Goal: Task Accomplishment & Management: Manage account settings

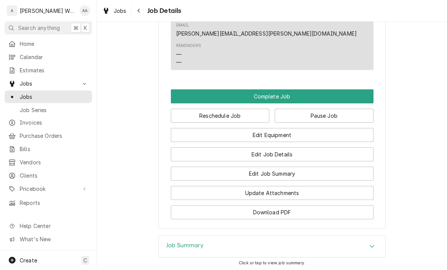
scroll to position [480, 0]
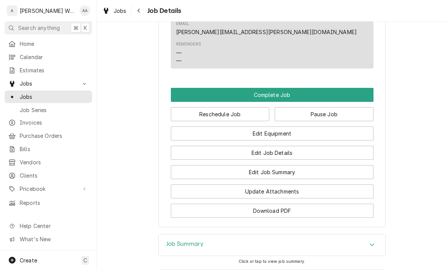
click at [353, 126] on button "Edit Equipment" at bounding box center [272, 133] width 202 height 14
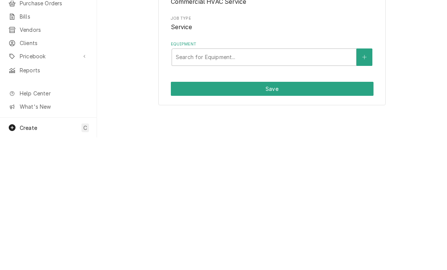
click at [364, 187] on icon "Create New Equipment" at bounding box center [364, 189] width 5 height 5
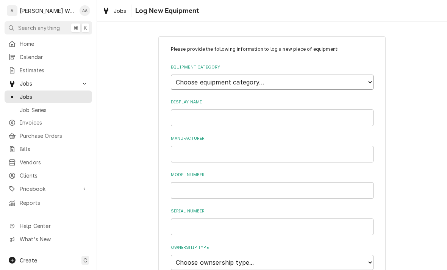
click at [176, 84] on select "Choose equipment category... Ice Machines Refrigeration Beverage Equipment Work…" at bounding box center [272, 82] width 202 height 15
select select "15"
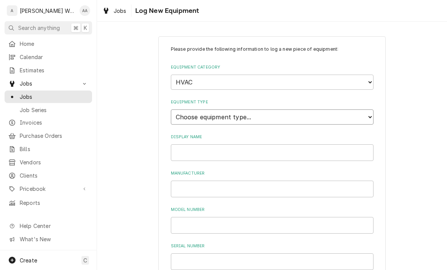
click at [183, 115] on select "Choose equipment type... Condenser Furnace Chiller Air Handler VRF Mini Split M…" at bounding box center [272, 116] width 202 height 15
select select "131"
click at [188, 146] on input "Display Name" at bounding box center [272, 152] width 202 height 17
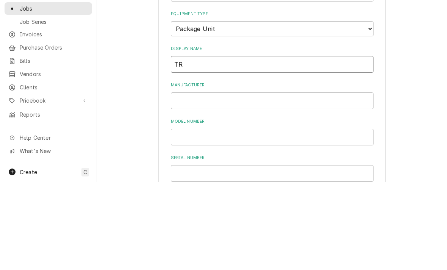
type input "T"
type input "RTU #1 (Kitchen)"
click at [201, 181] on input "Manufacturer" at bounding box center [272, 189] width 202 height 17
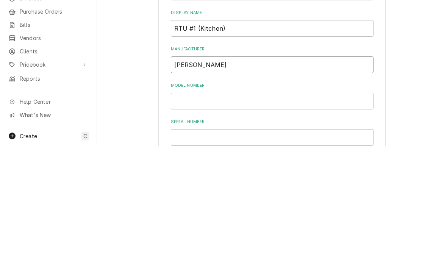
type input "[PERSON_NAME]"
click at [191, 217] on input "Model Number" at bounding box center [272, 225] width 202 height 17
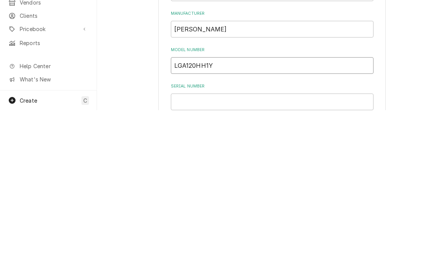
type input "LGA120HH1Y"
click at [265, 253] on input "Serial Number" at bounding box center [272, 261] width 202 height 17
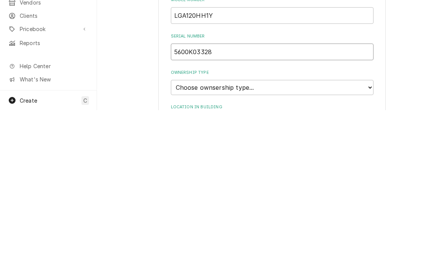
scroll to position [51, 0]
type input "5600K03328"
click at [185, 239] on select "Choose ownsership type... Unknown Owned Leased Rented" at bounding box center [272, 246] width 202 height 15
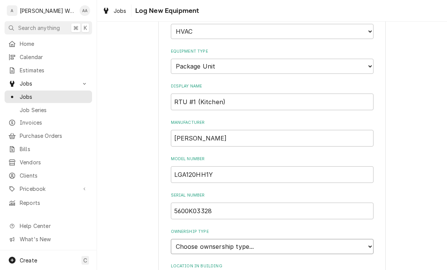
select select "1"
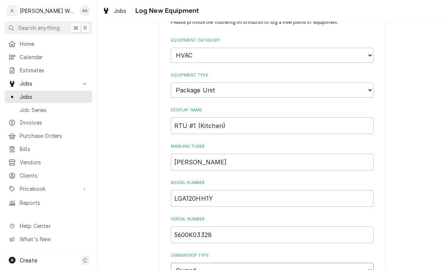
scroll to position [28, 0]
click at [242, 117] on input "RTU #1 (Kitchen)" at bounding box center [272, 125] width 202 height 17
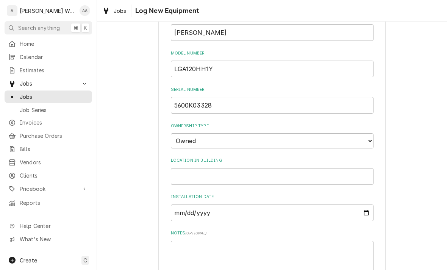
scroll to position [178, 0]
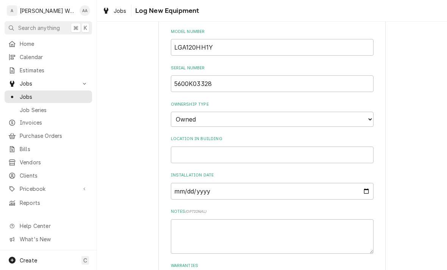
type input "RTU #1"
click at [185, 146] on input "Location in Building" at bounding box center [272, 154] width 202 height 17
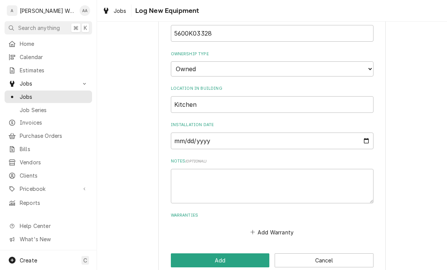
scroll to position [228, 0]
type input "Kitchen"
click at [179, 254] on button "Add" at bounding box center [220, 261] width 99 height 14
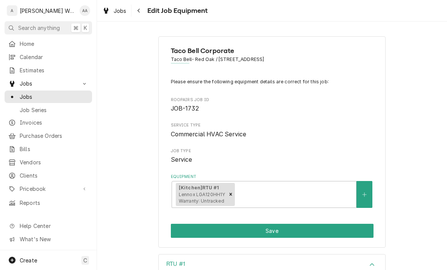
click at [365, 192] on icon "Create New Equipment" at bounding box center [364, 194] width 5 height 5
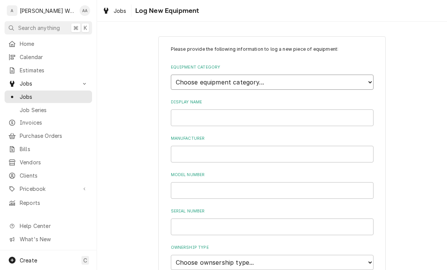
click at [179, 84] on select "Choose equipment category... Ice Machines Refrigeration Beverage Equipment Work…" at bounding box center [272, 82] width 202 height 15
select select "15"
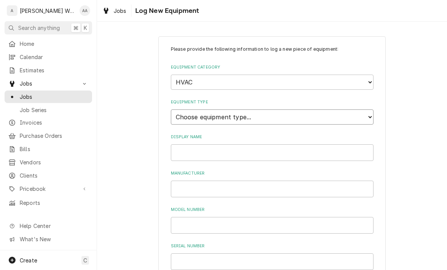
click at [181, 110] on select "Choose equipment type... Condenser Furnace Chiller Air Handler VRF Mini Split M…" at bounding box center [272, 116] width 202 height 15
click at [185, 115] on select "Choose equipment type... Condenser Furnace Chiller Air Handler VRF Mini Split M…" at bounding box center [272, 116] width 202 height 15
select select "131"
click at [193, 148] on input "Display Name" at bounding box center [272, 152] width 202 height 17
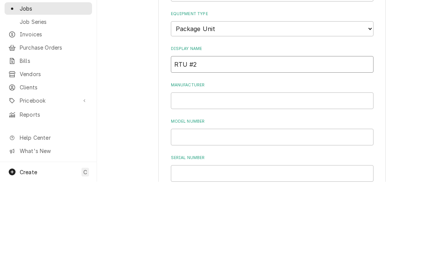
type input "RTU #2"
click at [181, 181] on input "Manufacturer" at bounding box center [272, 189] width 202 height 17
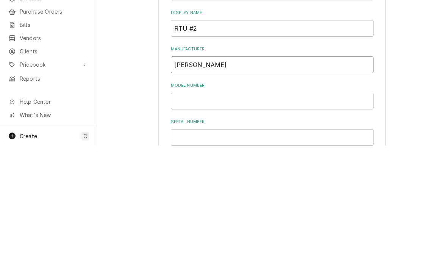
type input "[PERSON_NAME]"
click at [325, 217] on input "Model Number" at bounding box center [272, 225] width 202 height 17
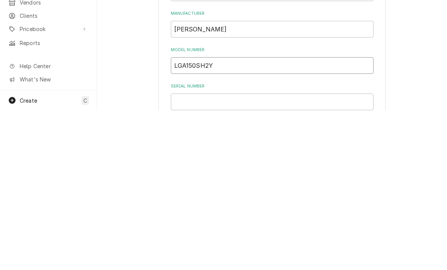
type input "LGA150SH2Y"
click at [205, 253] on input "Serial Number" at bounding box center [272, 261] width 202 height 17
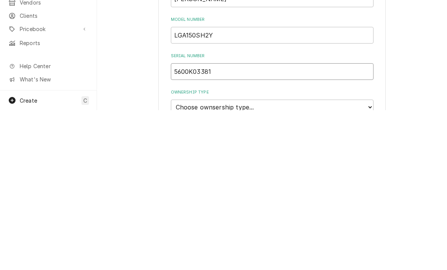
scroll to position [61, 0]
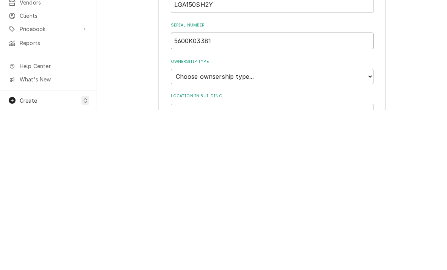
type input "5600K03381"
click at [184, 229] on select "Choose ownsership type... Unknown Owned Leased Rented" at bounding box center [272, 236] width 202 height 15
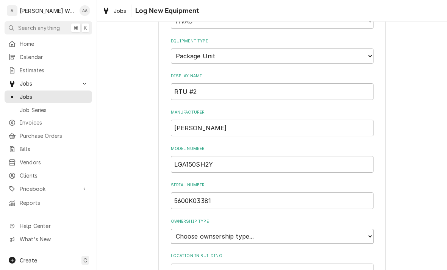
select select "1"
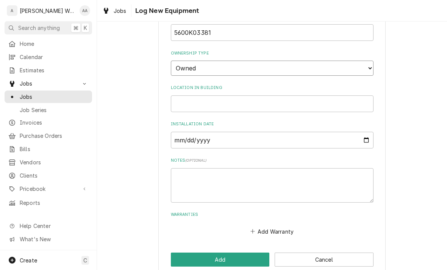
scroll to position [228, 0]
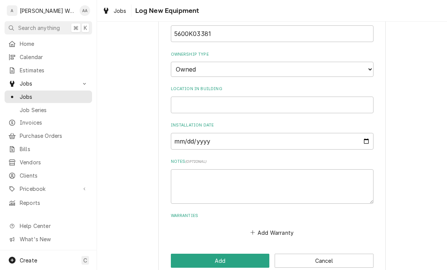
click at [177, 254] on button "Add" at bounding box center [220, 261] width 99 height 14
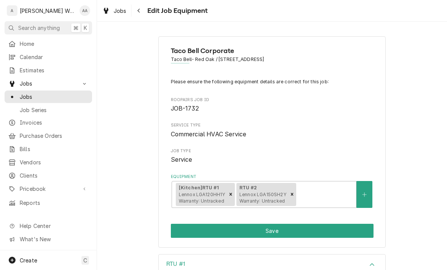
click at [364, 198] on button "Equipment" at bounding box center [364, 194] width 16 height 27
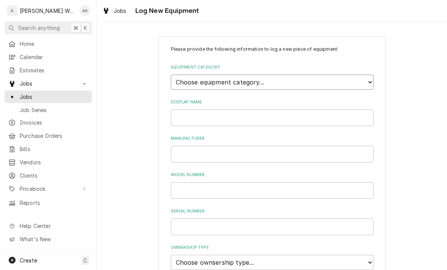
click at [195, 76] on select "Choose equipment category... Ice Machines Refrigeration Beverage Equipment Work…" at bounding box center [272, 82] width 202 height 15
select select "15"
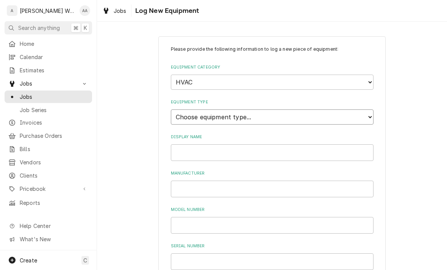
click at [180, 109] on select "Choose equipment type... Condenser Furnace Chiller Air Handler VRF Mini Split M…" at bounding box center [272, 116] width 202 height 15
click at [175, 109] on select "Choose equipment type... Condenser Furnace Chiller Air Handler VRF Mini Split M…" at bounding box center [272, 116] width 202 height 15
select select "131"
click at [185, 144] on input "Display Name" at bounding box center [272, 152] width 202 height 17
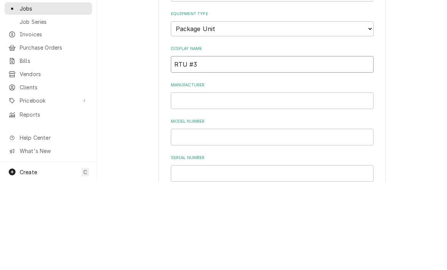
type input "RTU #3"
click at [191, 181] on input "Manufacturer" at bounding box center [272, 189] width 202 height 17
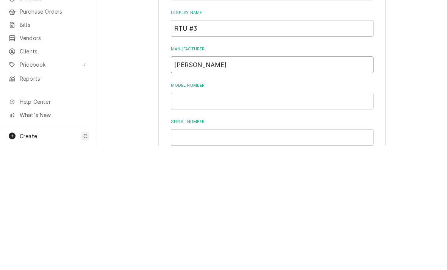
type input "[PERSON_NAME]"
click at [188, 217] on input "Model Number" at bounding box center [272, 225] width 202 height 17
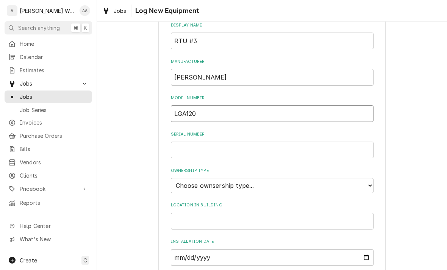
scroll to position [164, 0]
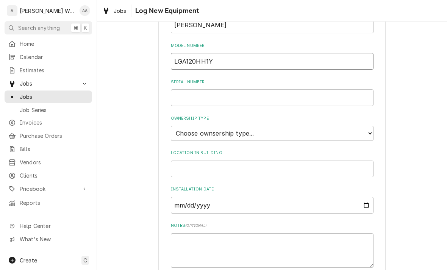
type input "LGA120HH1Y"
click at [287, 93] on input "Serial Number" at bounding box center [272, 97] width 202 height 17
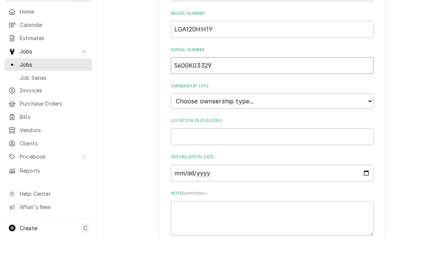
type input "5600K03329"
click at [187, 126] on select "Choose ownsership type... Unknown Owned Leased Rented" at bounding box center [272, 133] width 202 height 15
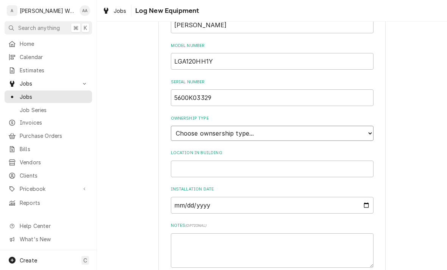
select select "1"
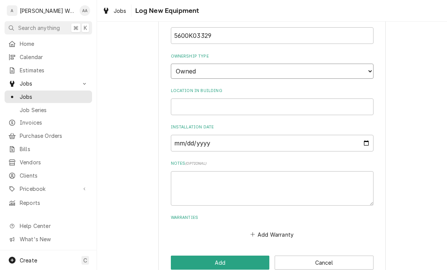
scroll to position [226, 0]
click at [184, 99] on input "Location in Building" at bounding box center [272, 107] width 202 height 17
type input "Lobby"
click at [182, 256] on button "Add" at bounding box center [220, 263] width 99 height 14
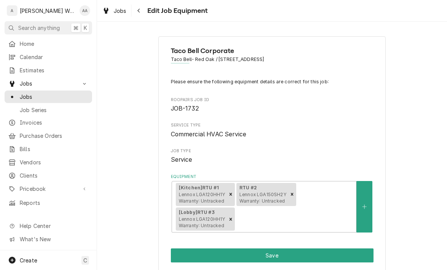
click at [304, 252] on button "Save" at bounding box center [272, 255] width 202 height 14
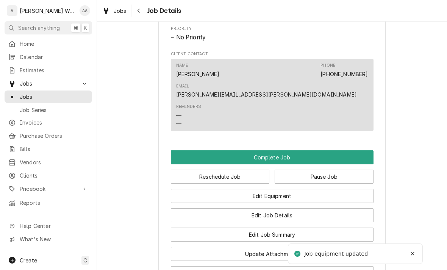
scroll to position [418, 0]
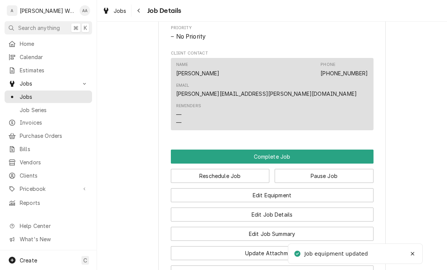
click at [317, 227] on button "Edit Job Summary" at bounding box center [272, 234] width 202 height 14
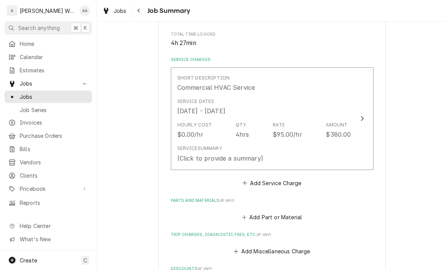
click at [349, 151] on div "Service Summary (Click to provide a summary)" at bounding box center [264, 153] width 174 height 23
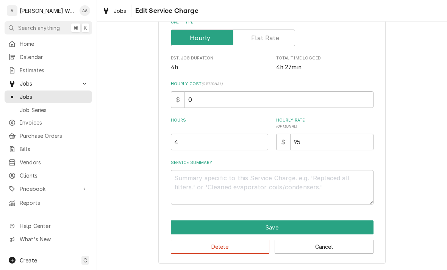
scroll to position [128, 0]
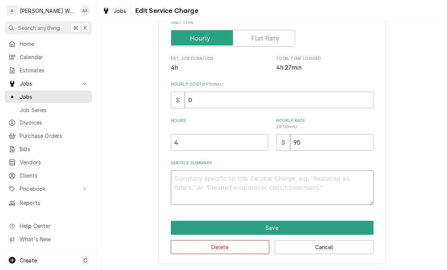
click at [183, 180] on textarea "Service Summary" at bounding box center [272, 187] width 202 height 34
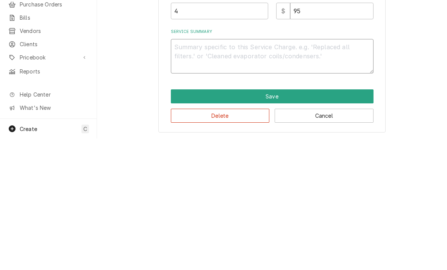
type textarea "x"
type textarea "R"
type textarea "x"
type textarea "RTU"
type textarea "x"
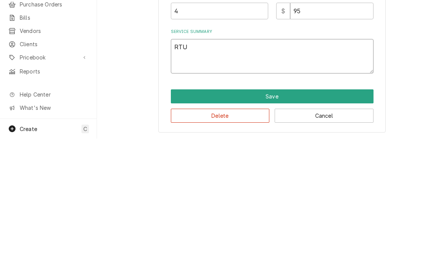
type textarea "RTU #"
type textarea "x"
type textarea "RTU #1"
type textarea "x"
type textarea "RTU #1"
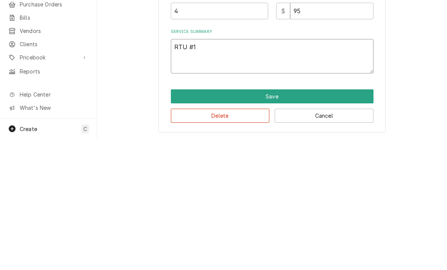
type textarea "x"
type textarea "RTU #1 U"
type textarea "x"
type textarea "RTU #1 Un"
type textarea "x"
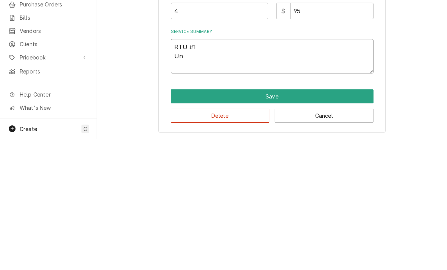
type textarea "RTU #1 Uni"
type textarea "x"
type textarea "RTU #1 Unit"
type textarea "x"
type textarea "RTU #1 Unit ha"
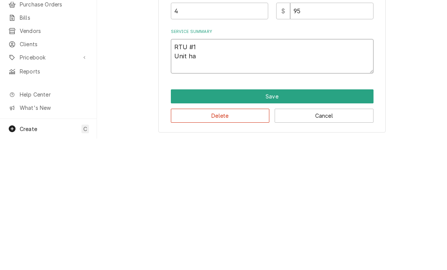
type textarea "x"
type textarea "RTU #1 Unit has"
type textarea "x"
type textarea "RTU #1 Unit has"
type textarea "x"
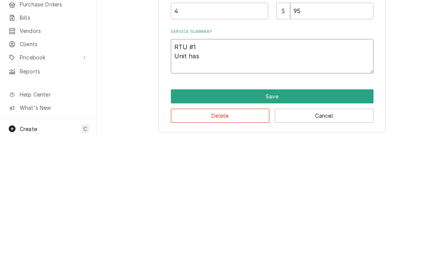
type textarea "RTU #1 Unit has a"
type textarea "x"
type textarea "RTU #1 Unit has a"
type textarea "x"
type textarea "RTU #1 Unit has a b"
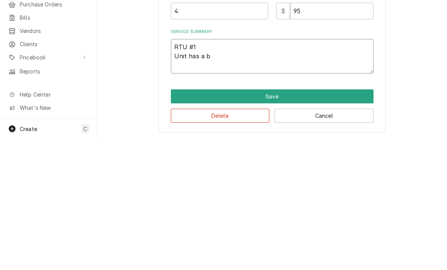
type textarea "x"
type textarea "RTU #1 Unit has a bad"
type textarea "x"
type textarea "RTU #1 Unit has a bad"
type textarea "x"
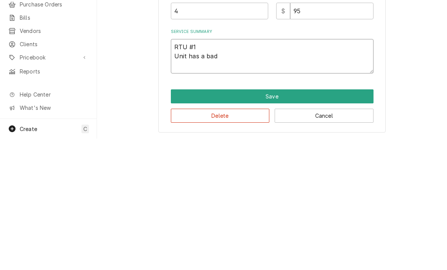
type textarea "RTU #1 Unit has a bad/"
type textarea "x"
type textarea "RTU #1 Unit has a bad/l"
type textarea "x"
type textarea "RTU #1 Unit has a bad/lo"
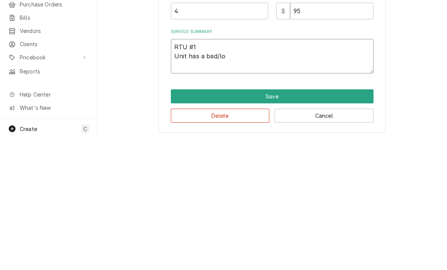
type textarea "x"
type textarea "RTU #1 Unit has a bad/loos"
type textarea "x"
type textarea "RTU #1 Unit has a bad/loose"
type textarea "x"
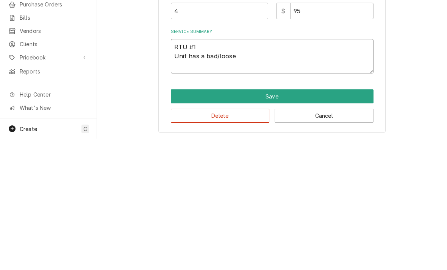
type textarea "RTU #1 Unit has a bad/loose"
type textarea "x"
type textarea "RTU #1 Unit has a bad/loose b"
type textarea "x"
type textarea "RTU #1 Unit has a bad/loose blo"
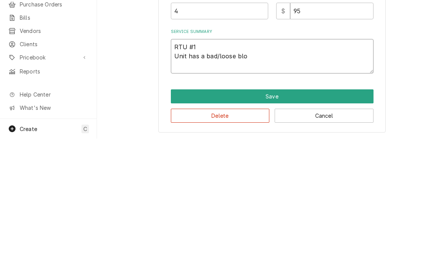
type textarea "x"
type textarea "RTU #1 Unit has a bad/loose blow"
type textarea "x"
type textarea "RTU #1 Unit has a bad/loose blowe"
type textarea "x"
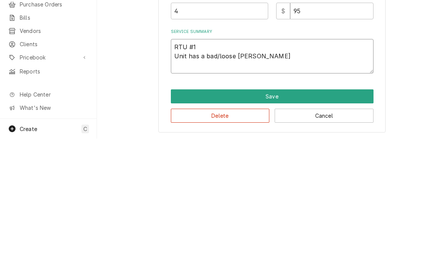
type textarea "RTU #1 Unit has a bad/loose blower"
type textarea "x"
type textarea "RTU #1 Unit has a bad/loose blower"
type textarea "x"
type textarea "RTU #1 Unit has a bad/loose blower b"
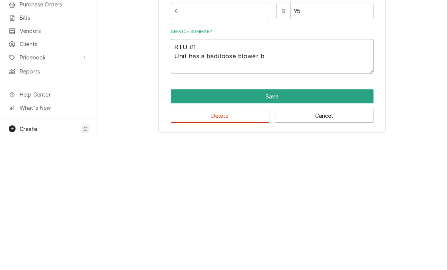
type textarea "x"
type textarea "RTU #1 Unit has a bad/loose blower be"
type textarea "x"
type textarea "RTU #1 Unit has a bad/loose blower bel"
type textarea "x"
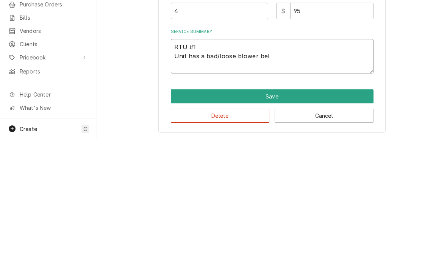
type textarea "RTU #1 Unit has a bad/loose blower belt"
type textarea "x"
type textarea "RTU #1 Unit has a bad/loose blower belt"
type textarea "x"
type textarea "RTU #1 Unit has a bad/loose blower belt."
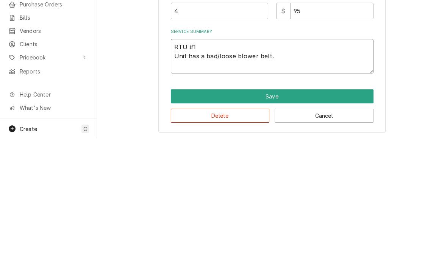
type textarea "x"
type textarea "RTU #1 Unit has a bad/loose blower belt. R"
type textarea "x"
type textarea "RTU #1 Unit has a bad/loose blower belt. Re"
type textarea "x"
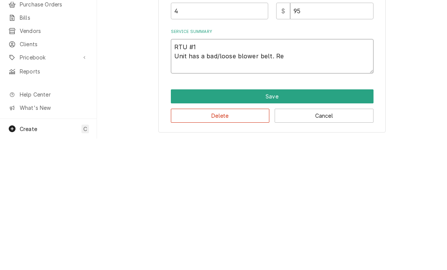
type textarea "RTU #1 Unit has a bad/loose blower belt. Rem"
type textarea "x"
type textarea "RTU #1 Unit has a bad/loose blower belt. Remo"
type textarea "x"
type textarea "RTU #1 Unit has a bad/loose blower belt. Remov"
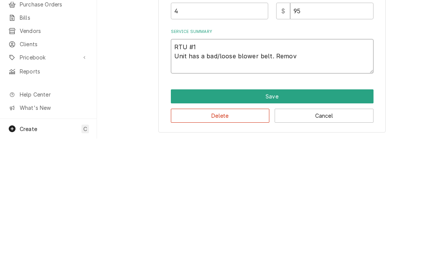
type textarea "x"
type textarea "RTU #1 Unit has a bad/loose blower belt. Remo"
type textarea "x"
type textarea "RTU #1 Unit has a bad/loose blower belt. Rem"
type textarea "x"
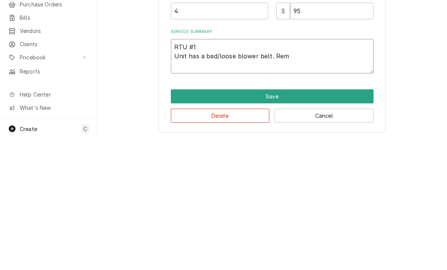
type textarea "RTU #1 Unit has a bad/loose blower belt. Re"
type textarea "x"
type textarea "RTU #1 Unit has a bad/loose blower belt. Rep"
type textarea "x"
type textarea "RTU #1 Unit has a bad/loose blower belt. Repl"
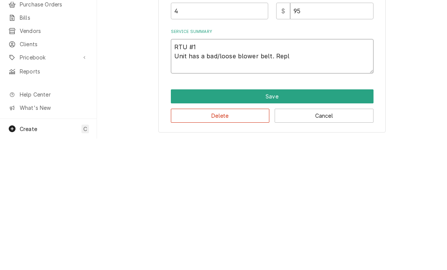
type textarea "x"
type textarea "RTU #1 Unit has a bad/loose blower belt. Repla"
type textarea "x"
type textarea "RTU #1 Unit has a bad/loose blower belt. Replac"
type textarea "x"
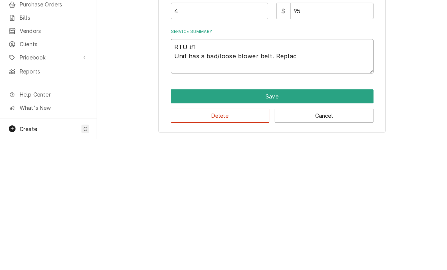
type textarea "RTU #1 Unit has a bad/loose blower belt. Replace"
type textarea "x"
type textarea "RTU #1 Unit has a bad/loose blower belt. Replaced"
type textarea "x"
type textarea "RTU #1 Unit has a bad/loose blower belt. Replaced"
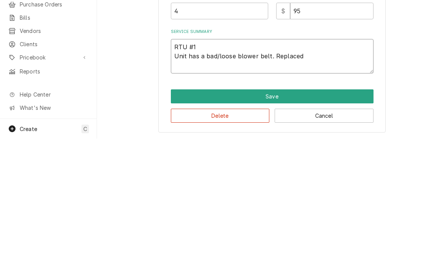
type textarea "x"
type textarea "RTU #1 Unit has a bad/loose blower belt. Replaced a"
type textarea "x"
type textarea "RTU #1 Unit has a bad/loose blower belt. Replaced and"
type textarea "x"
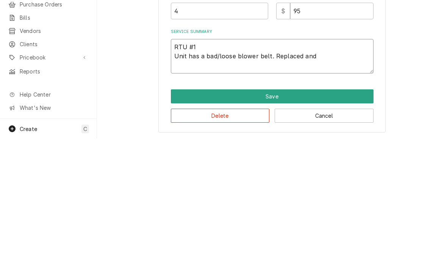
type textarea "RTU #1 Unit has a bad/loose blower belt. Replaced and"
type textarea "x"
type textarea "RTU #1 Unit has a bad/loose blower belt. Replaced and t"
type textarea "x"
type textarea "RTU #1 Unit has a bad/loose blower belt. Replaced and ti"
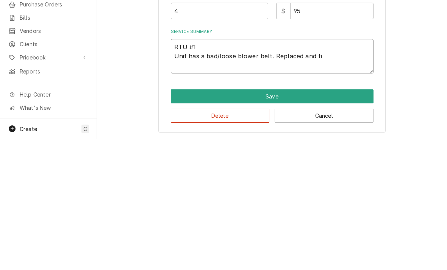
type textarea "x"
type textarea "RTU #1 Unit has a bad/loose blower belt. Replaced and tig"
type textarea "x"
type textarea "RTU #1 Unit has a bad/loose blower belt. Replaced and ti"
type textarea "x"
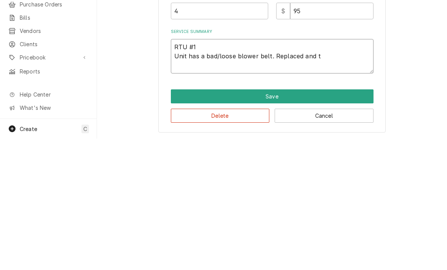
type textarea "RTU #1 Unit has a bad/loose blower belt. Replaced and"
type textarea "x"
type textarea "RTU #1 Unit has a bad/loose blower belt. Replaced and"
type textarea "x"
type textarea "RTU #1 Unit has a bad/loose blower belt. Replaced an"
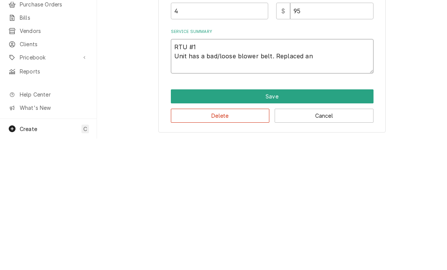
type textarea "x"
type textarea "RTU #1 Unit has a bad/loose blower belt. Replaced a"
type textarea "x"
type textarea "RTU #1 Unit has a bad/loose blower belt. Replaced"
type textarea "x"
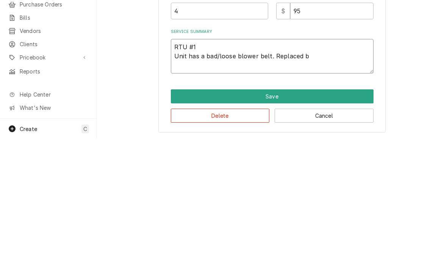
type textarea "RTU #1 Unit has a bad/loose blower belt. Replaced be"
type textarea "x"
type textarea "RTU #1 Unit has a bad/loose blower belt. Replaced bel"
type textarea "x"
type textarea "RTU #1 Unit has a bad/loose blower belt. Replaced belt"
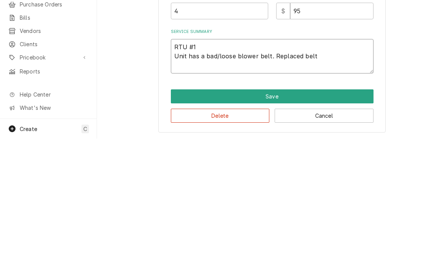
type textarea "x"
type textarea "RTU #1 Unit has a bad/loose blower belt. Replaced belt"
type textarea "x"
type textarea "RTU #1 Unit has a bad/loose blower belt. Replaced belt a"
type textarea "x"
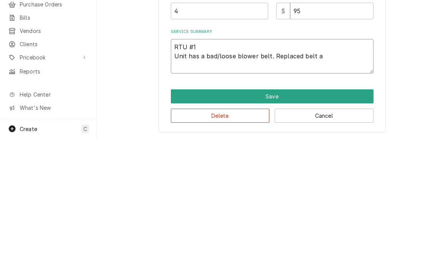
type textarea "RTU #1 Unit has a bad/loose blower belt. Replaced belt an"
type textarea "x"
type textarea "RTU #1 Unit has a bad/loose blower belt. Replaced belt and"
type textarea "x"
type textarea "RTU #1 Unit has a bad/loose blower belt. Replaced belt and"
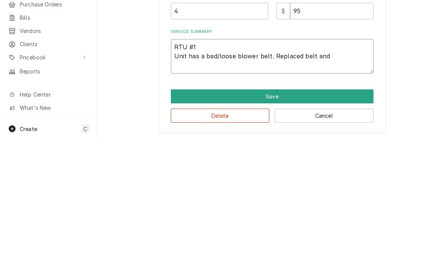
type textarea "x"
type textarea "RTU #1 Unit has a bad/loose blower belt. Replaced belt and p"
type textarea "x"
type textarea "RTU #1 Unit has a bad/loose blower belt. Replaced belt and pr"
type textarea "x"
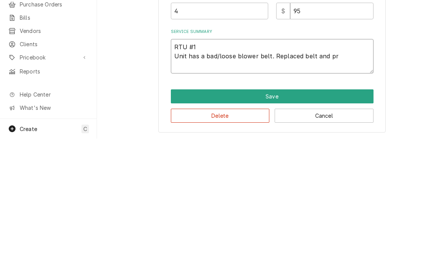
type textarea "RTU #1 Unit has a bad/loose blower belt. Replaced belt and pro"
type textarea "x"
type textarea "RTU #1 Unit has a bad/loose blower belt. Replaced belt and prop"
type textarea "x"
type textarea "RTU #1 Unit has a bad/loose blower belt. Replaced belt and prope"
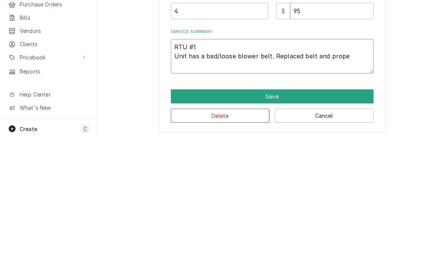
type textarea "x"
type textarea "RTU #1 Unit has a bad/loose blower belt. Replaced belt and properl"
type textarea "x"
type textarea "RTU #1 Unit has a bad/loose blower belt. Replaced belt and properly"
type textarea "x"
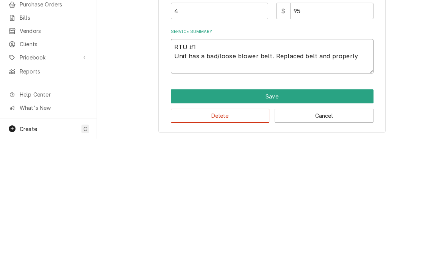
type textarea "RTU #1 Unit has a bad/loose blower belt. Replaced belt and properly"
type textarea "x"
type textarea "RTU #1 Unit has a bad/loose blower belt. Replaced belt and properly t"
type textarea "x"
type textarea "RTU #1 Unit has a bad/loose blower belt. Replaced belt and properly tig"
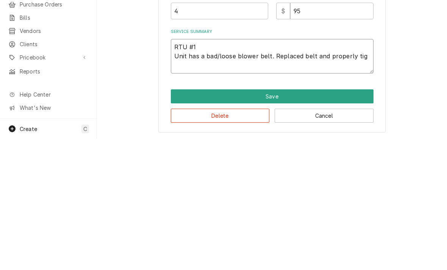
type textarea "x"
type textarea "RTU #1 Unit has a bad/loose blower belt. Replaced belt and properly tigh"
type textarea "x"
type textarea "RTU #1 Unit has a bad/loose blower belt. Replaced belt and properly tight"
type textarea "x"
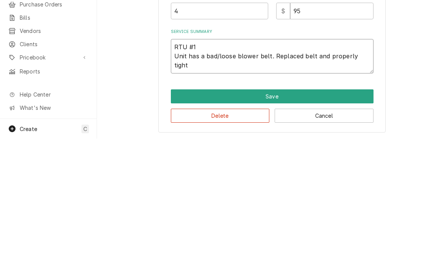
type textarea "RTU #1 Unit has a bad/loose blower belt. Replaced belt and properly tighte"
type textarea "x"
type textarea "RTU #1 Unit has a bad/loose blower belt. Replaced belt and properly tighten"
type textarea "x"
type textarea "RTU #1 Unit has a bad/loose blower belt. Replaced belt and properly tightene"
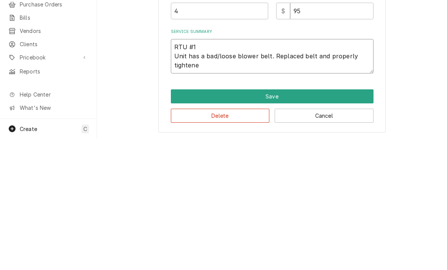
type textarea "x"
type textarea "RTU #1 Unit has a bad/loose blower belt. Replaced belt and properly tightened"
type textarea "x"
type textarea "RTU #1 Unit has a bad/loose blower belt. Replaced belt and properly tightened"
type textarea "x"
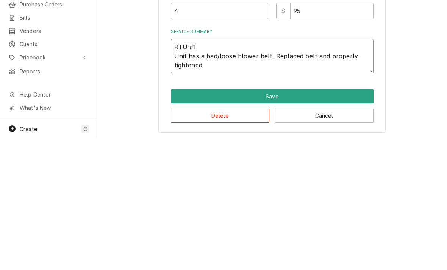
type textarea "RTU #1 Unit has a bad/loose blower belt. Replaced belt and properly tightened."
type textarea "x"
type textarea "RTU #1 Unit has a bad/loose blower belt. Replaced belt and properly tightened. B"
type textarea "x"
type textarea "RTU #1 Unit has a bad/loose blower belt. Replaced belt and properly tightened. …"
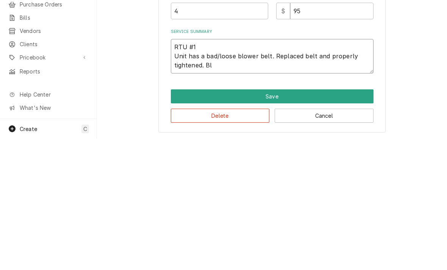
type textarea "x"
type textarea "RTU #1 Unit has a bad/loose blower belt. Replaced belt and properly tightened. …"
type textarea "x"
type textarea "RTU #1 Unit has a bad/loose blower belt. Replaced belt and properly tightened. …"
type textarea "x"
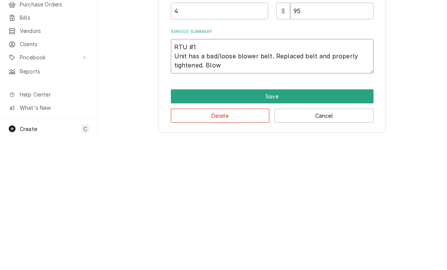
type textarea "RTU #1 Unit has a bad/loose blower belt. Replaced belt and properly tightened. …"
type textarea "x"
type textarea "RTU #1 Unit has a bad/loose blower belt. Replaced belt and properly tightened. …"
type textarea "x"
type textarea "RTU #1 Unit has a bad/loose blower belt. Replaced belt and properly tightened. …"
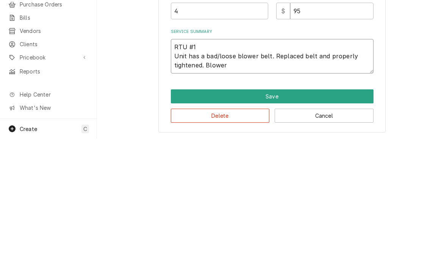
type textarea "x"
type textarea "RTU #1 Unit has a bad/loose blower belt. Replaced belt and properly tightened. …"
type textarea "x"
type textarea "RTU #1 Unit has a bad/loose blower belt. Replaced belt and properly tightened. …"
type textarea "x"
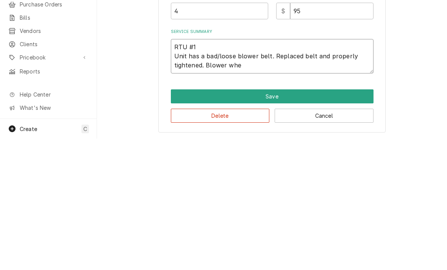
type textarea "RTU #1 Unit has a bad/loose blower belt. Replaced belt and properly tightened. …"
type textarea "x"
type textarea "RTU #1 Unit has a bad/loose blower belt. Replaced belt and properly tightened. …"
type textarea "x"
type textarea "RTU #1 Unit has a bad/loose blower belt. Replaced belt and properly tightened. …"
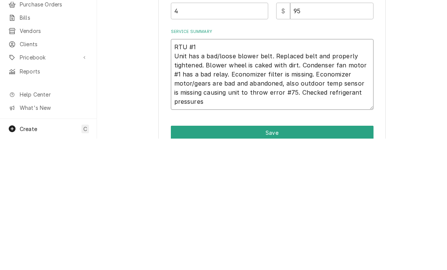
click at [206, 170] on textarea "RTU #1 Unit has a bad/loose blower belt. Replaced belt and properly tightened. …" at bounding box center [272, 205] width 202 height 71
click at [296, 170] on textarea "RTU #1 Unit has a bad/loose blower belt. Replaced belt and properly tightened. …" at bounding box center [272, 205] width 202 height 71
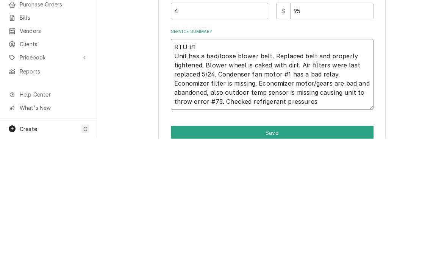
click at [331, 170] on textarea "RTU #1 Unit has a bad/loose blower belt. Replaced belt and properly tightened. …" at bounding box center [272, 205] width 202 height 71
click at [295, 170] on textarea "RTU #1 Unit has a bad/loose blower belt. Replaced belt and properly tightened. …" at bounding box center [272, 205] width 202 height 71
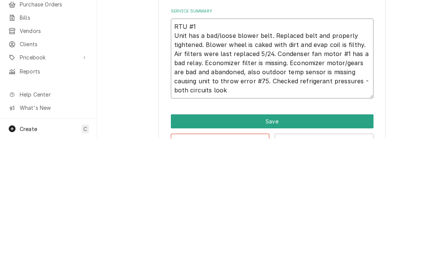
scroll to position [148, 0]
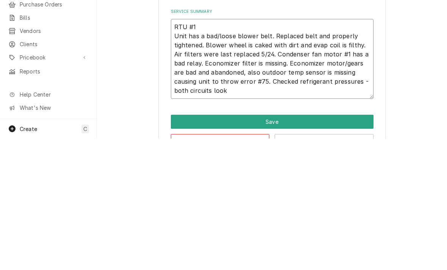
click at [238, 150] on textarea "RTU #1 Unit has a bad/loose blower belt. Replaced belt and properly tightened. …" at bounding box center [272, 190] width 202 height 80
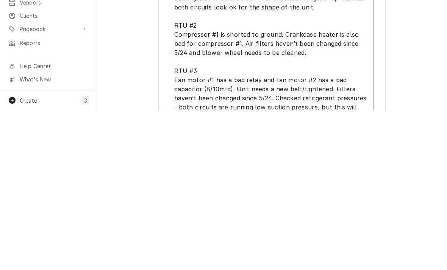
scroll to position [212, 0]
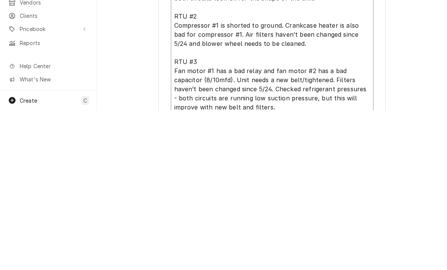
click at [237, 88] on textarea "RTU #1 Unit has a bad/loose blower belt. Replaced belt and properly tightened. …" at bounding box center [272, 180] width 202 height 189
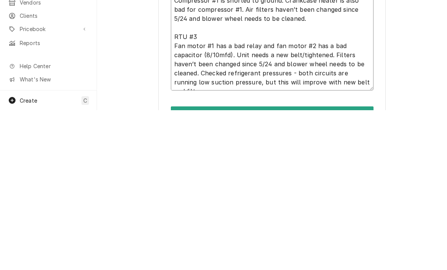
scroll to position [238, 0]
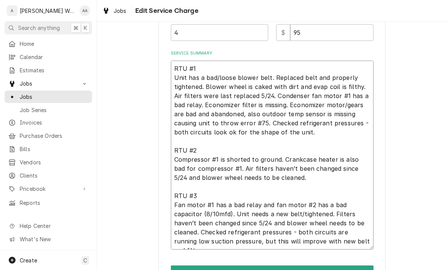
click at [367, 243] on textarea "RTU #1 Unit has a bad/loose blower belt. Replaced belt and properly tightened. …" at bounding box center [272, 155] width 202 height 189
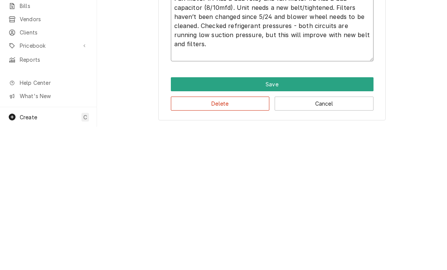
scroll to position [300, 0]
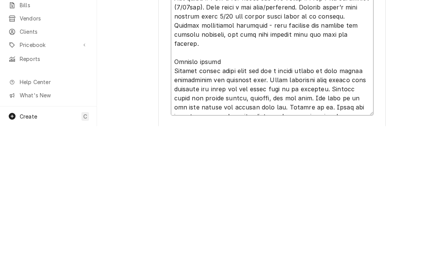
click at [329, 79] on textarea "Service Summary" at bounding box center [272, 128] width 202 height 261
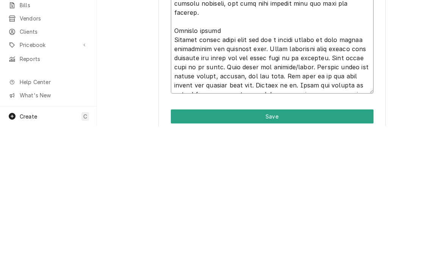
scroll to position [332, 0]
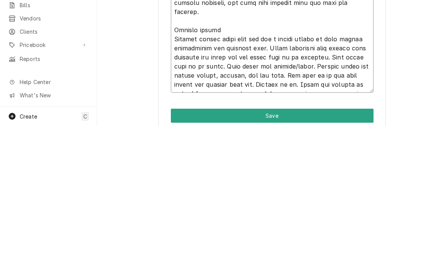
click at [349, 82] on textarea "Service Summary" at bounding box center [272, 101] width 202 height 271
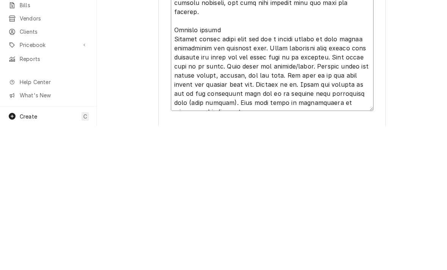
click at [197, 93] on textarea "Service Summary" at bounding box center [272, 110] width 202 height 289
click at [329, 109] on textarea "Service Summary" at bounding box center [272, 110] width 202 height 289
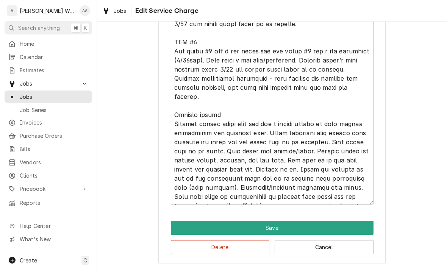
click at [180, 228] on button "Save" at bounding box center [272, 228] width 202 height 14
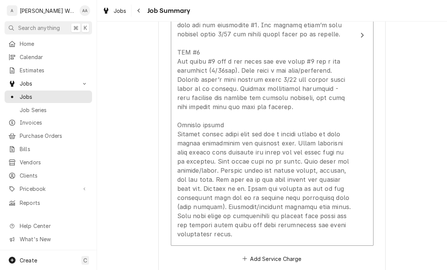
scroll to position [149, 0]
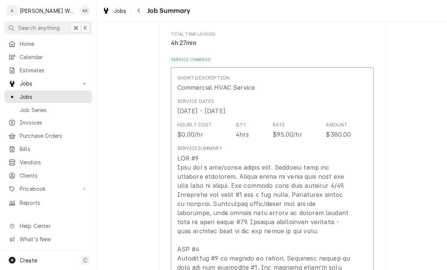
click at [193, 110] on div "Aug 21, 2025 - Aug 27, 2025" at bounding box center [201, 110] width 48 height 9
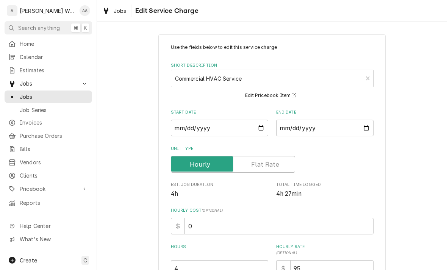
scroll to position [2, 0]
click at [196, 128] on input "2025-08-21" at bounding box center [219, 127] width 97 height 17
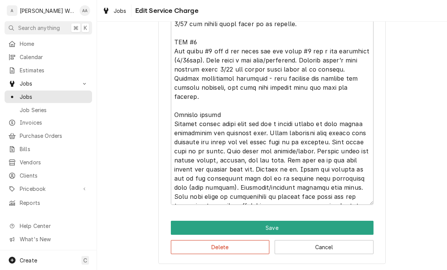
click at [183, 222] on button "Save" at bounding box center [272, 228] width 202 height 14
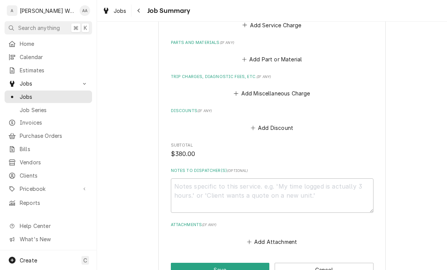
scroll to position [632, 0]
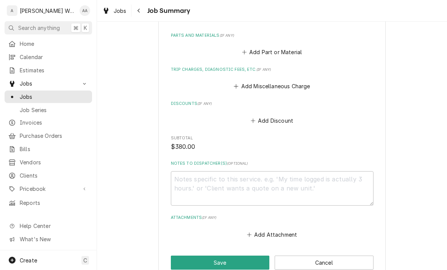
click at [251, 92] on button "Add Miscellaneous Charge" at bounding box center [271, 86] width 79 height 11
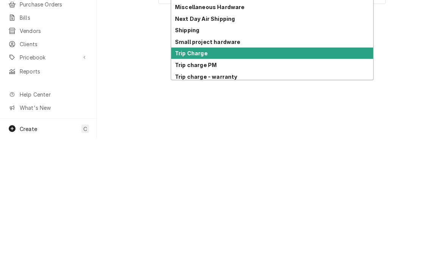
click at [185, 181] on strong "Trip Charge" at bounding box center [191, 184] width 33 height 6
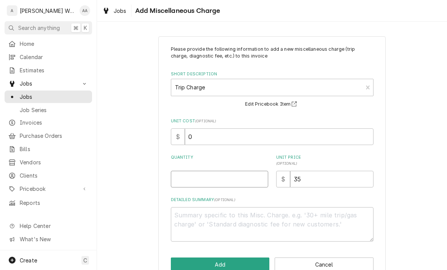
click at [183, 184] on input "Quantity" at bounding box center [219, 179] width 97 height 17
click at [180, 258] on button "Add" at bounding box center [220, 264] width 99 height 14
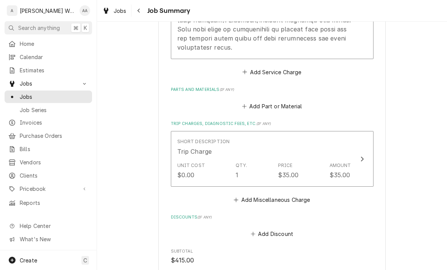
scroll to position [558, 0]
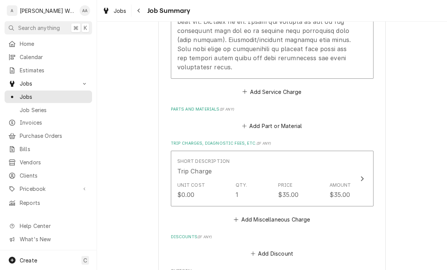
click at [247, 131] on button "Add Part or Material" at bounding box center [271, 126] width 62 height 11
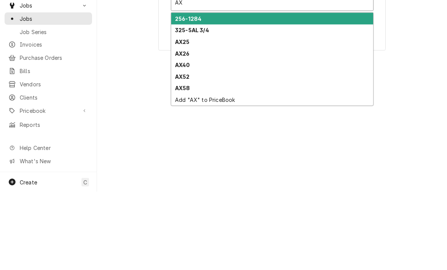
click at [177, 151] on strong "AX52" at bounding box center [182, 154] width 15 height 6
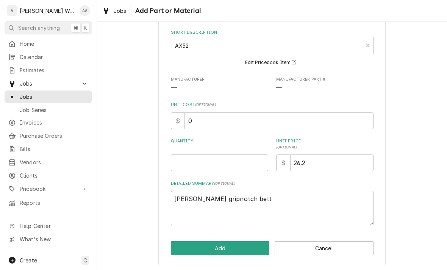
scroll to position [35, 0]
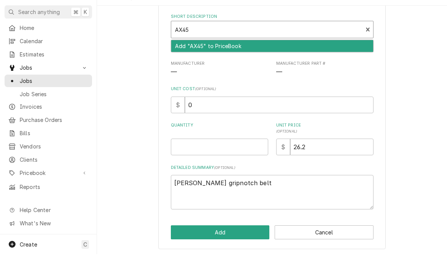
click at [185, 56] on div "Add "AX45" to PriceBook" at bounding box center [272, 62] width 202 height 12
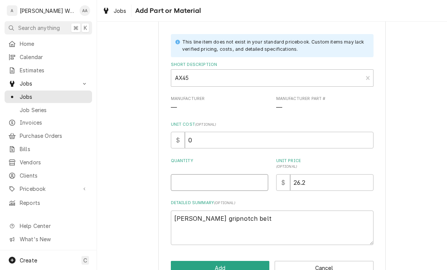
click at [181, 181] on input "Quantity" at bounding box center [219, 182] width 97 height 17
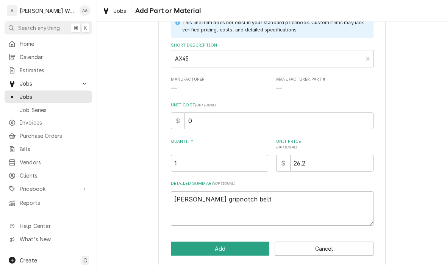
click at [184, 241] on button "Add" at bounding box center [220, 248] width 99 height 14
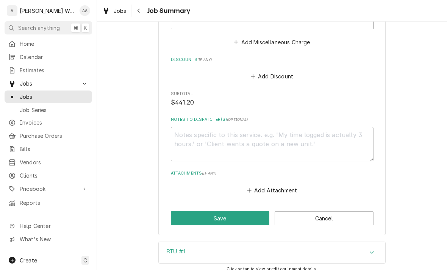
scroll to position [917, 0]
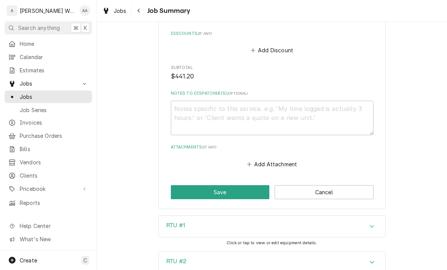
click at [180, 198] on button "Save" at bounding box center [220, 192] width 99 height 14
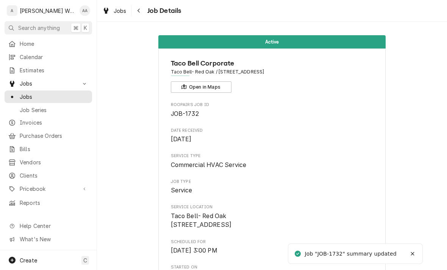
click at [23, 72] on div "Estimates" at bounding box center [48, 69] width 84 height 9
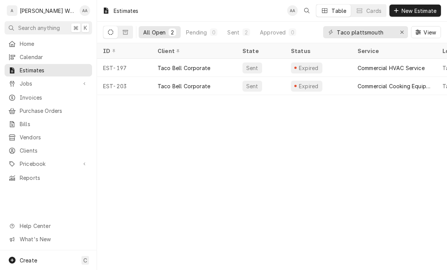
click at [406, 16] on button "New Estimate" at bounding box center [414, 11] width 51 height 12
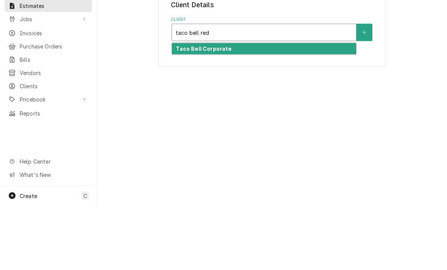
click at [186, 110] on strong "Taco Bell Corporate" at bounding box center [204, 113] width 56 height 6
type input "taco bell red"
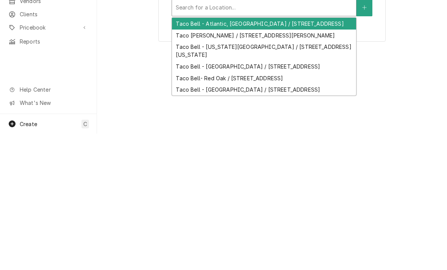
click at [187, 209] on div "Taco Bell- Red Oak / 400 Senate Ave, Red Oak, IA 51566" at bounding box center [264, 215] width 184 height 12
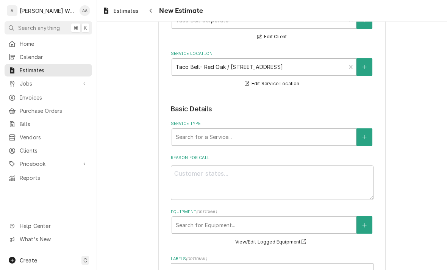
scroll to position [84, 0]
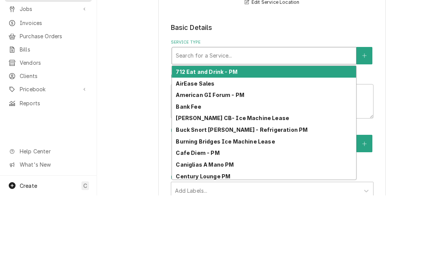
type input "c"
type textarea "x"
type input "co"
type textarea "x"
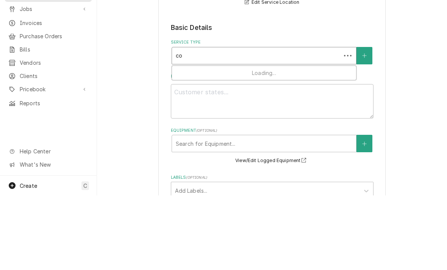
type input "com"
type textarea "x"
type input "comm"
type textarea "x"
type input "comme"
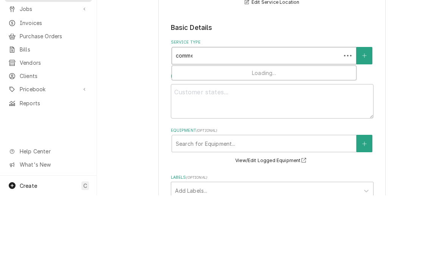
type textarea "x"
type input "commer"
type textarea "x"
type input "commerc"
type textarea "x"
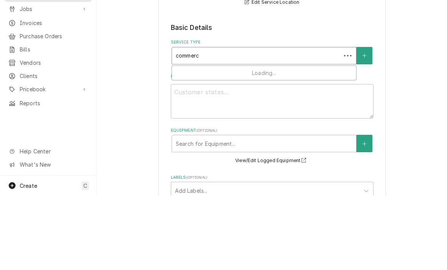
type input "commerca"
type textarea "x"
type input "commercai"
type textarea "x"
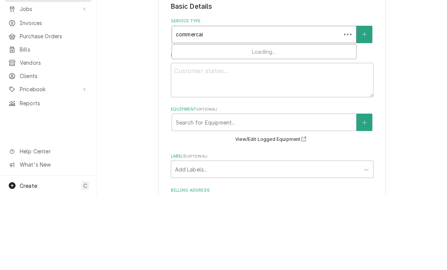
scroll to position [107, 0]
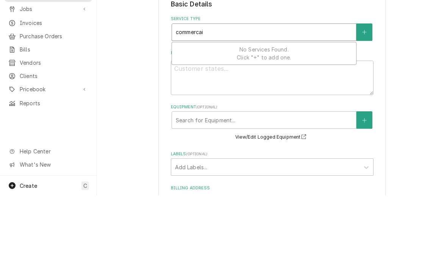
type input "commerca"
type textarea "x"
type input "commerc"
type textarea "x"
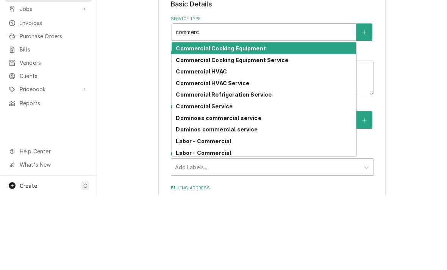
click at [184, 154] on strong "Commercial HVAC Service" at bounding box center [212, 157] width 73 height 6
type input "commerc"
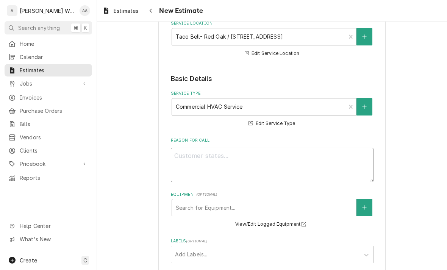
click at [184, 156] on textarea "Reason For Call" at bounding box center [272, 165] width 202 height 34
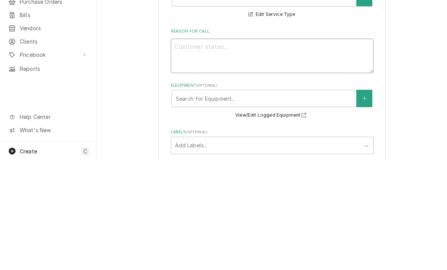
type textarea "x"
type textarea "Re"
type textarea "x"
type textarea "Rep"
type textarea "x"
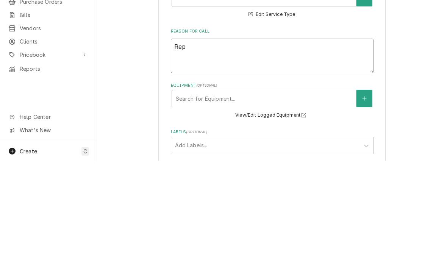
type textarea "Repl"
type textarea "x"
type textarea "Repla"
type textarea "x"
type textarea "Replac"
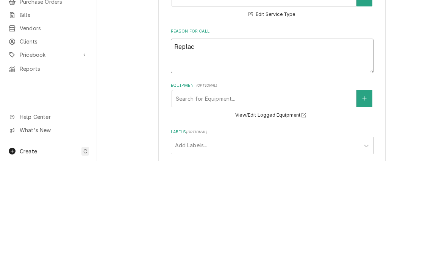
type textarea "x"
type textarea "Replace"
type textarea "x"
type textarea "Replace"
type textarea "x"
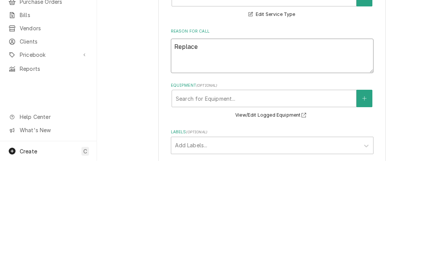
type textarea "Replace c"
type textarea "x"
type textarea "Replace co"
type textarea "x"
type textarea "Replace com"
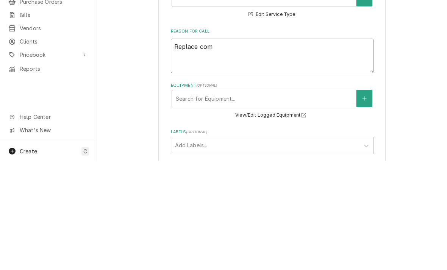
type textarea "x"
type textarea "Replace comp"
type textarea "x"
type textarea "Replace compr"
type textarea "x"
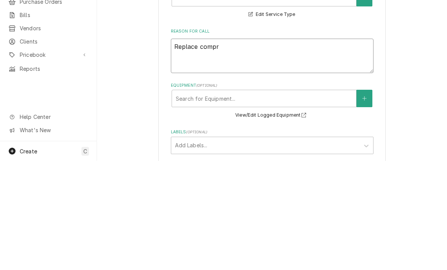
type textarea "Replace compre"
type textarea "x"
type textarea "Replace compres"
type textarea "x"
type textarea "Replace compress"
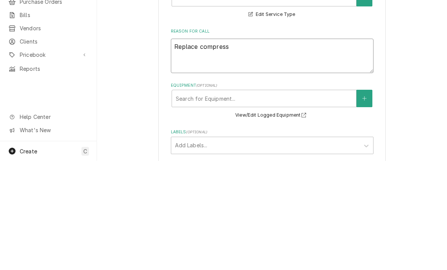
type textarea "x"
type textarea "Replace compresso"
type textarea "x"
type textarea "Replace compressor"
type textarea "x"
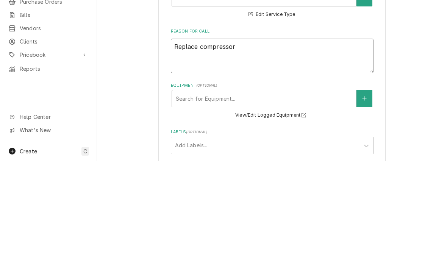
type textarea "Replace compressor"
type textarea "x"
type textarea "Replace compressor on"
type textarea "x"
type textarea "Replace compressor on"
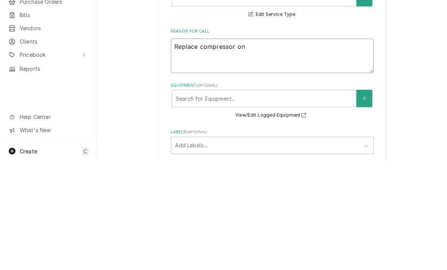
type textarea "x"
type textarea "Replace compressor on R"
type textarea "x"
type textarea "Replace compressor on RT"
type textarea "x"
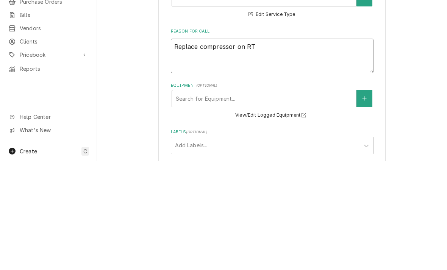
type textarea "Replace compressor on RTU"
type textarea "x"
type textarea "Replace compressor on RTU"
type textarea "x"
type textarea "Replace compressor on RTU #"
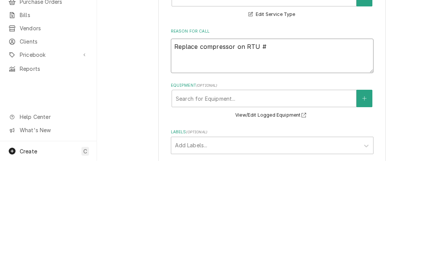
type textarea "x"
type textarea "Replace compressor on RTU #2"
type textarea "x"
type textarea "Replace compressor on RTU #2"
type textarea "x"
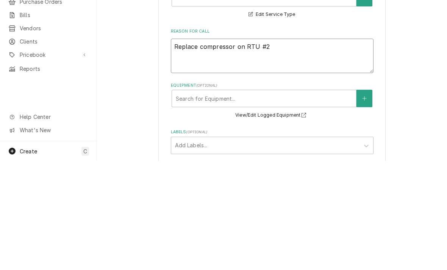
type textarea "Replace compressor on RTU #2 O"
type textarea "x"
type textarea "Replace compressor on RTU #2 Ot"
type textarea "x"
type textarea "Replace compressor on RTU #2 Oth"
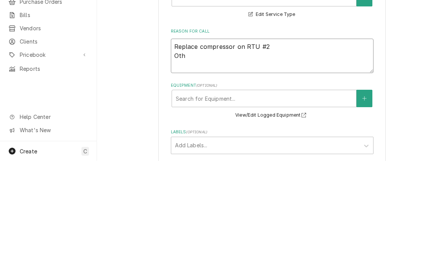
type textarea "x"
type textarea "Replace compressor on RTU #2 Othe"
type textarea "x"
type textarea "Replace compressor on RTU #2 Other"
type textarea "x"
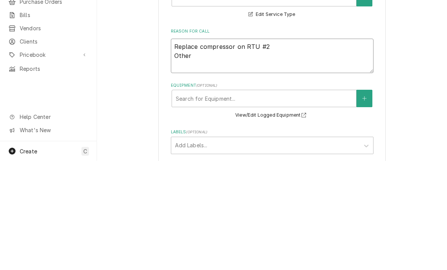
type textarea "Replace compressor on RTU #2 Other a"
type textarea "x"
type textarea "Replace compressor on RTU #2 Other"
type textarea "x"
type textarea "Replace compressor on RTU #2 Other s"
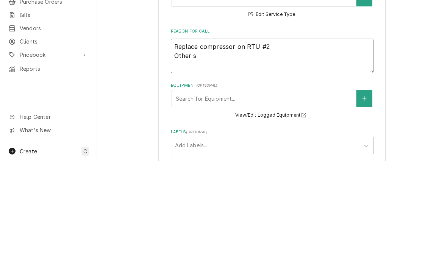
type textarea "x"
type textarea "Replace compressor on RTU #2 Other sm"
type textarea "x"
type textarea "Replace compressor on RTU #2 Other sma"
type textarea "x"
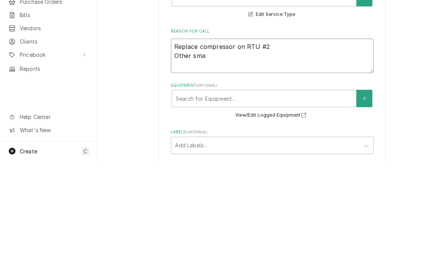
type textarea "Replace compressor on RTU #2 Other smal"
type textarea "x"
type textarea "Replace compressor on RTU #2 Other small"
type textarea "x"
type textarea "Replace compressor on RTU #2 Other small"
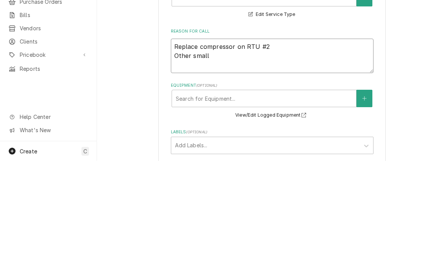
type textarea "x"
type textarea "Replace compressor on RTU #2 Other small i"
type textarea "x"
type textarea "Replace compressor on RTU #2 Other small it"
type textarea "x"
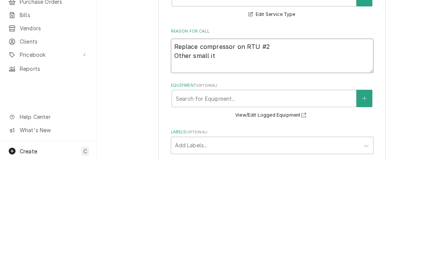
type textarea "Replace compressor on RTU #2 Other small ite"
type textarea "x"
type textarea "Replace compressor on RTU #2 Other small items"
type textarea "x"
type textarea "Replace compressor on RTU #2 Other small items"
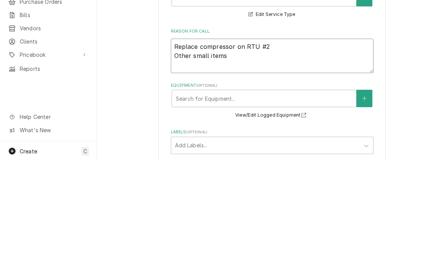
type textarea "x"
type textarea "Replace compressor on RTU #2 Other small items o"
type textarea "x"
type textarea "Replace compressor on RTU #2 Other small items"
type textarea "x"
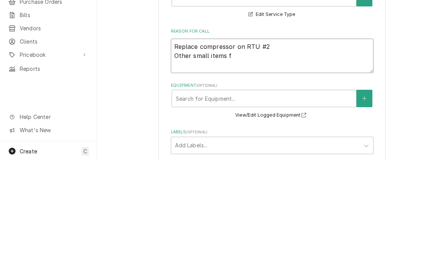
type textarea "Replace compressor on RTU #2 Other small items fo"
type textarea "x"
type textarea "Replace compressor on RTU #2 Other small items for"
type textarea "x"
type textarea "Replace compressor on RTU #2 Other small items for ot"
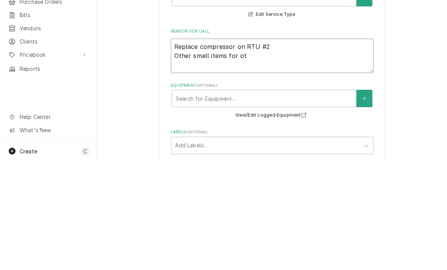
type textarea "x"
type textarea "Replace compressor on RTU #2 Other small items for othe"
type textarea "x"
type textarea "Replace compressor on RTU #2 Other small items for other"
type textarea "x"
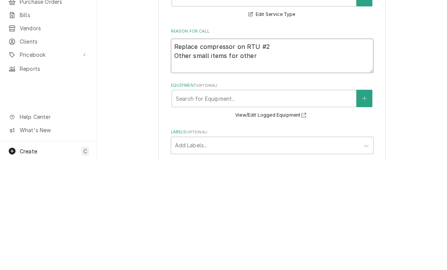
type textarea "Replace compressor on RTU #2 Other small items for other"
type textarea "x"
type textarea "Replace compressor on RTU #2 Other small items for other u"
type textarea "x"
type textarea "Replace compressor on RTU #2 Other small items for other un"
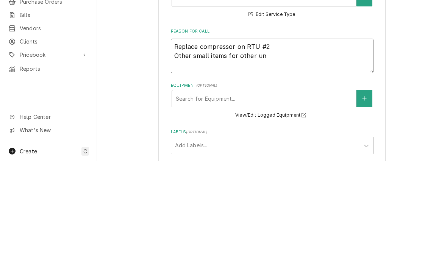
type textarea "x"
type textarea "Replace compressor on RTU #2 Other small items for other uni"
type textarea "x"
type textarea "Replace compressor on RTU #2 Other small items for other unit"
type textarea "x"
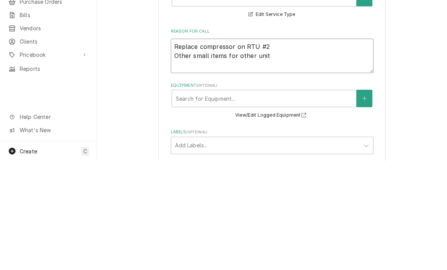
type textarea "Replace compressor on RTU #2 Other small items for other units"
type textarea "x"
type textarea "Replace compressor on RTU #2 Other small items for other units"
type textarea "x"
type textarea "Replace compressor on RTU #2 Other small items for other units."
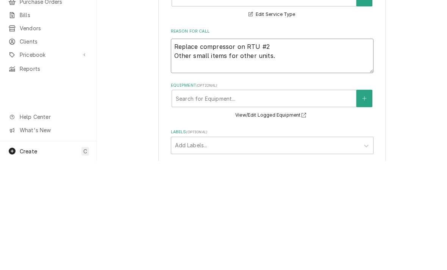
type textarea "x"
type textarea "Replace compressor on RTU #2 Other small items for other units."
type textarea "x"
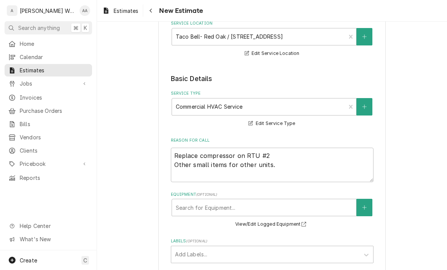
type textarea "Replace compressor on RTU #2 Other small items for other units."
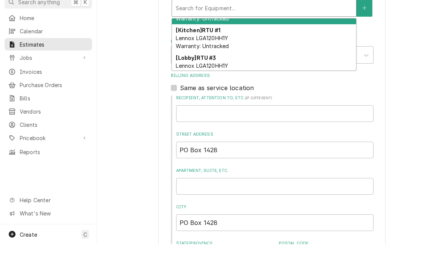
scroll to position [24, 0]
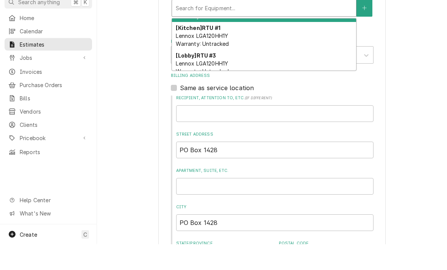
click at [183, 59] on span "Lennox LGA120HH1Y Warranty: Untracked" at bounding box center [202, 66] width 53 height 14
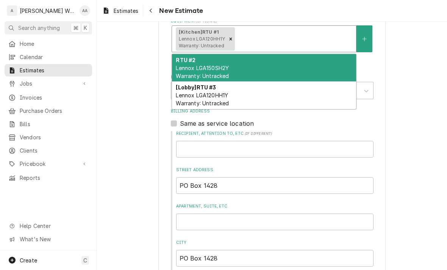
click at [181, 65] on span "Lennox LGA150SH2Y Warranty: Untracked" at bounding box center [202, 72] width 53 height 14
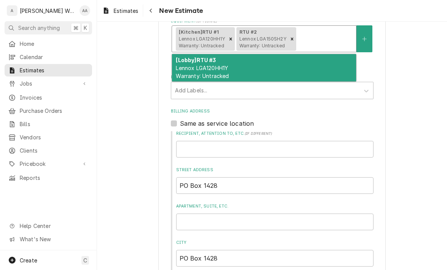
click at [195, 65] on span "Lennox LGA120HH1Y Warranty: Untracked" at bounding box center [202, 72] width 53 height 14
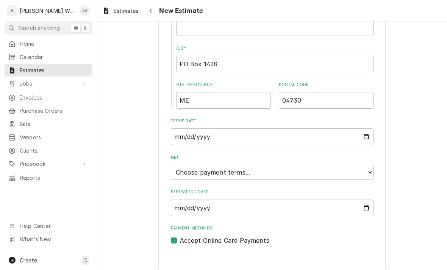
scroll to position [499, 0]
click at [185, 167] on select "Choose payment terms... Same Day Net 7 Net 14 Net 21 Net 30 Net 45 Net 60 Net 90" at bounding box center [272, 172] width 202 height 15
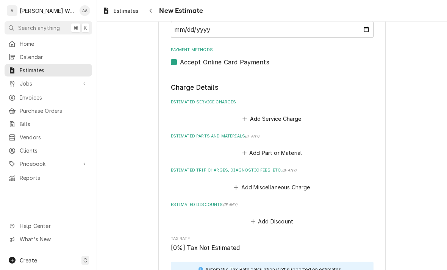
scroll to position [720, 0]
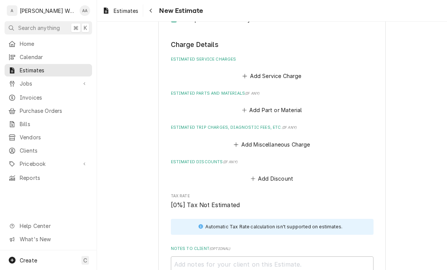
click at [244, 139] on button "Add Miscellaneous Charge" at bounding box center [271, 144] width 79 height 11
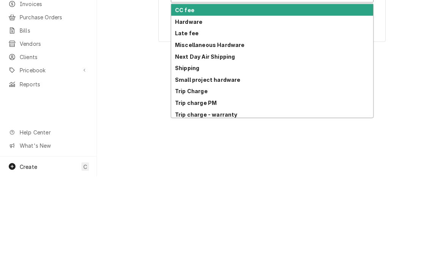
click at [181, 181] on strong "Trip Charge" at bounding box center [191, 184] width 33 height 6
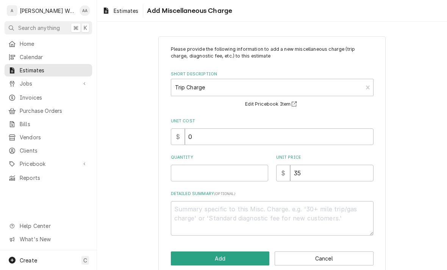
type textarea "x"
click at [177, 172] on input "Quantity" at bounding box center [219, 173] width 97 height 17
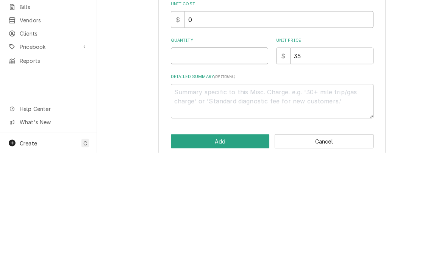
type input "1"
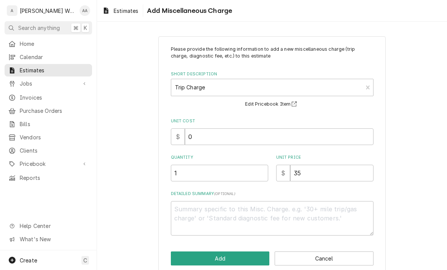
click at [177, 254] on button "Add" at bounding box center [220, 258] width 99 height 14
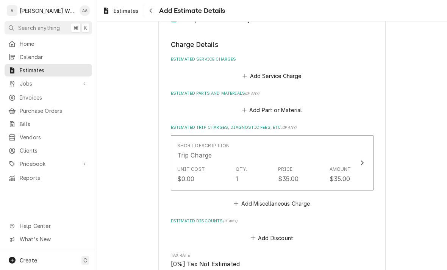
type textarea "x"
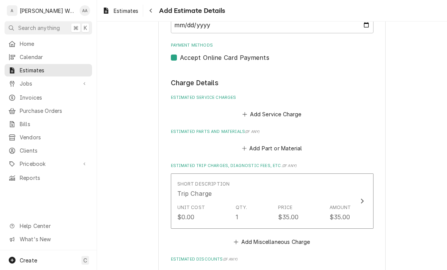
scroll to position [677, 0]
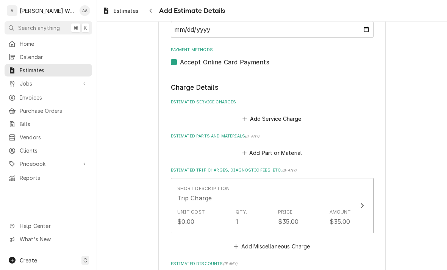
click at [263, 114] on button "Add Service Charge" at bounding box center [271, 119] width 61 height 11
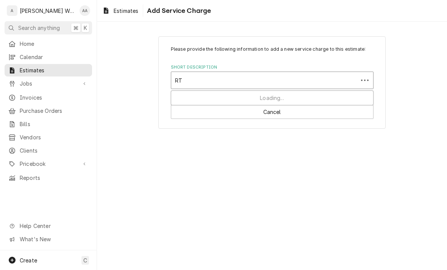
type input "R"
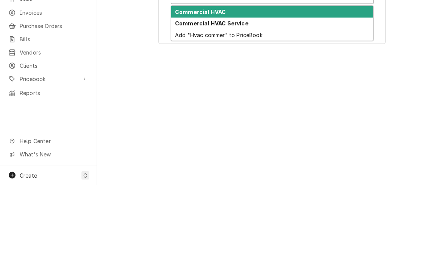
click at [182, 105] on strong "Commercial HVAC Service" at bounding box center [211, 108] width 73 height 6
type input "Hvac commer"
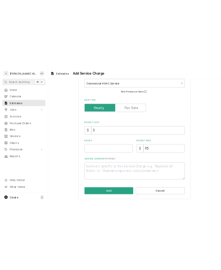
scroll to position [50, 0]
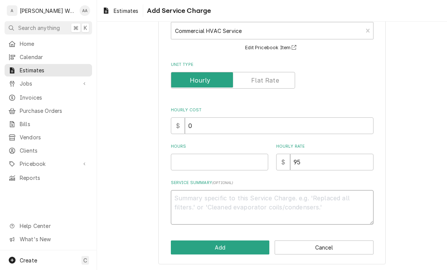
click at [187, 204] on textarea "Service Summary ( optional )" at bounding box center [272, 207] width 202 height 34
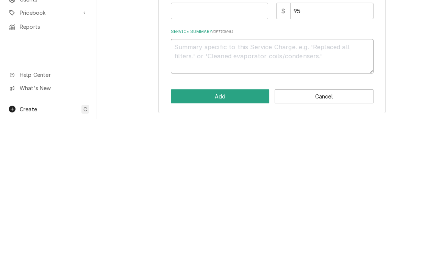
type textarea "x"
type textarea "RT"
type textarea "x"
type textarea "RTU"
type textarea "x"
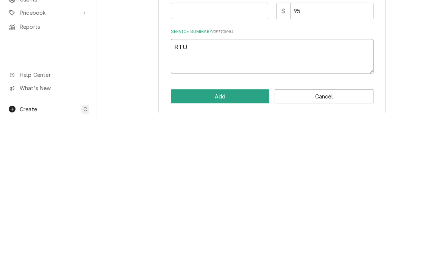
type textarea "RTU"
type textarea "x"
type textarea "RTU #"
type textarea "x"
type textarea "RTU #1"
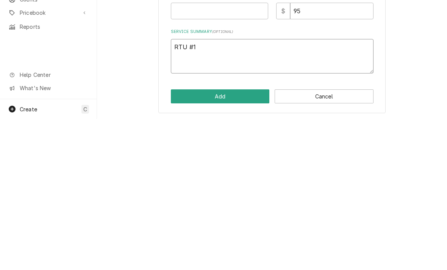
type textarea "x"
type textarea "RTU #1"
type textarea "x"
type textarea "RTU #1 R"
type textarea "x"
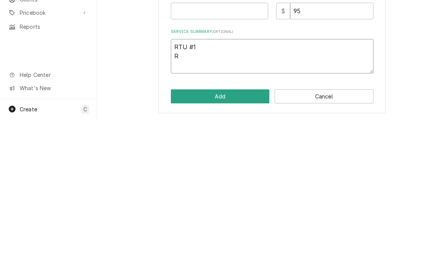
type textarea "RTU #1 Re"
type textarea "x"
type textarea "RTU #1 Repl"
type textarea "x"
type textarea "RTU #1 Repla"
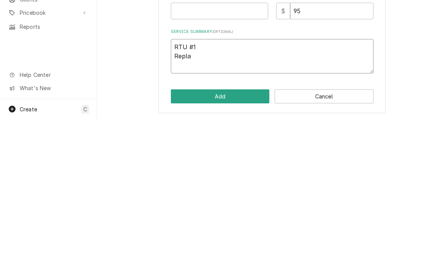
type textarea "x"
type textarea "RTU #1 Replac"
type textarea "x"
type textarea "RTU #1 Replace"
type textarea "x"
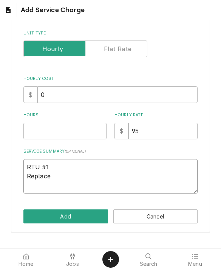
scroll to position [86, 0]
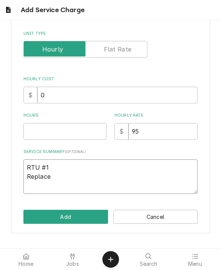
click at [104, 175] on textarea "RTU #1 Replace" at bounding box center [110, 176] width 175 height 34
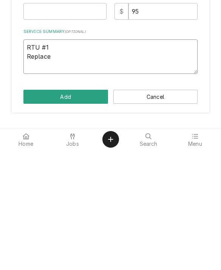
type textarea "RTU #1 Replace"
type textarea "x"
type textarea "RTU #1 Replace a"
type textarea "x"
type textarea "RTU #1 Replace air"
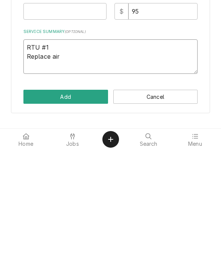
type textarea "x"
type textarea "RTU #1 Replace air"
type textarea "x"
type textarea "RTU #1 Replace air fi"
type textarea "x"
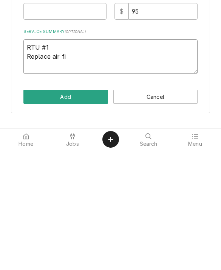
type textarea "RTU #1 Replace air fil"
type textarea "x"
type textarea "RTU #1 Replace air filt"
type textarea "x"
type textarea "RTU #1 Replace air fil"
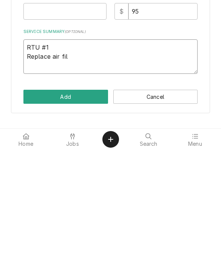
type textarea "x"
type textarea "RTU #1 Replace air fi"
type textarea "x"
type textarea "RTU #1 Replace air f"
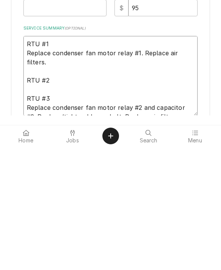
click at [137, 159] on textarea "RTU #1 Replace condenser fan motor relay #1. Replace air filters. RTU #2 RTU #3…" at bounding box center [110, 199] width 175 height 80
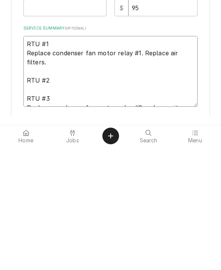
click at [176, 159] on textarea "RTU #1 Replace condenser fan motor relay #1. Replace air filters. RTU #2 RTU #3…" at bounding box center [110, 194] width 175 height 71
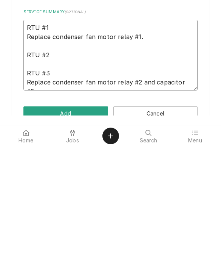
scroll to position [103, 0]
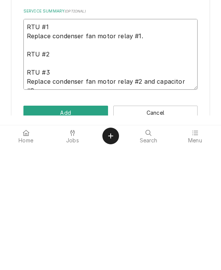
click at [161, 142] on textarea "RTU #1 Replace condenser fan motor relay #1. RTU #2 RTU #3 Replace condenser fa…" at bounding box center [110, 177] width 175 height 71
click at [136, 142] on textarea "RTU #1 Replace condenser fan motor relay #1. RTU #2 RTU #3 Replace condenser fa…" at bounding box center [110, 177] width 175 height 71
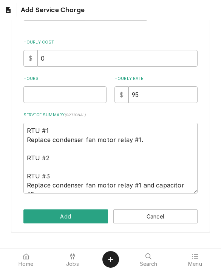
scroll to position [122, 0]
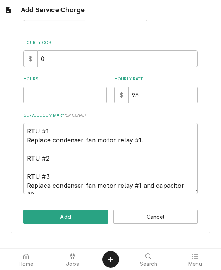
click at [86, 214] on button "Add" at bounding box center [65, 217] width 85 height 14
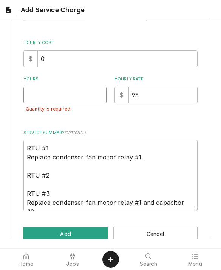
click at [93, 87] on input "Hours" at bounding box center [64, 95] width 83 height 17
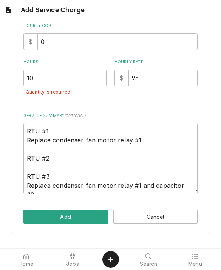
click at [86, 213] on button "Add" at bounding box center [65, 217] width 85 height 14
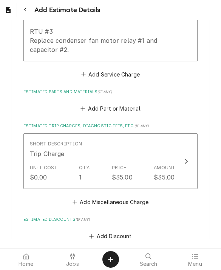
scroll to position [870, 0]
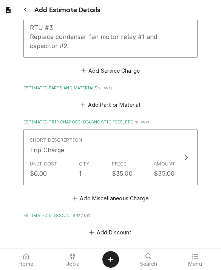
click at [134, 99] on button "Add Part or Material" at bounding box center [110, 104] width 62 height 11
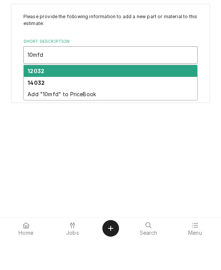
click at [159, 96] on div "12032" at bounding box center [111, 102] width 174 height 12
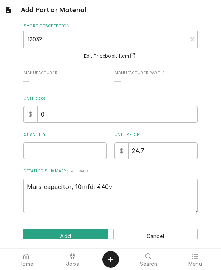
scroll to position [47, 0]
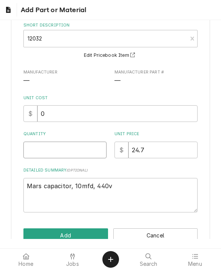
click at [87, 156] on input "Quantity" at bounding box center [64, 150] width 83 height 17
click at [92, 229] on button "Add" at bounding box center [65, 235] width 85 height 14
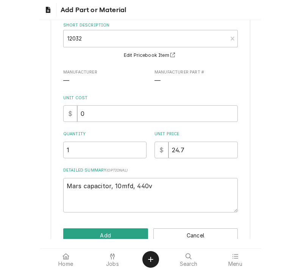
scroll to position [870, 0]
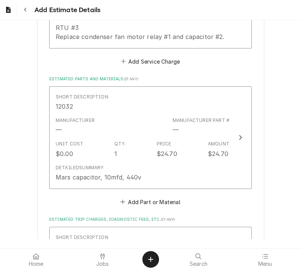
click at [138, 196] on button "Add Part or Material" at bounding box center [150, 201] width 62 height 11
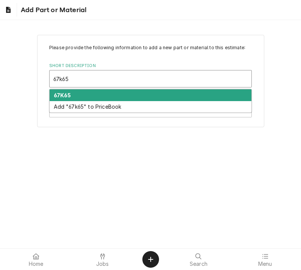
click at [61, 94] on strong "67K65" at bounding box center [62, 95] width 17 height 6
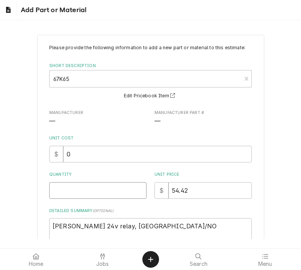
click at [60, 193] on input "Quantity" at bounding box center [97, 190] width 97 height 17
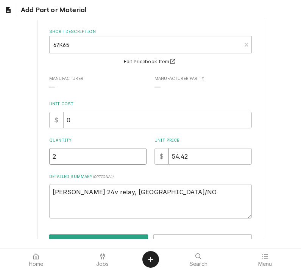
scroll to position [35, 0]
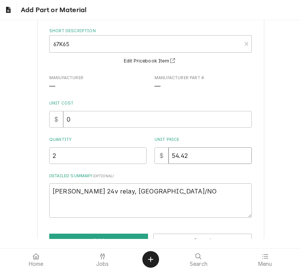
click at [202, 149] on input "54.42" at bounding box center [209, 155] width 83 height 17
click at [184, 153] on input "74.42" at bounding box center [209, 155] width 83 height 17
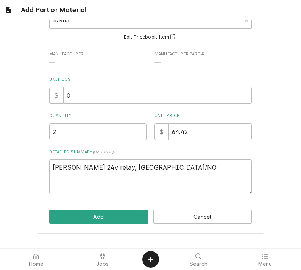
click at [61, 215] on button "Add" at bounding box center [98, 217] width 99 height 14
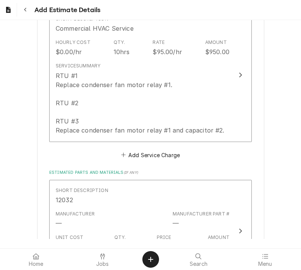
scroll to position [777, 0]
click at [229, 114] on div "Service Summary RTU #1 Replace condenser fan motor relay #1. RTU #2 RTU #3 Repl…" at bounding box center [143, 98] width 174 height 78
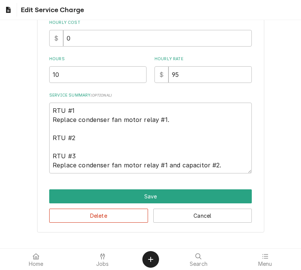
scroll to position [135, 0]
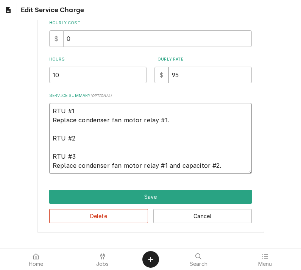
click at [236, 165] on textarea "RTU #1 Replace condenser fan motor relay #1. RTU #2 RTU #3 Replace condenser fa…" at bounding box center [150, 138] width 202 height 71
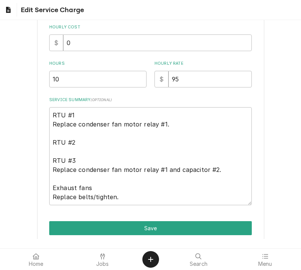
scroll to position [129, 0]
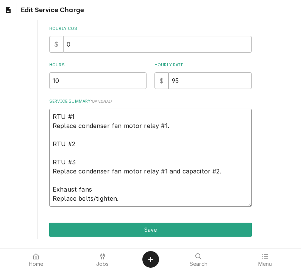
click at [82, 145] on textarea "RTU #1 Replace condenser fan motor relay #1. RTU #2 RTU #3 Replace condenser fa…" at bounding box center [150, 158] width 202 height 98
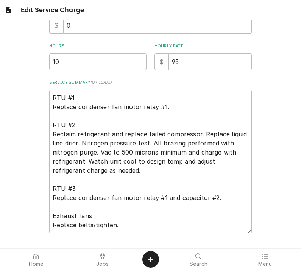
scroll to position [151, 0]
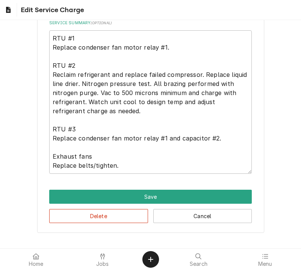
click at [59, 195] on button "Save" at bounding box center [150, 197] width 202 height 14
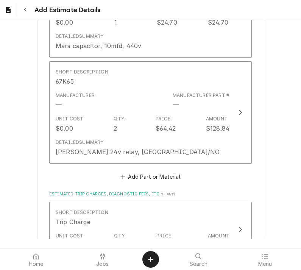
scroll to position [1086, 0]
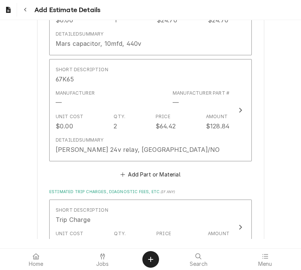
click at [132, 169] on button "Add Part or Material" at bounding box center [150, 174] width 62 height 11
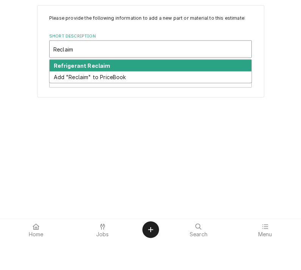
click at [62, 92] on strong "Refrigerant Reclaim" at bounding box center [82, 95] width 57 height 6
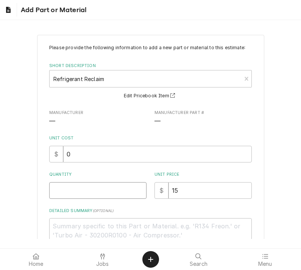
click at [67, 190] on input "Quantity" at bounding box center [97, 190] width 97 height 17
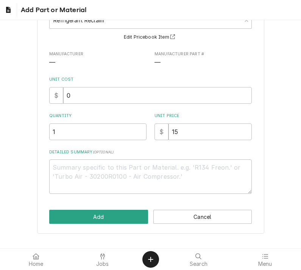
click at [67, 218] on button "Add" at bounding box center [98, 217] width 99 height 14
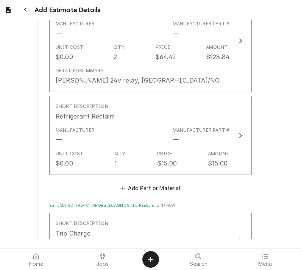
scroll to position [1157, 0]
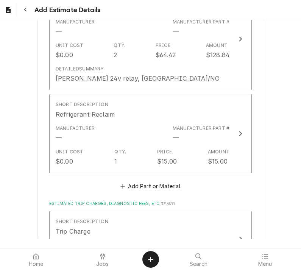
click at [138, 181] on button "Add Part or Material" at bounding box center [150, 186] width 62 height 11
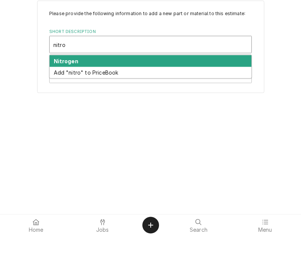
click at [60, 92] on strong "Nitrogen" at bounding box center [66, 95] width 25 height 6
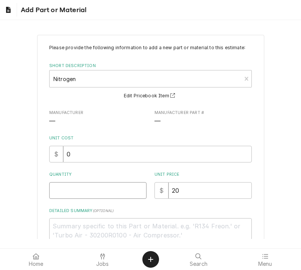
click at [62, 192] on input "Quantity" at bounding box center [97, 190] width 97 height 17
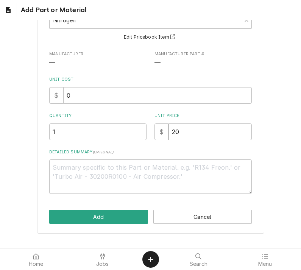
click at [67, 212] on button "Add" at bounding box center [98, 217] width 99 height 14
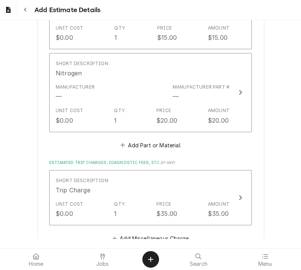
scroll to position [1282, 0]
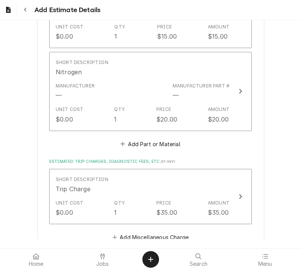
click at [140, 138] on button "Add Part or Material" at bounding box center [150, 143] width 62 height 11
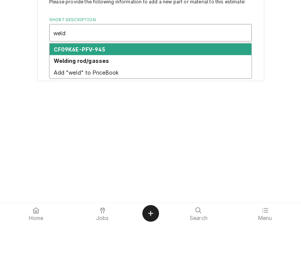
click at [64, 103] on strong "Welding rod/gasses" at bounding box center [82, 106] width 56 height 6
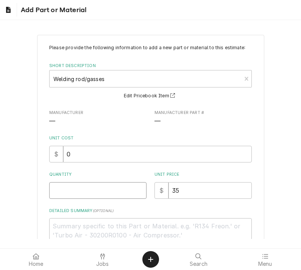
click at [73, 191] on input "Quantity" at bounding box center [97, 190] width 97 height 17
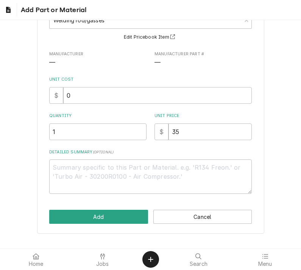
click at [64, 218] on button "Add" at bounding box center [98, 217] width 99 height 14
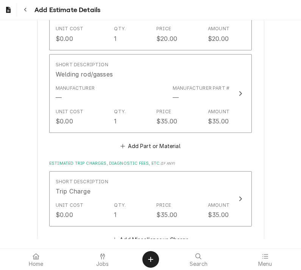
scroll to position [1365, 0]
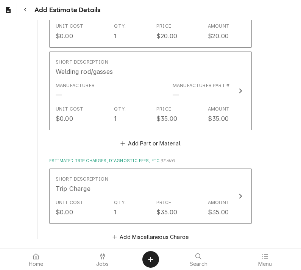
click at [136, 138] on button "Add Part or Material" at bounding box center [150, 143] width 62 height 11
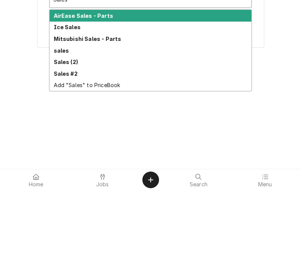
click at [60, 138] on strong "Sales (2)" at bounding box center [66, 141] width 24 height 6
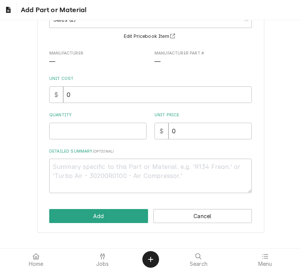
scroll to position [59, 0]
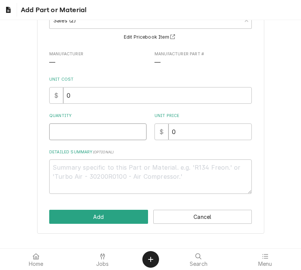
click at [64, 134] on input "Quantity" at bounding box center [97, 131] width 97 height 17
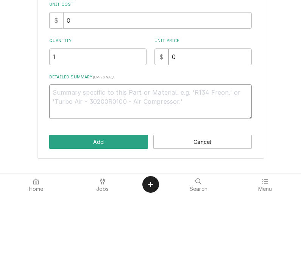
click at [81, 159] on textarea "Detailed Summary ( optional )" at bounding box center [150, 176] width 202 height 34
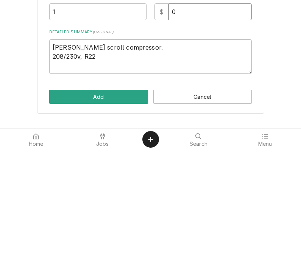
click at [200, 123] on input "0" at bounding box center [209, 131] width 83 height 17
click at [96, 210] on button "Add" at bounding box center [98, 217] width 99 height 14
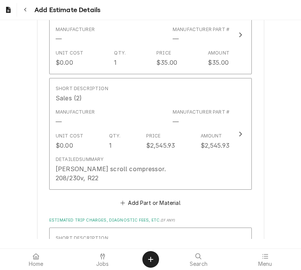
scroll to position [1422, 0]
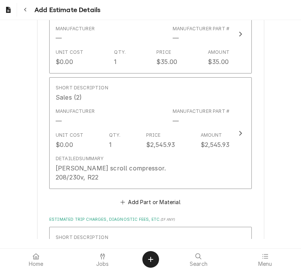
click at [126, 196] on button "Add Part or Material" at bounding box center [150, 201] width 62 height 11
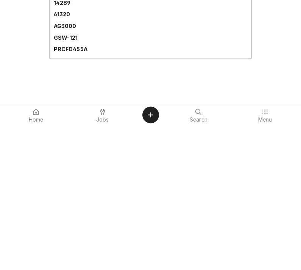
scroll to position [5, 0]
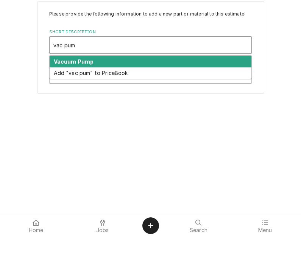
click at [58, 92] on strong "Vacuum Pump" at bounding box center [74, 95] width 40 height 6
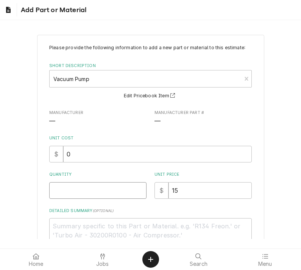
click at [60, 196] on input "Quantity" at bounding box center [97, 190] width 97 height 17
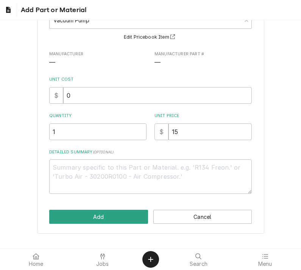
click at [60, 214] on button "Add" at bounding box center [98, 217] width 99 height 14
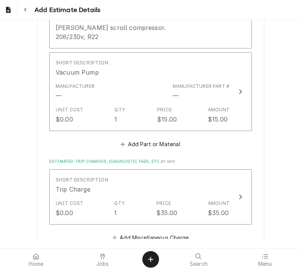
scroll to position [1562, 0]
click at [136, 139] on button "Add Part or Material" at bounding box center [150, 144] width 62 height 11
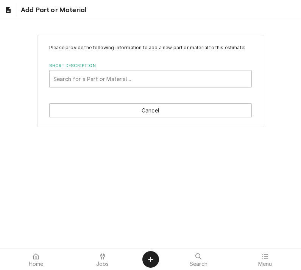
click at [65, 109] on button "Cancel" at bounding box center [150, 110] width 202 height 14
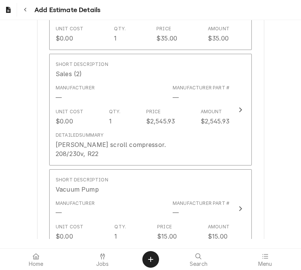
scroll to position [1538, 0]
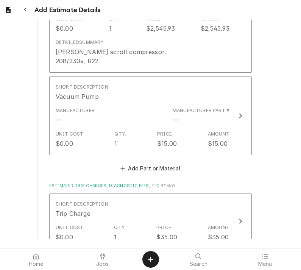
click at [137, 163] on button "Add Part or Material" at bounding box center [150, 168] width 62 height 11
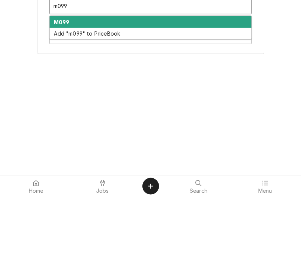
click at [58, 92] on strong "M099" at bounding box center [62, 95] width 16 height 6
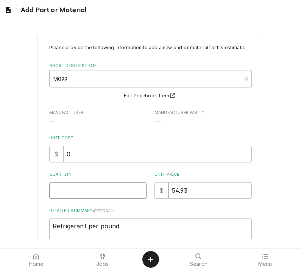
click at [64, 188] on input "Quantity" at bounding box center [97, 190] width 97 height 17
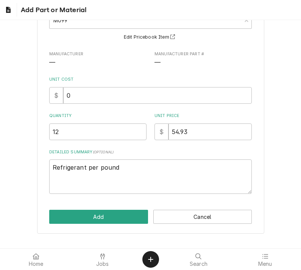
click at [60, 217] on button "Add" at bounding box center [98, 217] width 99 height 14
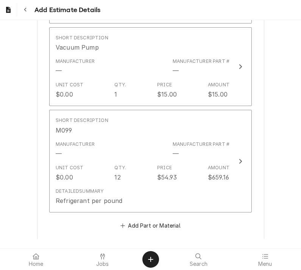
scroll to position [1597, 0]
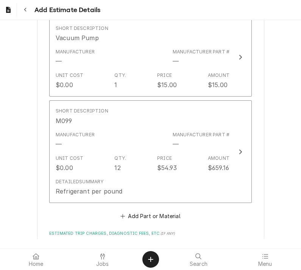
click at [70, 163] on div "$0.00" at bounding box center [64, 167] width 17 height 9
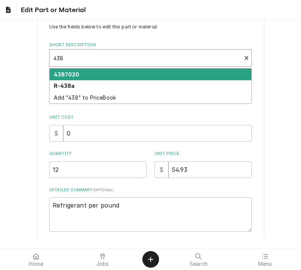
scroll to position [22, 0]
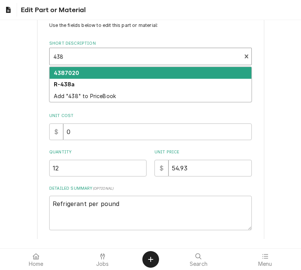
click at [59, 87] on strong "R-438a" at bounding box center [64, 84] width 21 height 6
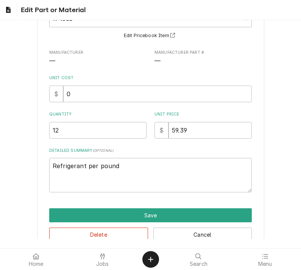
scroll to position [61, 0]
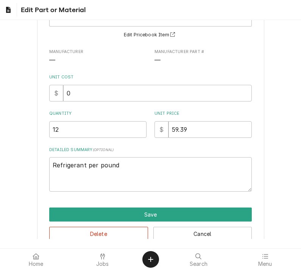
click at [70, 216] on button "Save" at bounding box center [150, 214] width 202 height 14
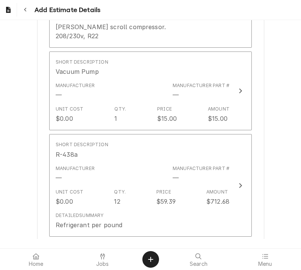
scroll to position [1570, 0]
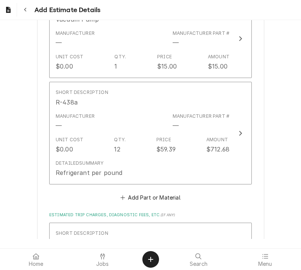
click at [67, 160] on div "Detailed Summary" at bounding box center [80, 163] width 48 height 7
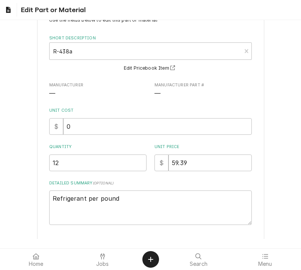
scroll to position [28, 0]
click at [178, 162] on input "59.39" at bounding box center [209, 162] width 83 height 17
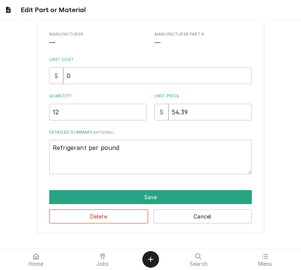
click at [64, 198] on button "Save" at bounding box center [150, 197] width 202 height 14
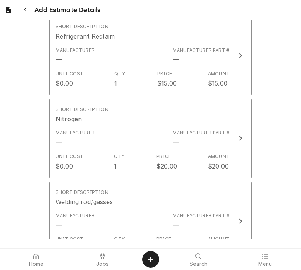
scroll to position [1223, 0]
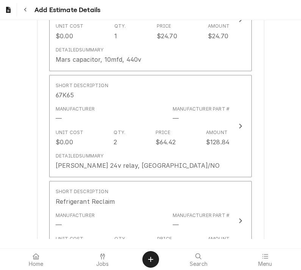
click at [74, 153] on div "Detailed Summary" at bounding box center [80, 156] width 48 height 7
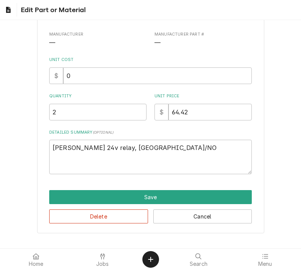
scroll to position [78, 0]
click at [176, 109] on input "64.42" at bounding box center [209, 112] width 83 height 17
click at [56, 196] on button "Save" at bounding box center [150, 197] width 202 height 14
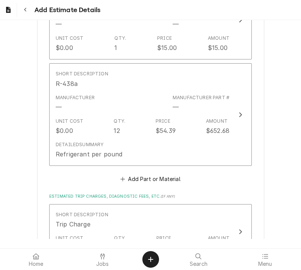
scroll to position [1637, 0]
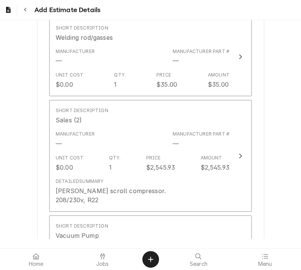
click at [75, 178] on div "Detailed Summary" at bounding box center [80, 181] width 48 height 7
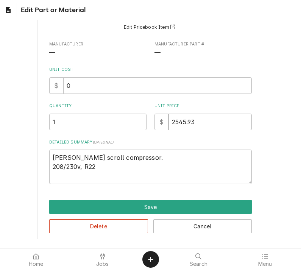
scroll to position [69, 0]
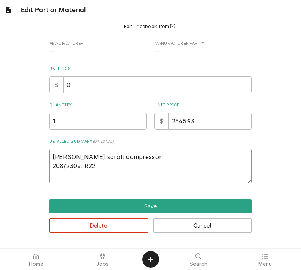
click at [109, 169] on textarea "Copeland scroll compressor. 208/230v, R22" at bounding box center [150, 166] width 202 height 34
click at [59, 202] on button "Save" at bounding box center [150, 206] width 202 height 14
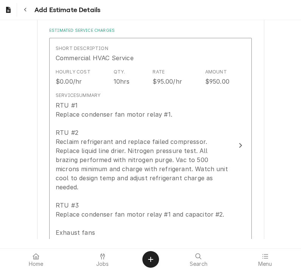
click at [75, 168] on div "RTU #1 Replace condenser fan motor relay #1. RTU #2 Reclaim refrigerant and rep…" at bounding box center [143, 173] width 174 height 145
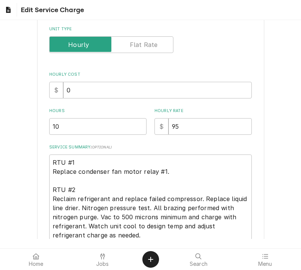
scroll to position [86, 0]
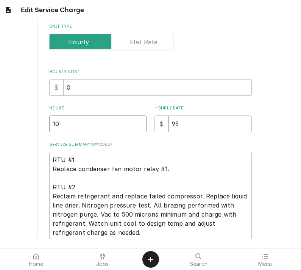
click at [70, 131] on input "10" at bounding box center [97, 123] width 97 height 17
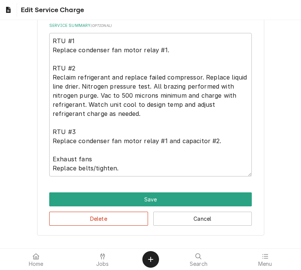
click at [66, 201] on button "Save" at bounding box center [150, 199] width 202 height 14
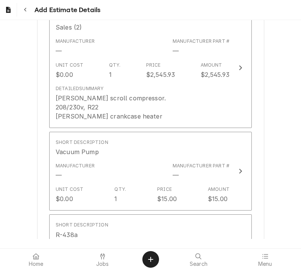
scroll to position [1490, 0]
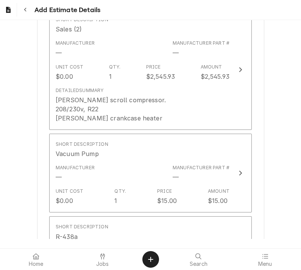
click at [149, 98] on div "Detailed Summary Copeland scroll compressor. 208/230v, R22 Copeland crankcase h…" at bounding box center [143, 105] width 174 height 42
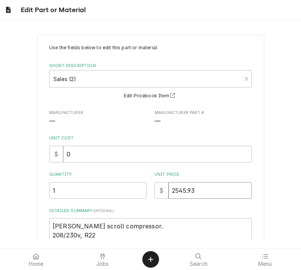
click at [217, 194] on input "2545.93" at bounding box center [209, 190] width 83 height 17
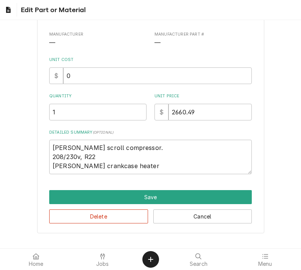
click at [64, 195] on button "Save" at bounding box center [150, 197] width 202 height 14
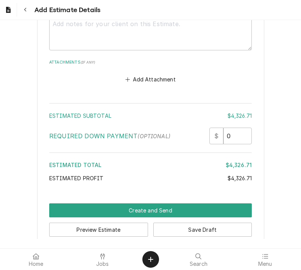
scroll to position [2011, 0]
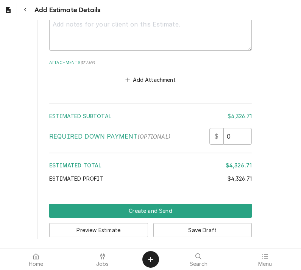
click at [61, 204] on button "Create and Send" at bounding box center [150, 211] width 202 height 14
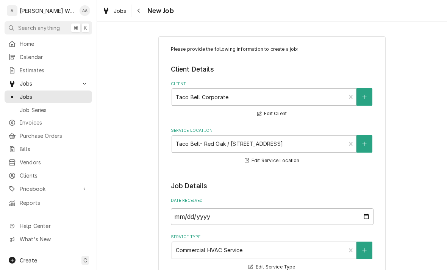
scroll to position [576, 0]
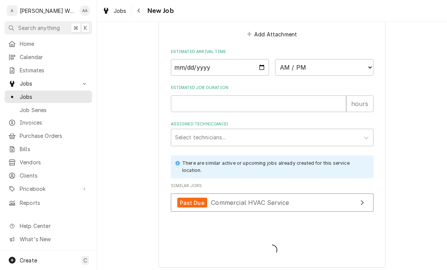
type textarea "x"
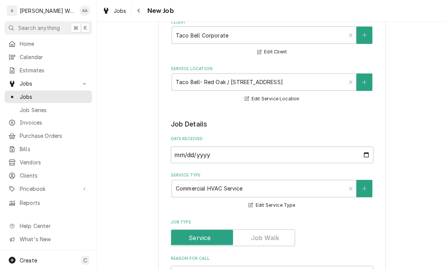
scroll to position [81, 0]
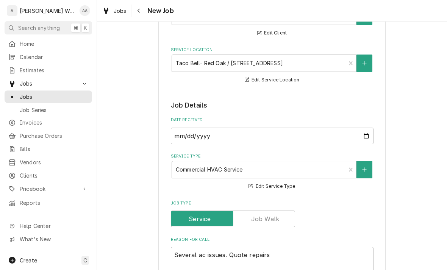
click at [30, 95] on span "Jobs" at bounding box center [54, 97] width 68 height 8
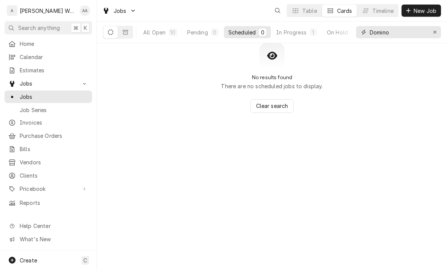
click at [439, 37] on button "Erase input" at bounding box center [434, 32] width 12 height 12
type input "Red oak"
click at [158, 30] on div "All Open" at bounding box center [154, 32] width 22 height 8
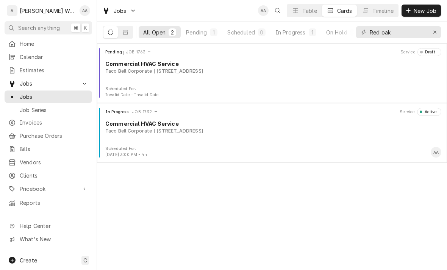
click at [138, 77] on div "Pending JOB-1763 Service Draft Commercial HVAC Service Taco Bell Corporate [STR…" at bounding box center [272, 67] width 344 height 38
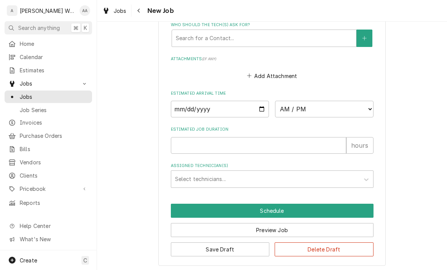
scroll to position [534, 0]
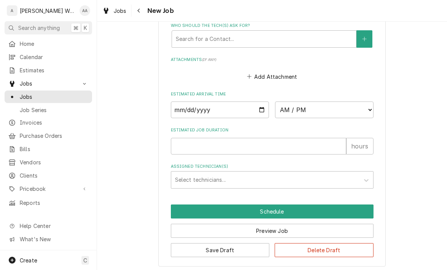
click at [298, 248] on button "Delete Draft" at bounding box center [323, 250] width 99 height 14
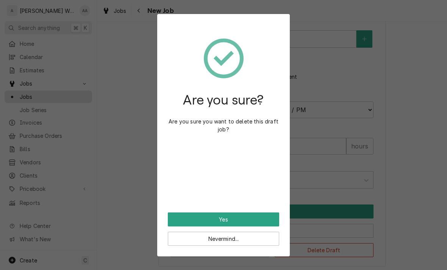
click at [224, 219] on button "Yes" at bounding box center [223, 219] width 111 height 14
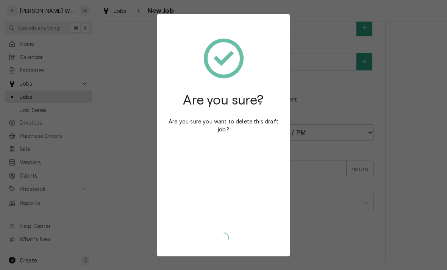
scroll to position [507, 0]
type textarea "x"
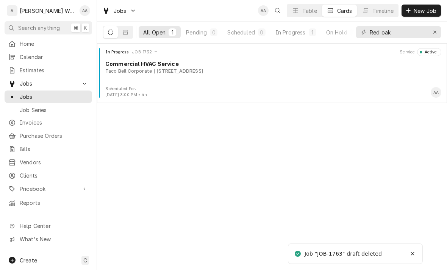
click at [17, 118] on div "Invoices" at bounding box center [48, 122] width 80 height 8
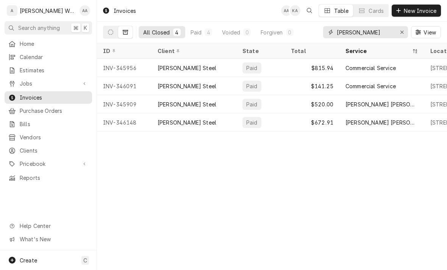
click at [407, 36] on button "Erase input" at bounding box center [401, 32] width 12 height 12
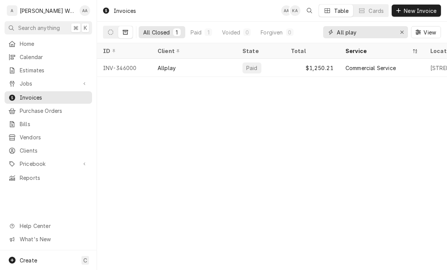
type input "All play"
click at [109, 32] on icon "Dynamic Content Wrapper" at bounding box center [110, 32] width 5 height 5
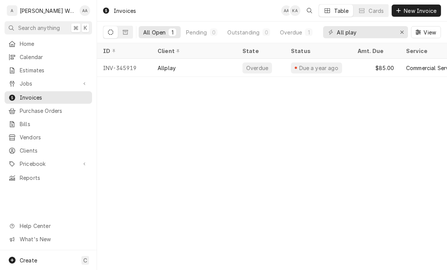
click at [136, 30] on div "All Open 1 Pending 0 Outstanding 0 Overdue 1" at bounding box center [209, 32] width 213 height 21
click at [125, 31] on icon "Dynamic Content Wrapper" at bounding box center [125, 32] width 5 height 5
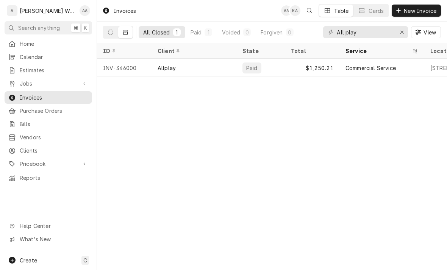
click at [116, 33] on button "Dynamic Content Wrapper" at bounding box center [110, 32] width 14 height 12
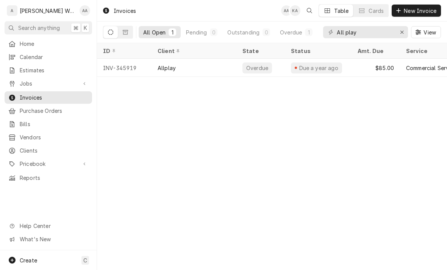
click at [165, 68] on div "Allplay" at bounding box center [166, 68] width 18 height 8
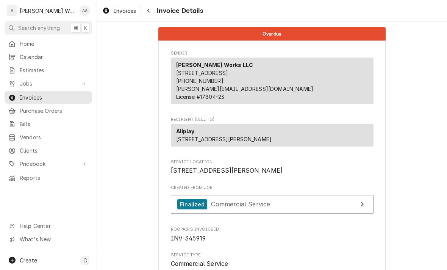
scroll to position [0, 0]
click at [24, 84] on span "Jobs" at bounding box center [48, 83] width 57 height 8
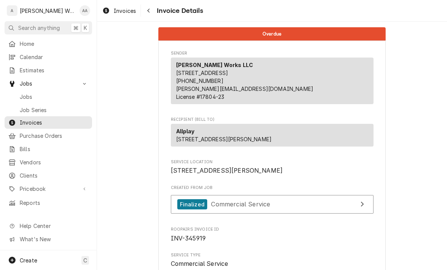
click at [30, 99] on link "Jobs" at bounding box center [48, 96] width 87 height 12
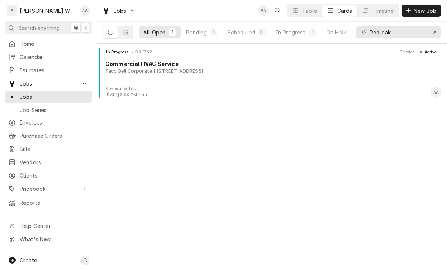
click at [169, 74] on div "[STREET_ADDRESS]" at bounding box center [178, 71] width 49 height 7
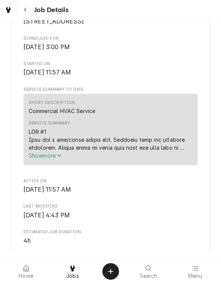
scroll to position [208, 0]
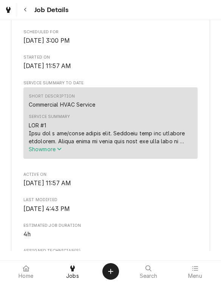
click at [35, 153] on span "Show more" at bounding box center [45, 149] width 33 height 6
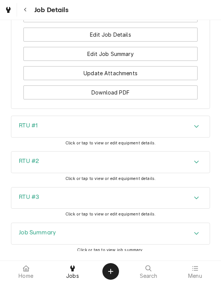
scroll to position [943, 0]
click at [32, 193] on h3 "RTU #3" at bounding box center [29, 196] width 20 height 7
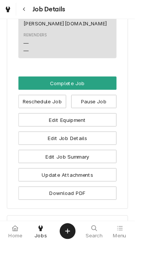
scroll to position [1018, 0]
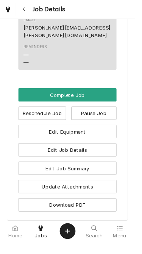
click at [37, 174] on button "Edit Job Summary" at bounding box center [70, 177] width 103 height 14
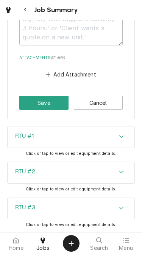
scroll to position [1579, 0]
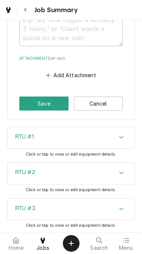
click at [100, 96] on button "Cancel" at bounding box center [98, 103] width 49 height 14
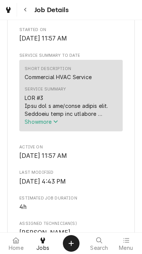
scroll to position [220, 0]
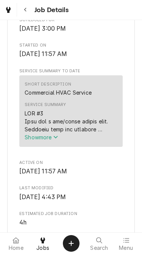
click at [34, 140] on span "Show more" at bounding box center [41, 137] width 33 height 6
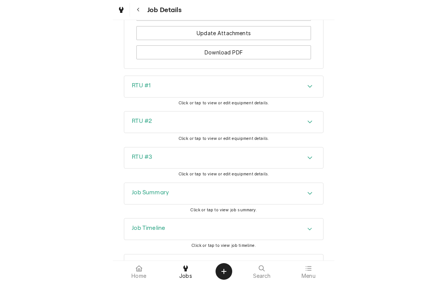
scroll to position [982, 0]
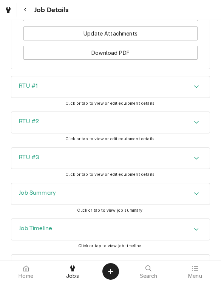
click at [142, 112] on div "RTU #2 Click or tap to view or edit equipment details." at bounding box center [110, 130] width 221 height 36
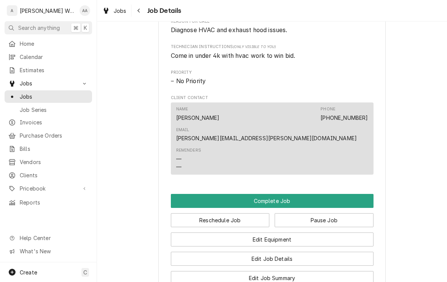
scroll to position [689, 0]
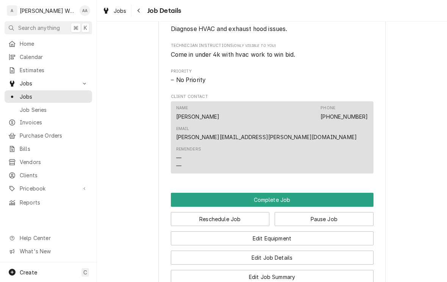
click at [142, 193] on button "Complete Job" at bounding box center [272, 200] width 202 height 14
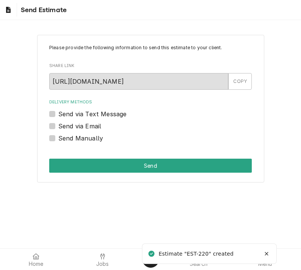
click at [58, 115] on label "Send via Text Message" at bounding box center [92, 113] width 68 height 9
click at [58, 115] on input "Send via Text Message" at bounding box center [159, 117] width 202 height 17
checkbox input "true"
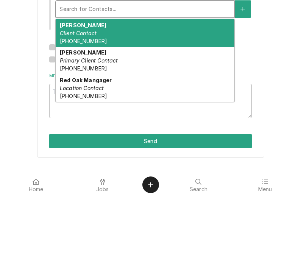
scroll to position [46, 0]
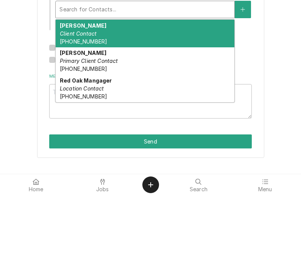
click at [242, 86] on button "Delivery Methods" at bounding box center [243, 83] width 16 height 17
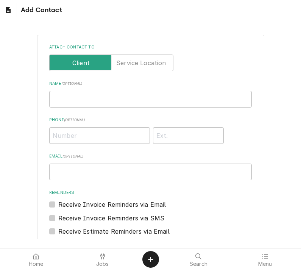
click at [134, 57] on input "Attach contact to" at bounding box center [111, 62] width 117 height 17
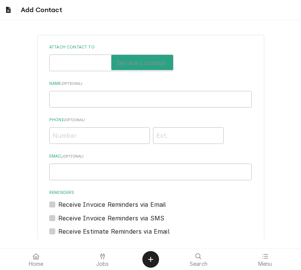
checkbox input "true"
click at [71, 99] on input "Name ( optional )" at bounding box center [150, 99] width 202 height 17
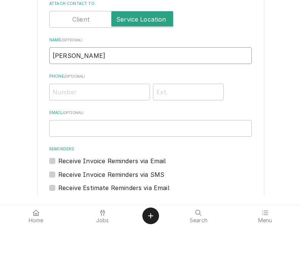
type input "Tammy Bradley"
click at [65, 127] on input "Phone ( optional )" at bounding box center [99, 135] width 101 height 17
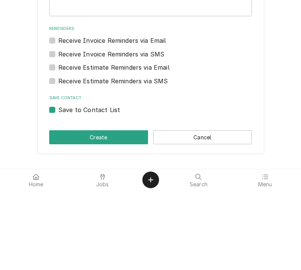
scroll to position [84, 0]
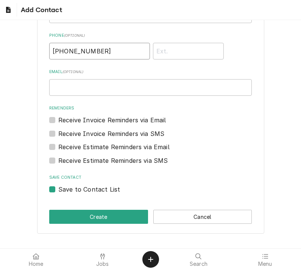
type input "(712) 304-4872"
click at [57, 213] on button "Create" at bounding box center [98, 217] width 99 height 14
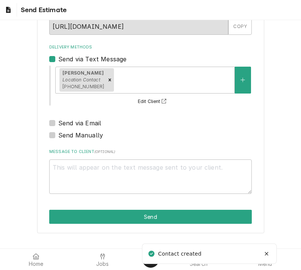
scroll to position [54, 0]
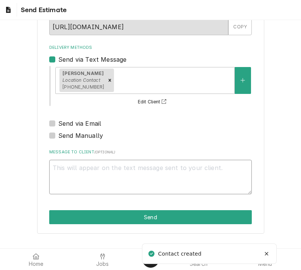
click at [66, 173] on textarea "Message to Client ( optional )" at bounding box center [150, 177] width 202 height 34
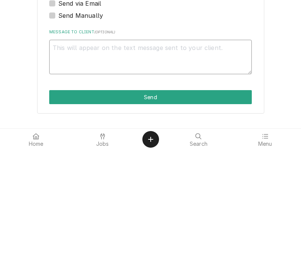
type textarea "x"
type textarea "Wi"
type textarea "x"
type textarea "Wil"
type textarea "x"
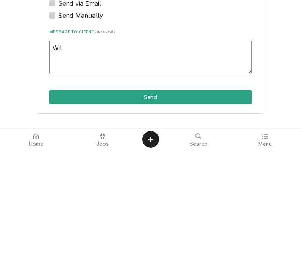
type textarea "Will"
type textarea "x"
type textarea "Will"
type textarea "x"
type textarea "Will s"
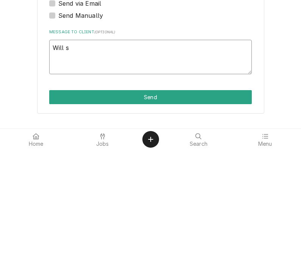
type textarea "x"
type textarea "Will se"
type textarea "x"
type textarea "Will sen"
type textarea "x"
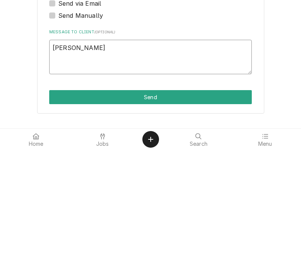
type textarea "Will send"
type textarea "x"
type textarea "Will send"
type textarea "x"
type textarea "Will send to"
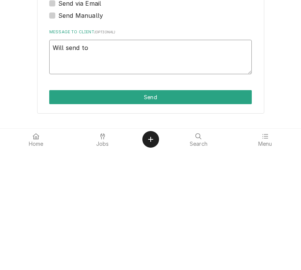
type textarea "x"
type textarea "Will send tou"
type textarea "x"
type textarea "Will send you"
type textarea "x"
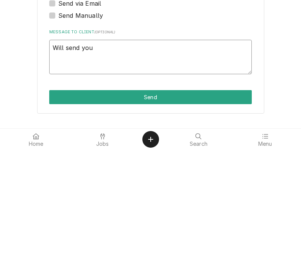
type textarea "Will send you a"
type textarea "x"
type textarea "Will send you a"
type textarea "x"
type textarea "Will send you a s"
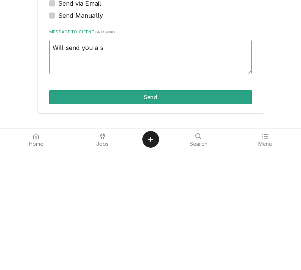
type textarea "x"
type textarea "Will send you a se"
type textarea "x"
type textarea "Will send you a sep"
type textarea "x"
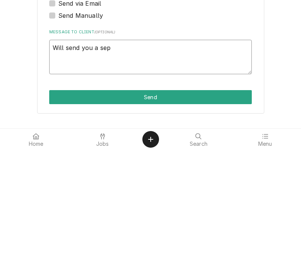
type textarea "Will send you a separate"
type textarea "x"
type textarea "Will send you a separate e"
type textarea "x"
type textarea "Will send you a separate es"
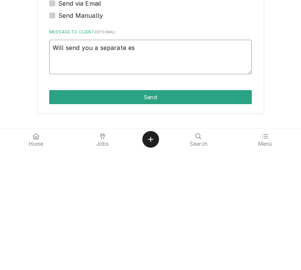
type textarea "x"
type textarea "Will send you a separate estimate"
type textarea "x"
type textarea "Will send you a separate estimate f"
type textarea "x"
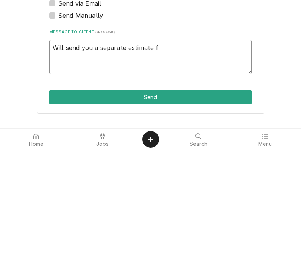
type textarea "Will send you a separate estimate fo"
type textarea "x"
type textarea "Will send you a separate estimate for"
type textarea "x"
type textarea "Will send you a separate estimate for"
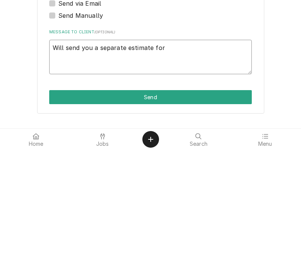
type textarea "x"
type textarea "Will send you a separate estimate for n"
type textarea "x"
type textarea "Will send you a separate estimate for ne"
type textarea "x"
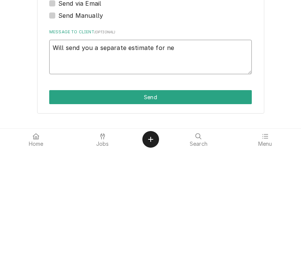
type textarea "Will send you a separate estimate for nee"
type textarea "x"
type textarea "Will send you a separate estimate for need"
type textarea "x"
type textarea "Will send you a separate estimate for neede"
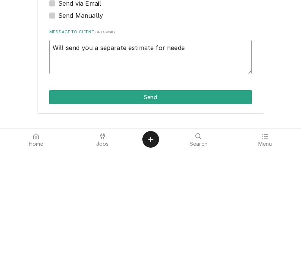
type textarea "x"
type textarea "Will send you a separate estimate for needed"
type textarea "x"
type textarea "Will send you a separate estimate for needed"
type textarea "x"
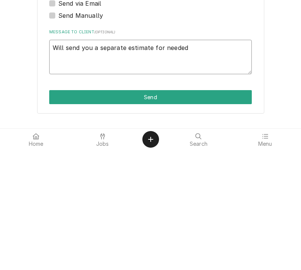
type textarea "Will send you a separate estimate for needed m"
type textarea "x"
type textarea "Will send you a separate estimate for needed ma"
type textarea "x"
type textarea "Will send you a separate estimate for needed mai"
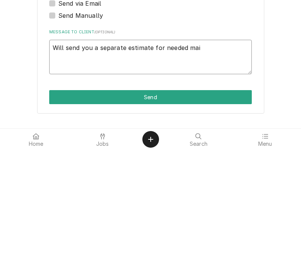
type textarea "x"
type textarea "Will send you a separate estimate for needed maintenance"
type textarea "x"
type textarea "Will send you a separate estimate for needed maintenance i"
type textarea "x"
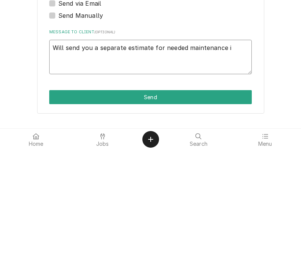
type textarea "Will send you a separate estimate for needed maintenance it"
type textarea "x"
type textarea "Will send you a separate estimate for needed maintenance ite"
type textarea "x"
type textarea "Will send you a separate estimate for needed maintenance item"
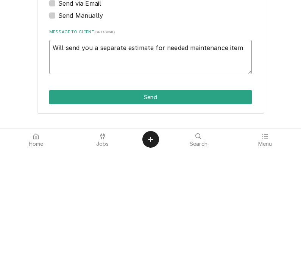
type textarea "x"
type textarea "Will send you a separate estimate for needed maintenance items"
type textarea "x"
type textarea "Will send you a separate estimate for needed maintenance items"
type textarea "x"
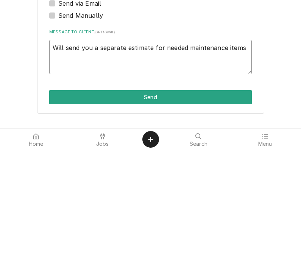
type textarea "Will send you a separate estimate for needed maintenance items."
type textarea "x"
type textarea "Will send you a separate estimate for needed maintenance items."
click at [67, 210] on button "Send" at bounding box center [150, 217] width 202 height 14
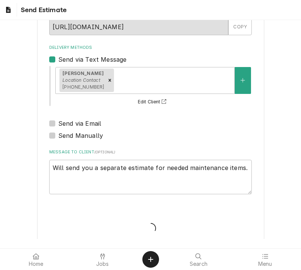
type textarea "x"
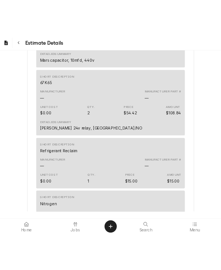
scroll to position [653, 0]
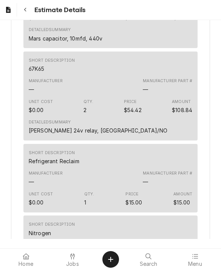
click at [115, 255] on button "Create Object" at bounding box center [111, 259] width 17 height 17
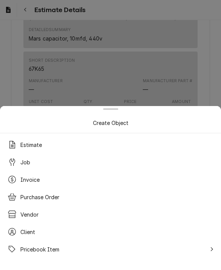
click at [32, 158] on div "Job" at bounding box center [111, 162] width 212 height 14
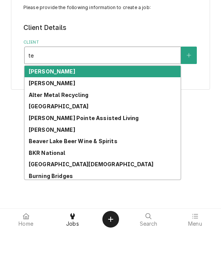
type input "t"
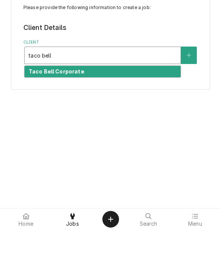
click at [43, 108] on strong "Taco Bell Corporate" at bounding box center [57, 111] width 56 height 6
type input "taco bell"
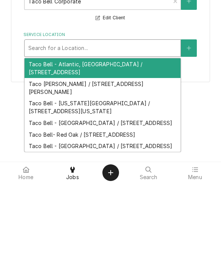
scroll to position [8, 0]
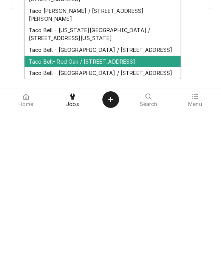
click at [37, 215] on div "Taco Bell- Red Oak / [STREET_ADDRESS]" at bounding box center [103, 221] width 156 height 12
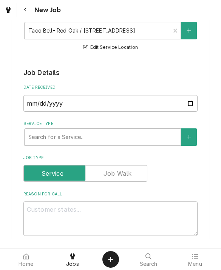
scroll to position [113, 0]
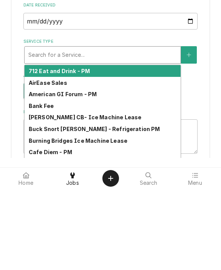
type input "t"
type textarea "x"
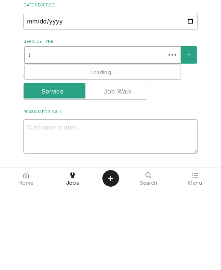
type input "ta"
type textarea "x"
type input "tac"
type textarea "x"
type input "taco"
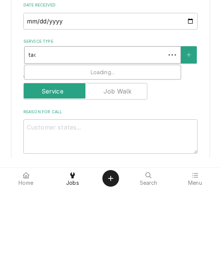
type textarea "x"
type input "taco"
type textarea "x"
type input "taco b"
type textarea "x"
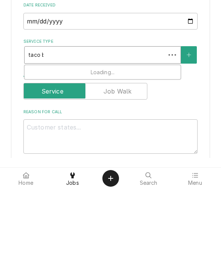
type input "taco be"
type textarea "x"
type input "taco bel"
type textarea "x"
type input "taco bell"
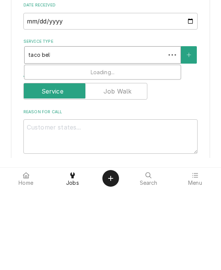
type textarea "x"
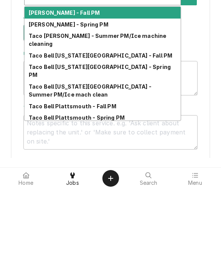
scroll to position [168, 0]
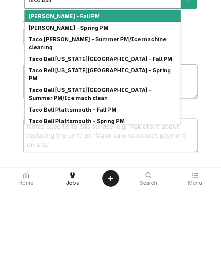
click at [35, 106] on strong "[PERSON_NAME] - Spring PM" at bounding box center [69, 109] width 80 height 6
type input "taco bell"
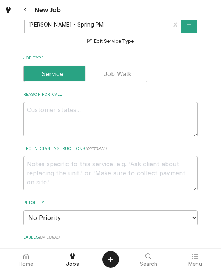
scroll to position [231, 0]
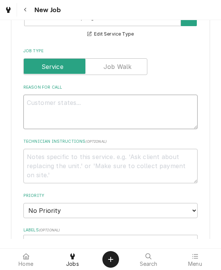
click at [38, 109] on textarea "Reason For Call" at bounding box center [110, 112] width 175 height 34
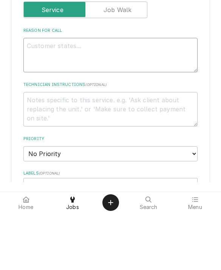
type textarea "x"
type textarea "PM"
type textarea "x"
type textarea "PM"
type textarea "x"
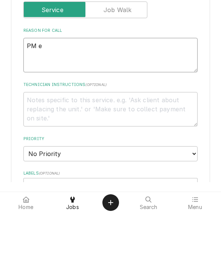
type textarea "PM eq"
type textarea "x"
type textarea "PM equ"
type textarea "x"
type textarea "PM equi"
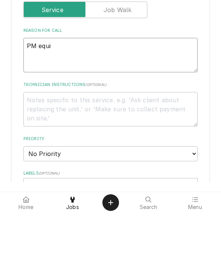
type textarea "x"
type textarea "PM equip"
type textarea "x"
type textarea "PM equipme"
type textarea "x"
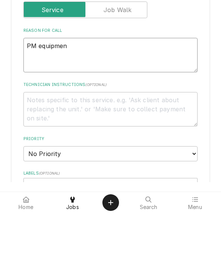
type textarea "PM equipment"
type textarea "x"
type textarea "PM equipment"
type textarea "x"
type textarea "PM equipment st"
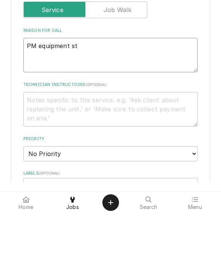
type textarea "x"
type textarea "PM equipment st"
type textarea "x"
type textarea "PM equipment st"
type textarea "x"
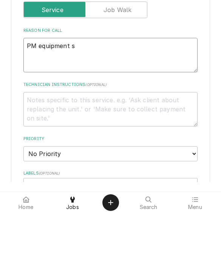
type textarea "PM equipment"
type textarea "x"
type textarea "PM equipment a"
type textarea "x"
type textarea "PM equipment at"
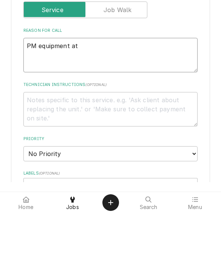
type textarea "x"
type textarea "PM equipment at"
type textarea "x"
type textarea "PM equipment at r"
type textarea "x"
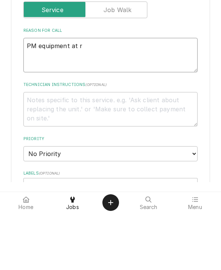
type textarea "PM equipment at re"
type textarea "x"
type textarea "PM equipment at red"
type textarea "x"
type textarea "PM equipment at red"
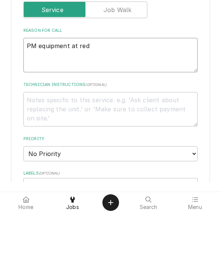
type textarea "x"
type textarea "PM equipment at red o"
type textarea "x"
type textarea "PM equipment at red oak"
type textarea "x"
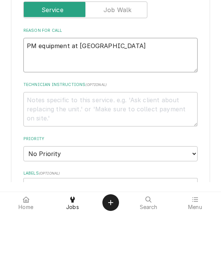
type textarea "PM equipment at red oak"
type textarea "x"
type textarea "PM equipment at red oak l"
type textarea "x"
type textarea "PM equipment at red oak lo"
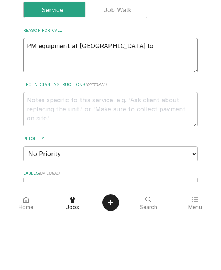
type textarea "x"
type textarea "PM equipment at red oak loc"
type textarea "x"
type textarea "PM equipment at red oak loca"
type textarea "x"
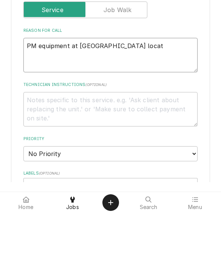
type textarea "PM equipment at red oak locati"
type textarea "x"
type textarea "PM equipment at red oak locatio"
type textarea "x"
type textarea "PM equipment at red oak location"
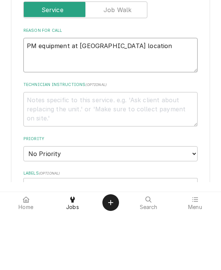
type textarea "x"
type textarea "PM equipment at red oak location"
type textarea "x"
type textarea "PM equipment at red oak location."
type textarea "x"
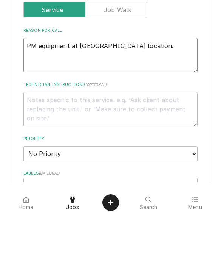
type textarea "PM equipment at red oak location."
type textarea "x"
type textarea "PM equipment at red oak location. C"
type textarea "x"
type textarea "PM equipment at red oak location. Ch"
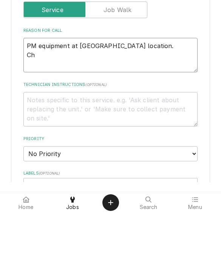
type textarea "x"
type textarea "PM equipment at red oak location. Chan"
type textarea "x"
type textarea "PM equipment at red oak location. Chang"
type textarea "x"
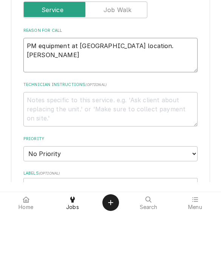
type textarea "PM equipment at red oak location. Change"
type textarea "x"
type textarea "PM equipment at red oak location. Change"
type textarea "x"
type textarea "PM equipment at red oak location. Change a"
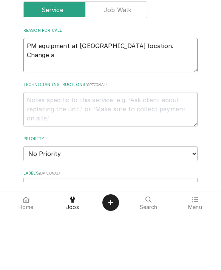
type textarea "x"
type textarea "PM equipment at red oak location. Change al"
type textarea "x"
type textarea "PM equipment at red oak location. Change all"
type textarea "x"
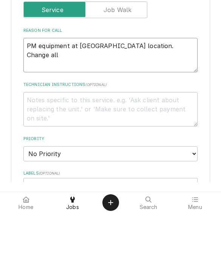
type textarea "PM equipment at red oak location. Change all b"
type textarea "x"
type textarea "PM equipment at red oak location. Change all bel"
type textarea "x"
type textarea "PM equipment at red oak location. Change all belt"
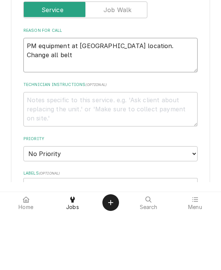
type textarea "x"
type textarea "PM equipment at red oak location. Change all belts"
type textarea "x"
type textarea "PM equipment at red oak location. Change all belts a"
type textarea "x"
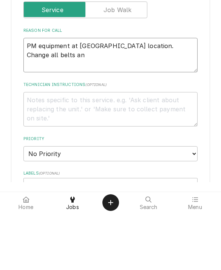
type textarea "PM equipment at red oak location. Change all belts and"
type textarea "x"
type textarea "PM equipment at red oak location. Change all belts and"
type textarea "x"
type textarea "PM equipment at red oak location. Change all belts and l"
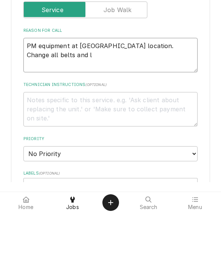
type textarea "x"
type textarea "PM equipment at red oak location. Change all belts and le"
type textarea "x"
type textarea "PM equipment at red oak location. Change all belts and lea"
type textarea "x"
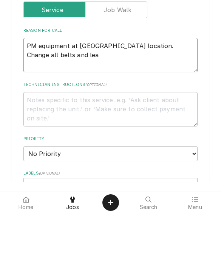
type textarea "PM equipment at red oak location. Change all belts and leav"
type textarea "x"
type textarea "PM equipment at red oak location. Change all belts and leave"
type textarea "x"
type textarea "PM equipment at red oak location. Change all belts and leave s"
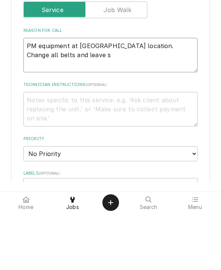
type textarea "x"
type textarea "PM equipment at red oak location. Change all belts and leave sp"
type textarea "x"
type textarea "PM equipment at red oak location. Change all belts and leave spa"
type textarea "x"
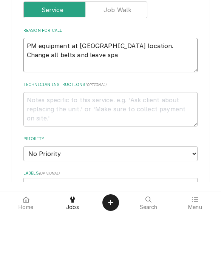
type textarea "PM equipment at red oak location. Change all belts and leave spar"
type textarea "x"
type textarea "PM equipment at red oak location. Change all belts and leave spare"
type textarea "x"
type textarea "PM equipment at red oak location. Change all belts and leave spares"
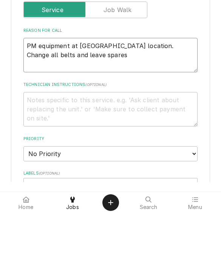
type textarea "x"
type textarea "PM equipment at red oak location. Change all belts and leave spares"
type textarea "x"
type textarea "PM equipment at red oak location. Change all belts and leave spares."
type textarea "x"
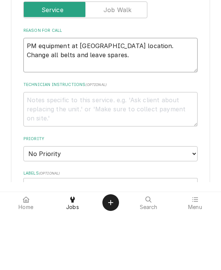
type textarea "PM equipment at red oak location. Change all belts and leave spares."
type textarea "x"
type textarea "PM equipment at red oak location. Change all belts and leave spares. C"
type textarea "x"
type textarea "PM equipment at red oak location. Change all belts and leave spares. Ch"
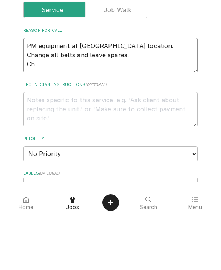
type textarea "x"
type textarea "PM equipment at red oak location. Change all belts and leave spares. Cha"
type textarea "x"
type textarea "PM equipment at red oak location. Change all belts and leave spares. Chan"
type textarea "x"
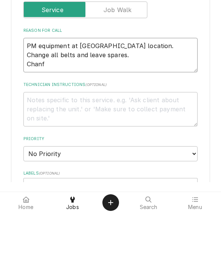
type textarea "PM equipment at red oak location. Change all belts and leave spares. Chanfe"
type textarea "x"
type textarea "PM equipment at red oak location. Change all belts and leave spares. Change"
type textarea "x"
type textarea "PM equipment at red oak location. Change all belts and leave spares. Change"
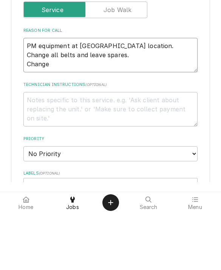
type textarea "x"
type textarea "PM equipment at red oak location. Change all belts and leave spares. Change ai"
type textarea "x"
type textarea "PM equipment at red oak location. Change all belts and leave spares. Change air"
type textarea "x"
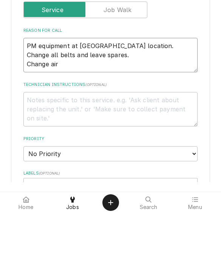
type textarea "PM equipment at red oak location. Change all belts and leave spares. Change air"
type textarea "x"
type textarea "PM equipment at red oak location. Change all belts and leave spares. Change air…"
type textarea "x"
type textarea "PM equipment at red oak location. Change all belts and leave spares. Change air…"
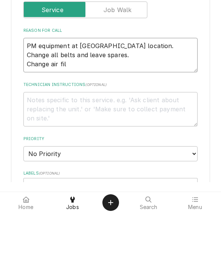
type textarea "x"
type textarea "PM equipment at red oak location. Change all belts and leave spares. Change air…"
type textarea "x"
type textarea "PM equipment at red oak location. Change all belts and leave spares. Change air…"
type textarea "x"
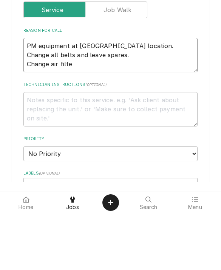
type textarea "PM equipment at red oak location. Change all belts and leave spares. Change air…"
type textarea "x"
type textarea "PM equipment at red oak location. Change all belts and leave spares. Change air…"
type textarea "x"
type textarea "PM equipment at red oak location. Change all belts and leave spares. Change air…"
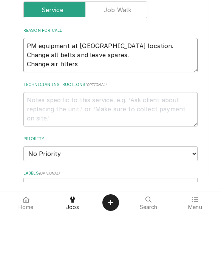
type textarea "x"
type textarea "PM equipment at red oak location. Change all belts and leave spares. Change air…"
click at [88, 95] on textarea "PM equipment at red oak location. Change all belts and leave spares. Change air…" at bounding box center [110, 112] width 175 height 34
click at [101, 95] on textarea "PM equipment at red oak location. Change all belts and leave spares. Change air…" at bounding box center [110, 112] width 175 height 34
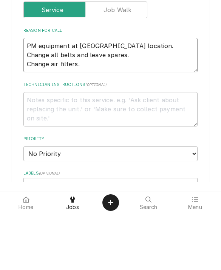
type textarea "x"
type textarea "PM equipment at red oak location. Change all belts and leave spares. Change air…"
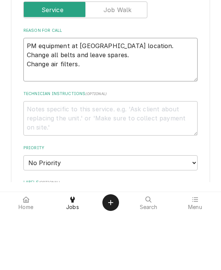
type textarea "x"
type textarea "PM equipment at red oak location. Change all belts and leave spares. Change air…"
type textarea "x"
type textarea "PM equipment at red oak location. Change all belts and leave spares. Change air…"
type textarea "x"
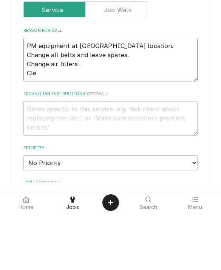
type textarea "PM equipment at red oak location. Change all belts and leave spares. Change air…"
type textarea "x"
type textarea "PM equipment at red oak location. Change all belts and leave spares. Change air…"
type textarea "x"
type textarea "PM equipment at red oak location. Change all belts and leave spares. Change air…"
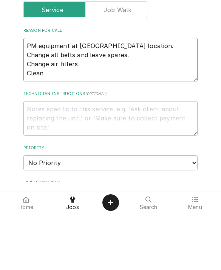
type textarea "x"
type textarea "PM equipment at red oak location. Change all belts and leave spares. Change air…"
type textarea "x"
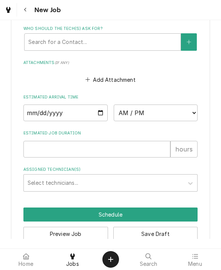
scroll to position [548, 0]
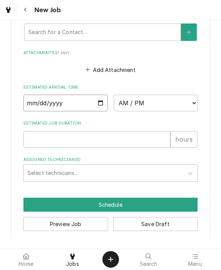
click at [45, 100] on input "Date" at bounding box center [65, 103] width 84 height 17
click at [114, 255] on div "Create Object" at bounding box center [110, 259] width 9 height 9
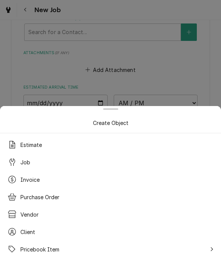
click at [21, 141] on span "Estimate" at bounding box center [31, 145] width 22 height 8
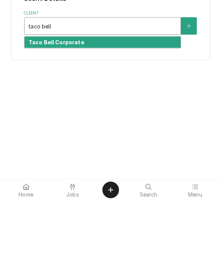
click at [45, 108] on strong "Taco Bell Corporate" at bounding box center [57, 111] width 56 height 6
type input "taco bell"
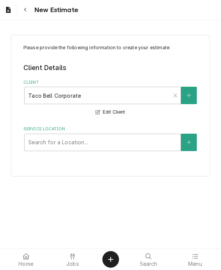
click at [47, 148] on div "Service Location" at bounding box center [102, 142] width 148 height 14
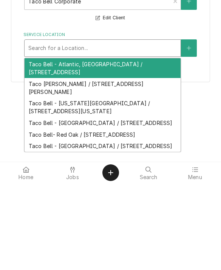
scroll to position [8, 0]
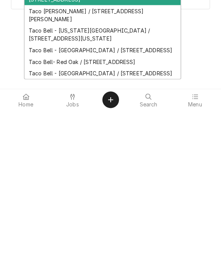
click at [43, 215] on div "Taco Bell- Red Oak / 400 Senate Ave, Red Oak, IA 51566" at bounding box center [103, 221] width 156 height 12
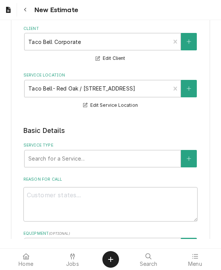
scroll to position [64, 0]
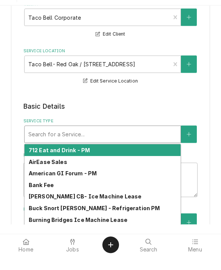
type input "t"
type textarea "x"
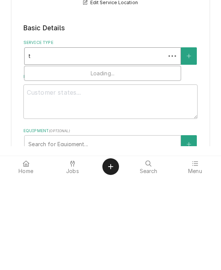
type input "ta"
type textarea "x"
type input "tac"
type textarea "x"
type input "taco"
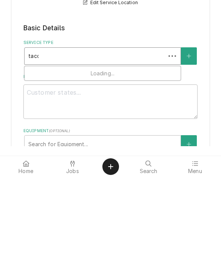
type textarea "x"
type input "taco"
type textarea "x"
type input "taco b"
type textarea "x"
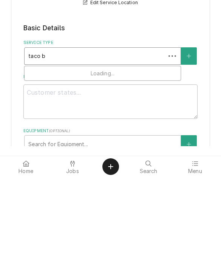
type input "taco be"
type textarea "x"
type input "taco bel"
type textarea "x"
type input "taco bell"
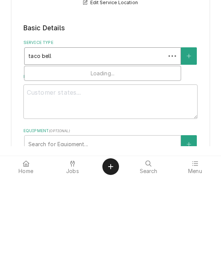
type textarea "x"
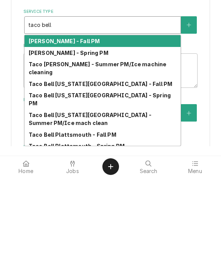
scroll to position [101, 0]
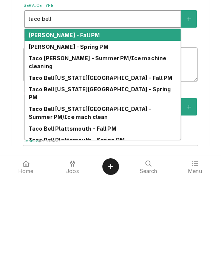
click at [40, 136] on strong "Taco Bell Blair - Spring PM" at bounding box center [69, 139] width 80 height 6
type input "taco bell"
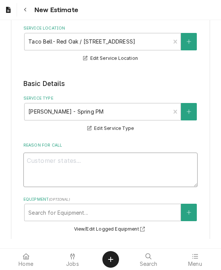
click at [33, 164] on textarea "Reason For Call" at bounding box center [110, 170] width 175 height 34
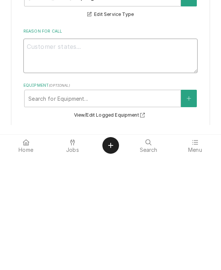
click at [43, 153] on textarea "Reason For Call" at bounding box center [110, 170] width 175 height 34
paste textarea "PM equipment at red oak location. Change all belts and leave spares. Change air…"
type textarea "x"
type textarea "PM equipment at red oak location. Change all belts and leave spares. Change air…"
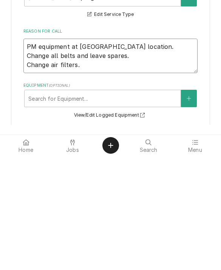
type textarea "x"
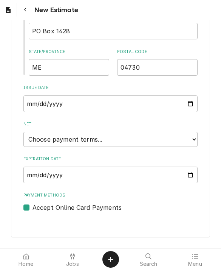
scroll to position [496, 0]
type textarea "PM equipment at red oak location. Change all belts and leave spares. Change air…"
click at [37, 135] on select "Choose payment terms... Same Day Net 7 Net 14 Net 21 Net 30 Net 45 Net 60 Net 90" at bounding box center [110, 139] width 175 height 15
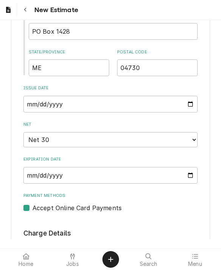
type textarea "x"
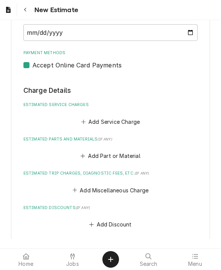
scroll to position [639, 0]
click at [93, 116] on button "Add Service Charge" at bounding box center [110, 121] width 61 height 11
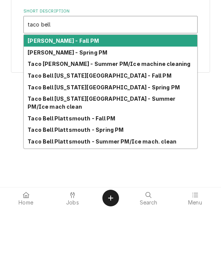
click at [37, 110] on strong "Taco Bell Blair - Spring PM" at bounding box center [68, 113] width 80 height 6
type input "taco bell"
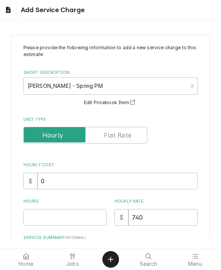
type textarea "x"
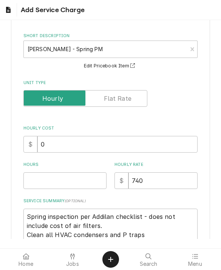
scroll to position [75, 0]
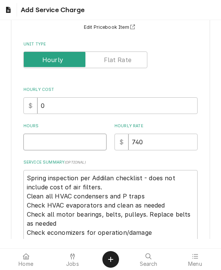
click at [32, 141] on input "Hours" at bounding box center [64, 142] width 83 height 17
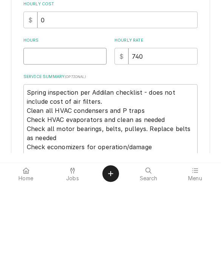
type input "1"
type textarea "x"
type input "1"
click at [31, 170] on textarea "Spring inspection per Addilan checklist - does not include cost of air filters.…" at bounding box center [110, 237] width 175 height 134
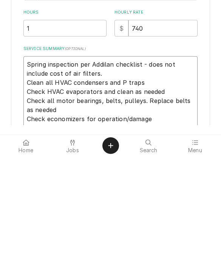
click at [85, 170] on textarea "Spring inspection per Addilan checklist - does not include cost of air filters.…" at bounding box center [110, 237] width 175 height 134
click at [104, 170] on textarea "Spring inspection per Addilan checklist - does not include cost of air filters.…" at bounding box center [110, 237] width 175 height 134
type textarea "x"
type textarea "Spring inspection per checklist - does not include cost of air filters. Clean a…"
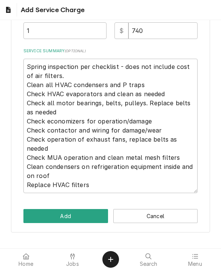
scroll to position [186, 0]
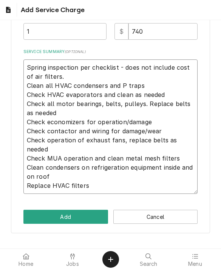
click at [32, 61] on textarea "Spring inspection per checklist - does not include cost of air filters. Clean a…" at bounding box center [110, 126] width 175 height 134
type textarea "x"
type textarea "Spring inspection per checklist - does not include cost of air filters. Clean a…"
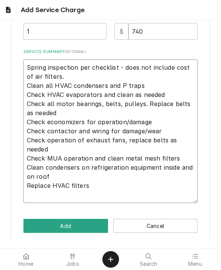
type textarea "x"
type textarea "Spring inspection per checklist - does not include cost of air filters. Clean a…"
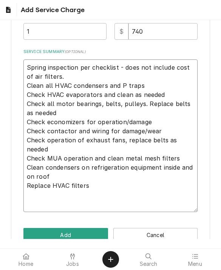
click at [37, 67] on textarea "Spring inspection per checklist - does not include cost of air filters. Clean a…" at bounding box center [110, 135] width 175 height 153
click at [37, 66] on textarea "Spring inspection per checklist - does not include cost of air filters. Clean a…" at bounding box center [110, 135] width 175 height 153
paste textarea "PM equipment at red oak location. Change all belts and leave spares. Change air…"
type textarea "x"
type textarea "PM equipment at red oak location. Change all belts and leave spares. Change air…"
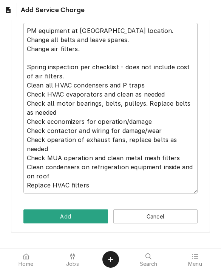
scroll to position [222, 0]
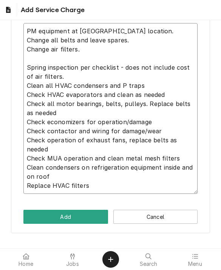
click at [85, 47] on textarea "PM equipment at red oak location. Change all belts and leave spares. Change air…" at bounding box center [110, 108] width 175 height 171
type textarea "x"
type textarea "PM equipment at red oak location. Change all belts and leave spares. Change air…"
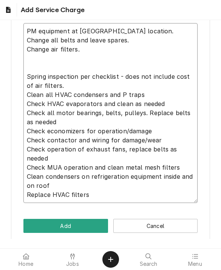
type textarea "x"
type textarea "PM equipment at red oak location. Change all belts and leave spares. Change air…"
type textarea "x"
type textarea "PM equipment at red oak location. Change all belts and leave spares. Change air…"
type textarea "x"
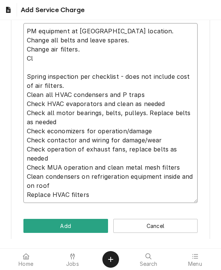
type textarea "PM equipment at red oak location. Change all belts and leave spares. Change air…"
type textarea "x"
type textarea "PM equipment at red oak location. Change all belts and leave spares. Change air…"
type textarea "x"
type textarea "PM equipment at red oak location. Change all belts and leave spares. Change air…"
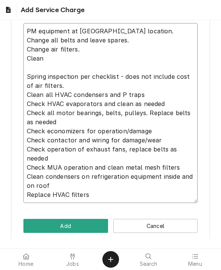
type textarea "x"
type textarea "PM equipment at red oak location. Change all belts and leave spares. Change air…"
type textarea "x"
type textarea "PM equipment at red oak location. Change all belts and leave spares. Change air…"
type textarea "x"
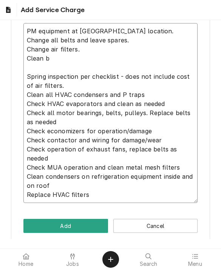
type textarea "PM equipment at red oak location. Change all belts and leave spares. Change air…"
type textarea "x"
type textarea "PM equipment at red oak location. Change all belts and leave spares. Change air…"
type textarea "x"
type textarea "PM equipment at red oak location. Change all belts and leave spares. Change air…"
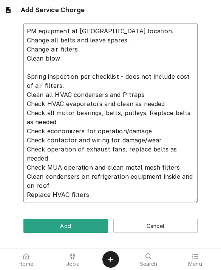
type textarea "x"
type textarea "PM equipment at red oak location. Change all belts and leave spares. Change air…"
type textarea "x"
type textarea "PM equipment at red oak location. Change all belts and leave spares. Change air…"
type textarea "x"
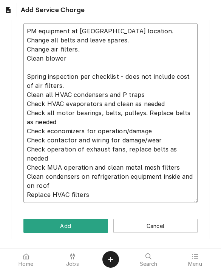
type textarea "PM equipment at red oak location. Change all belts and leave spares. Change air…"
type textarea "x"
type textarea "PM equipment at red oak location. Change all belts and leave spares. Change air…"
type textarea "x"
type textarea "PM equipment at red oak location. Change all belts and leave spares. Change air…"
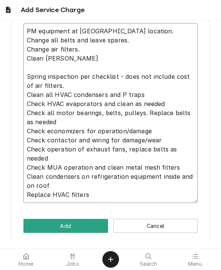
type textarea "x"
type textarea "PM equipment at red oak location. Change all belts and leave spares. Change air…"
type textarea "x"
type textarea "PM equipment at red oak location. Change all belts and leave spares. Change air…"
type textarea "x"
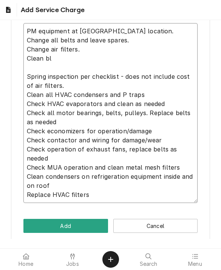
type textarea "PM equipment at red oak location. Change all belts and leave spares. Change air…"
type textarea "x"
type textarea "PM equipment at red oak location. Change all belts and leave spares. Change air…"
type textarea "x"
type textarea "PM equipment at red oak location. Change all belts and leave spares. Change air…"
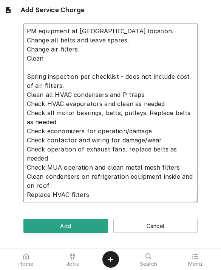
type textarea "x"
type textarea "PM equipment at red oak location. Change all belts and leave spares. Change air…"
type textarea "x"
type textarea "PM equipment at red oak location. Change all belts and leave spares. Change air…"
type textarea "x"
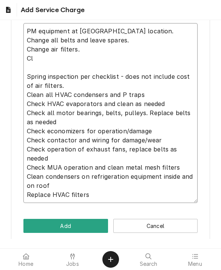
type textarea "PM equipment at red oak location. Change all belts and leave spares. Change air…"
type textarea "x"
type textarea "PM equipment at red oak location. Change all belts and leave spares. Change air…"
type textarea "x"
type textarea "PM equipment at red oak location. Change all belts and leave spares. Change air…"
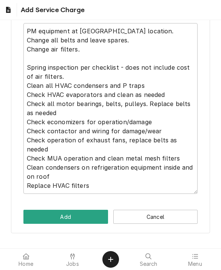
click at [52, 212] on button "Add" at bounding box center [65, 217] width 85 height 14
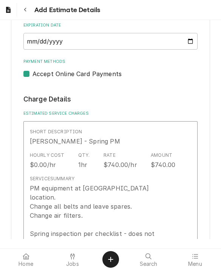
type textarea "x"
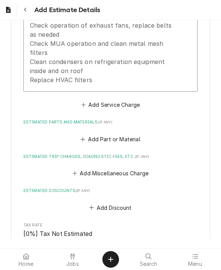
scroll to position [912, 0]
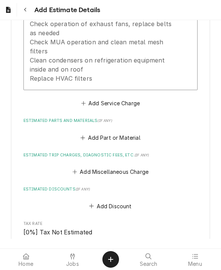
click at [94, 98] on button "Add Service Charge" at bounding box center [110, 103] width 61 height 11
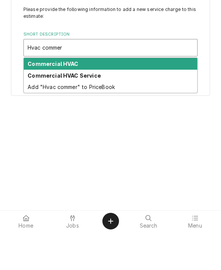
click at [42, 110] on strong "Commercial HVAC Service" at bounding box center [64, 113] width 73 height 6
type input "Hvac commer"
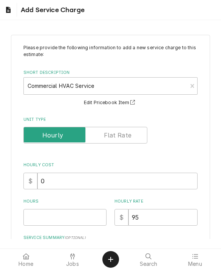
type textarea "x"
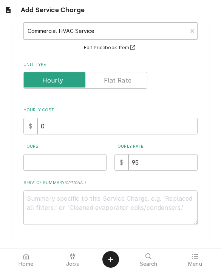
scroll to position [80, 0]
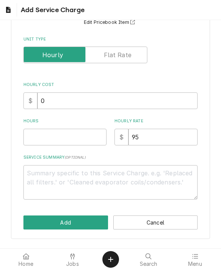
click at [105, 53] on input "Unit Type" at bounding box center [85, 55] width 117 height 17
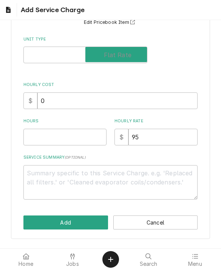
checkbox input "true"
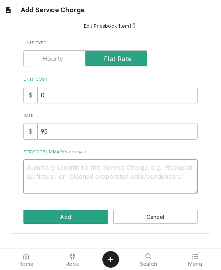
click at [36, 169] on textarea "Service Summary ( optional )" at bounding box center [110, 176] width 175 height 34
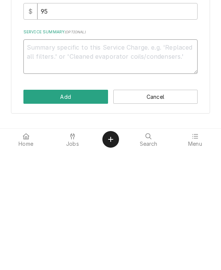
type textarea "x"
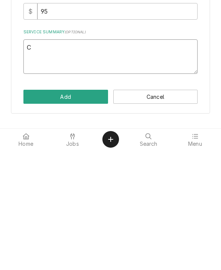
type textarea "Cl"
type textarea "x"
type textarea "Cle"
type textarea "x"
type textarea "Clea"
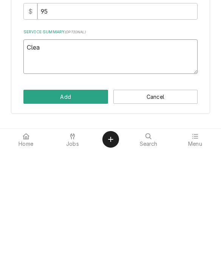
type textarea "x"
type textarea "Clean"
type textarea "x"
type textarea "Clean"
type textarea "x"
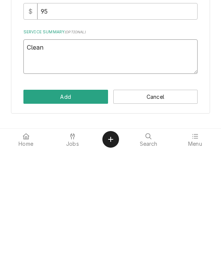
type textarea "Clean b"
type textarea "x"
type textarea "Clean bl"
type textarea "x"
type textarea "Clean blo"
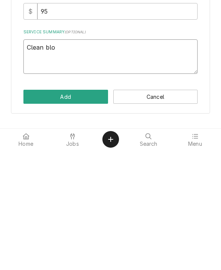
type textarea "x"
type textarea "Clean blow"
type textarea "x"
type textarea "Clean blowe"
type textarea "x"
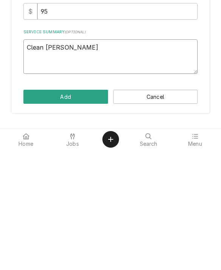
type textarea "Clean blower"
type textarea "x"
type textarea "Clean blower"
type textarea "x"
type textarea "Clean blower w"
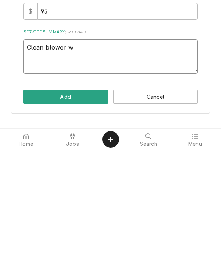
type textarea "x"
type textarea "Clean blower wh"
type textarea "x"
type textarea "Clean blower whe"
type textarea "x"
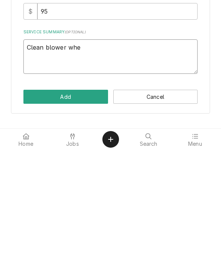
type textarea "Clean blower whee"
type textarea "x"
type textarea "Clean blower wheels"
type textarea "x"
type textarea "Clean blower wheels"
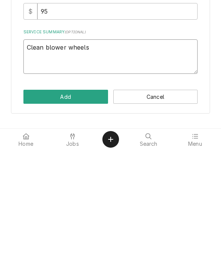
type textarea "x"
type textarea "Clean blower wheels k"
type textarea "x"
type textarea "Clean blower wheels kn"
type textarea "x"
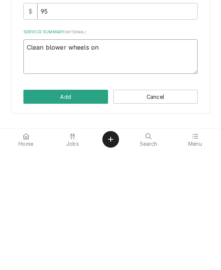
type textarea "Clean blower wheels on"
type textarea "x"
type textarea "Clean blower wheels on 3"
type textarea "x"
type textarea "Clean blower wheels on 3x"
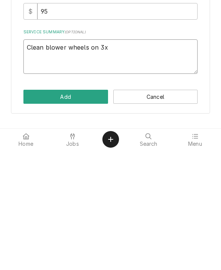
type textarea "x"
type textarea "Clean blower wheels on 3x R"
type textarea "x"
type textarea "Clean blower wheels on 3x RT"
type textarea "x"
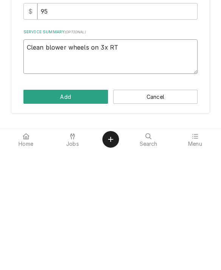
type textarea "Clean blower wheels on 3x RTU"
type textarea "x"
type textarea "Clean blower wheels on 3x RTUS"
type textarea "x"
type textarea "Clean blower wheels on 3x RTU"
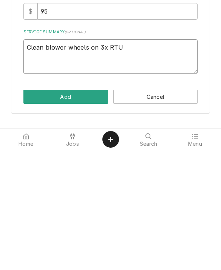
type textarea "x"
type textarea "Clean blower wheels on 3x RTU#"
type textarea "x"
type textarea "Clean blower wheels on 3x RTU"
type textarea "x"
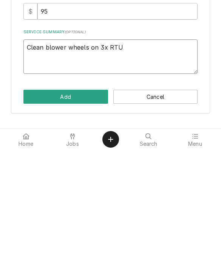
type textarea "Clean blower wheels on 3x RTUs"
click at [28, 159] on textarea "Clean blower wheels on 3x RTUs" at bounding box center [110, 176] width 175 height 34
type textarea "x"
type textarea "ReClean blower wheels on 3x RTUs"
type textarea "x"
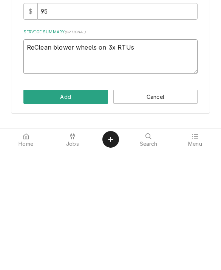
type textarea "RemClean blower wheels on 3x RTUs"
type textarea "x"
type textarea "RemoClean blower wheels on 3x RTUs"
type textarea "x"
type textarea "RemovClean blower wheels on 3x RTUs"
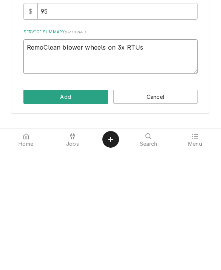
type textarea "x"
type textarea "RemoveClean blower wheels on 3x RTUs"
type textarea "x"
type textarea "Remove aClean blower wheels on 3x RTUs"
type textarea "x"
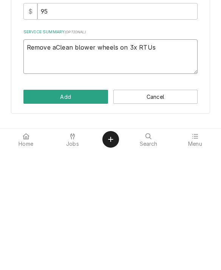
type textarea "Remove anClean blower wheels on 3x RTUs"
type textarea "x"
type textarea "Remove ansClean blower wheels on 3x RTUs"
type textarea "x"
type textarea "Remove and Clean blower wheels on 3x RTUs"
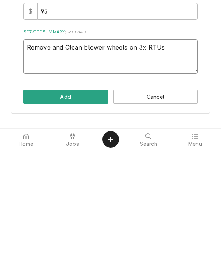
type textarea "x"
type textarea "Remove and Clean blower wheels on 3x RTU"
click at [68, 159] on textarea "Remove and Clean blower wheels on 3x RTU" at bounding box center [110, 176] width 175 height 34
type textarea "x"
type textarea "Remove and lean blower wheels on 3x RTU"
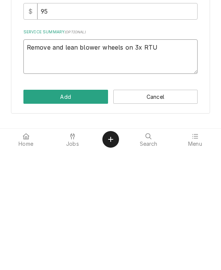
type textarea "x"
type textarea "Remove and clean blower wheels on 3x RTU"
type textarea "x"
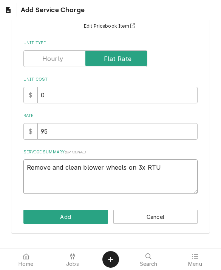
type textarea "Remove and clean blower wheels on 3x RTU"
click at [42, 57] on input "Unit Type" at bounding box center [85, 58] width 117 height 17
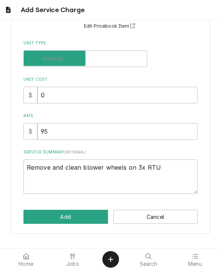
checkbox input "false"
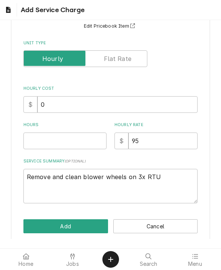
type textarea "x"
click at [42, 142] on input "Hours" at bounding box center [64, 140] width 83 height 17
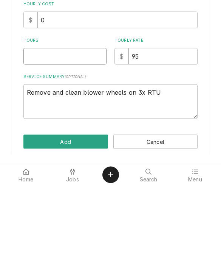
type input "4"
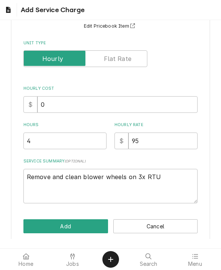
click at [40, 224] on button "Add" at bounding box center [65, 226] width 85 height 14
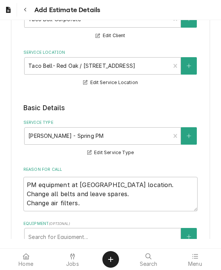
scroll to position [912, 0]
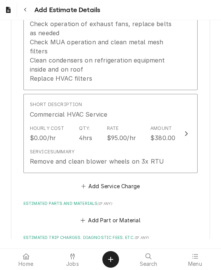
type textarea "x"
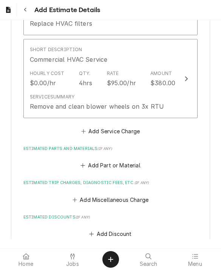
scroll to position [968, 0]
click at [101, 160] on button "Add Part or Material" at bounding box center [110, 165] width 62 height 11
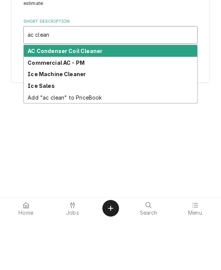
click at [38, 99] on strong "AC Condenser Coil Cleaner" at bounding box center [65, 102] width 75 height 6
type input "ac clean"
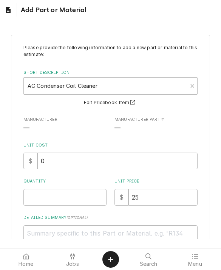
type textarea "x"
click at [34, 204] on input "Quantity" at bounding box center [64, 197] width 83 height 17
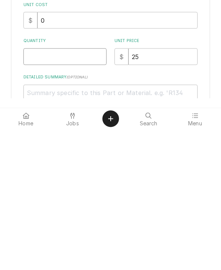
type input "1"
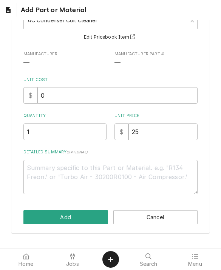
click at [43, 218] on button "Add" at bounding box center [65, 217] width 85 height 14
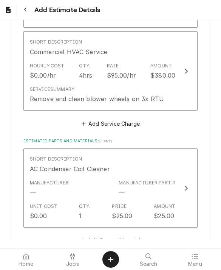
scroll to position [976, 0]
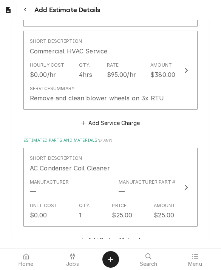
click at [61, 85] on div "Service Summary" at bounding box center [52, 88] width 45 height 7
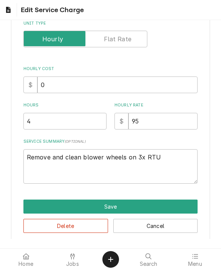
type textarea "x"
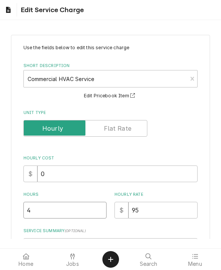
click at [44, 211] on input "4" at bounding box center [64, 210] width 83 height 17
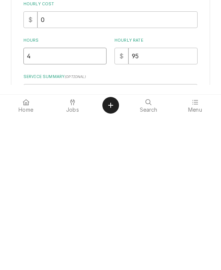
type input "4.5"
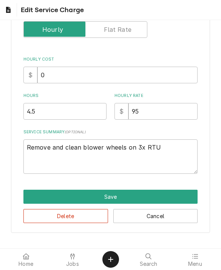
click at [36, 195] on button "Save" at bounding box center [110, 197] width 175 height 14
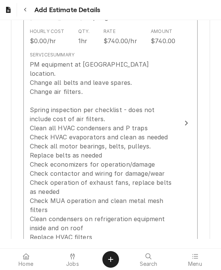
scroll to position [755, 0]
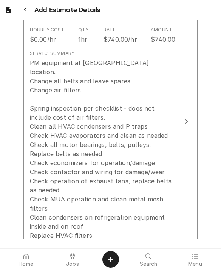
click at [82, 101] on div "PM equipment at red oak location. Change all belts and leave spares. Change air…" at bounding box center [103, 149] width 146 height 182
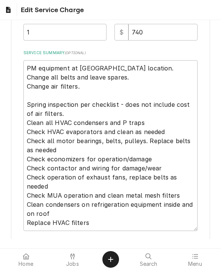
scroll to position [223, 0]
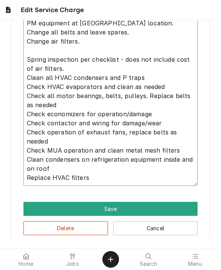
click at [67, 70] on textarea "PM equipment at red oak location. Change all belts and leave spares. Change air…" at bounding box center [110, 100] width 175 height 171
type textarea "x"
type textarea "PM equipment at red oak location. Change all belts and leave spares. Change air…"
type textarea "x"
type textarea "PM equipment at red oak location. Change all belts and leave spares. Change air…"
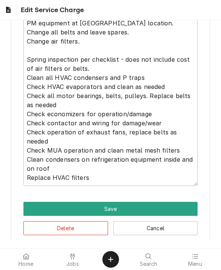
click at [32, 210] on button "Save" at bounding box center [110, 209] width 175 height 14
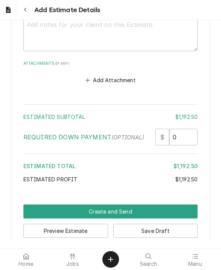
click at [34, 204] on button "Create and Send" at bounding box center [110, 211] width 175 height 14
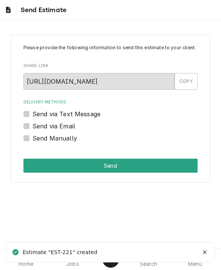
click at [33, 125] on label "Send via Email" at bounding box center [54, 125] width 43 height 9
click at [33, 125] on input "Send via Email" at bounding box center [120, 129] width 175 height 17
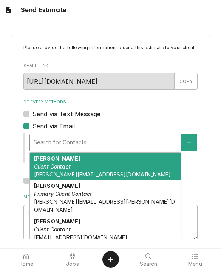
click at [33, 127] on label "Send via Email" at bounding box center [54, 125] width 43 height 9
click at [33, 127] on input "Send via Email" at bounding box center [120, 129] width 175 height 17
checkbox input "false"
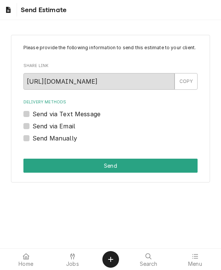
click at [33, 113] on label "Send via Text Message" at bounding box center [67, 113] width 68 height 9
click at [33, 113] on input "Send via Text Message" at bounding box center [120, 117] width 175 height 17
checkbox input "true"
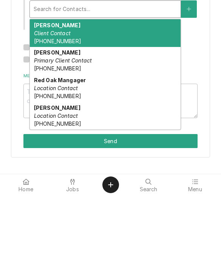
scroll to position [46, 0]
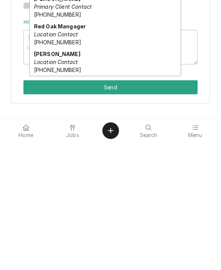
click at [47, 195] on span "[PHONE_NUMBER]" at bounding box center [57, 198] width 47 height 6
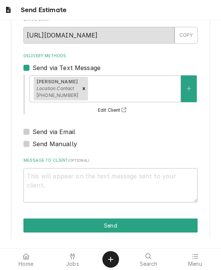
click at [35, 227] on button "Send" at bounding box center [110, 225] width 175 height 14
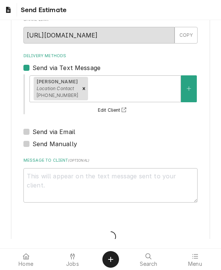
type textarea "x"
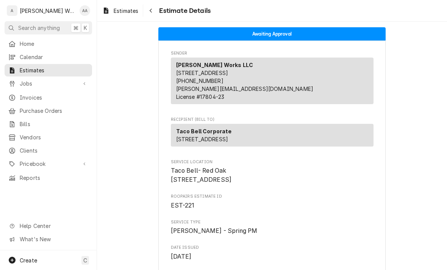
click at [25, 80] on span "Jobs" at bounding box center [48, 83] width 57 height 8
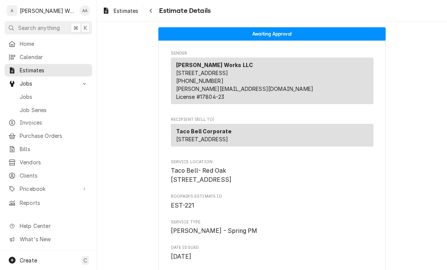
click at [24, 93] on span "Jobs" at bounding box center [54, 97] width 68 height 8
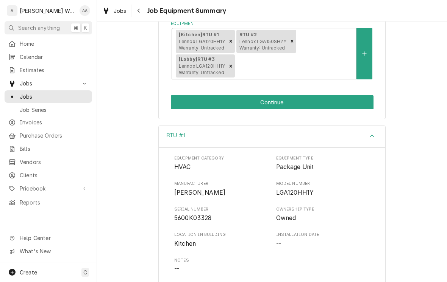
scroll to position [120, 0]
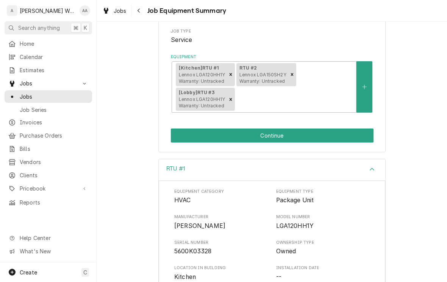
click at [184, 137] on button "Continue" at bounding box center [272, 136] width 202 height 14
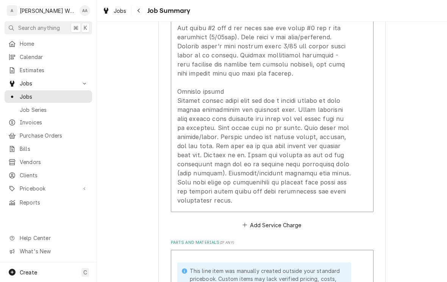
click at [188, 156] on div "Update Line Item" at bounding box center [264, 41] width 174 height 327
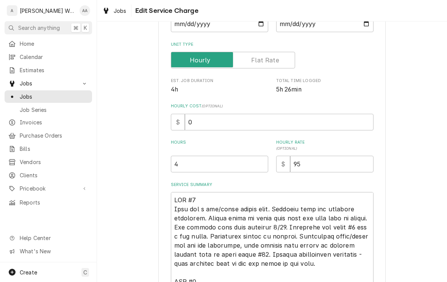
type textarea "x"
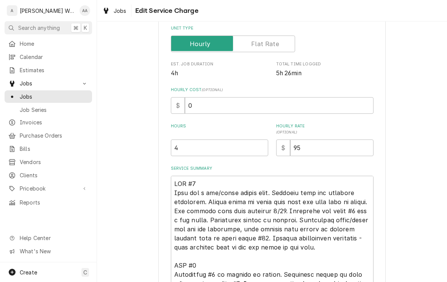
scroll to position [130, 0]
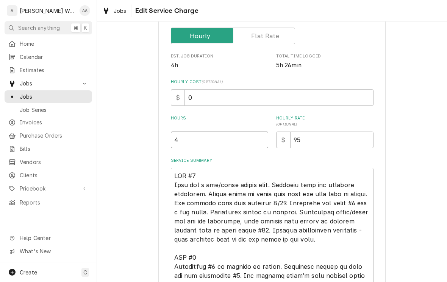
click at [184, 146] on input "4" at bounding box center [219, 140] width 97 height 17
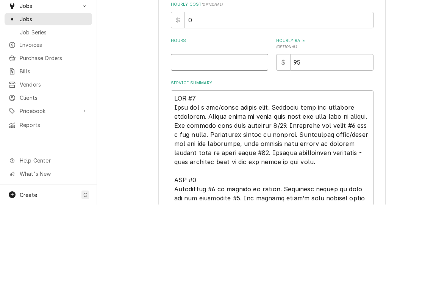
type textarea "x"
type input "6"
type textarea "x"
type input "6.5"
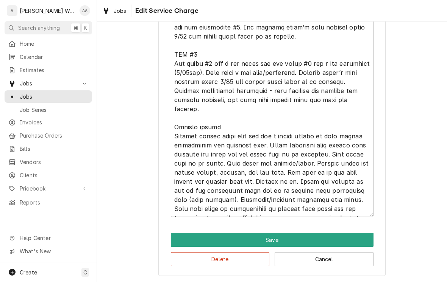
click at [182, 241] on button "Save" at bounding box center [272, 240] width 202 height 14
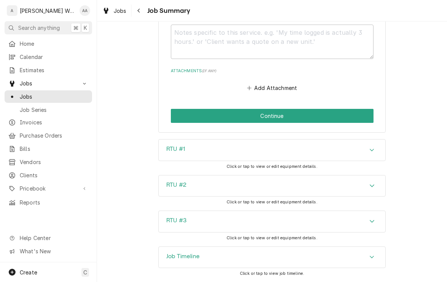
scroll to position [997, 0]
click at [187, 119] on button "Continue" at bounding box center [272, 116] width 202 height 14
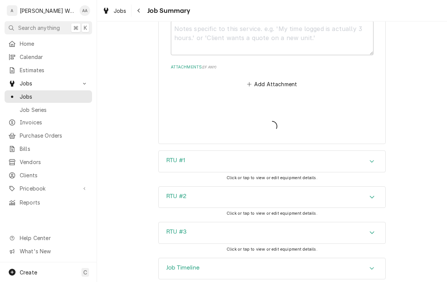
type textarea "x"
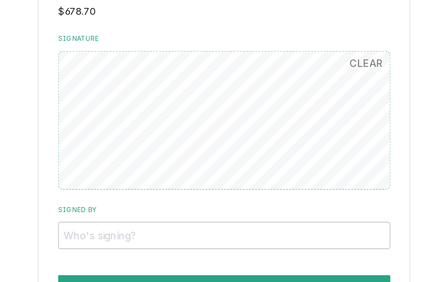
scroll to position [740, 0]
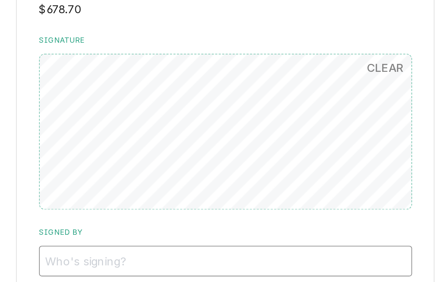
click at [171, 187] on input "Signed By" at bounding box center [272, 195] width 202 height 17
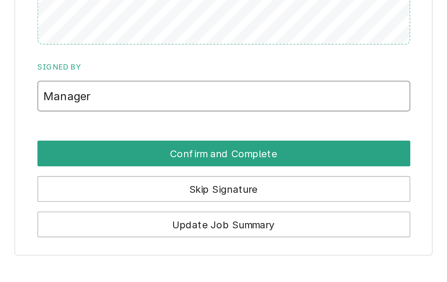
type input "Manager"
click at [171, 220] on button "Confirm and Complete" at bounding box center [272, 227] width 202 height 14
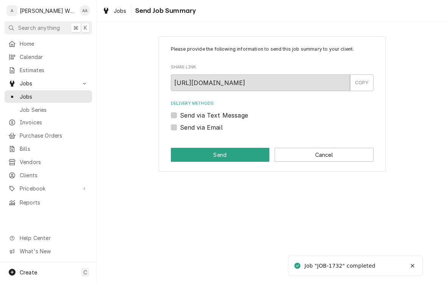
click at [348, 154] on button "Cancel" at bounding box center [323, 155] width 99 height 14
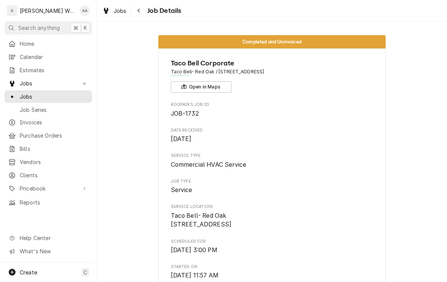
click at [21, 68] on span "Estimates" at bounding box center [54, 70] width 68 height 8
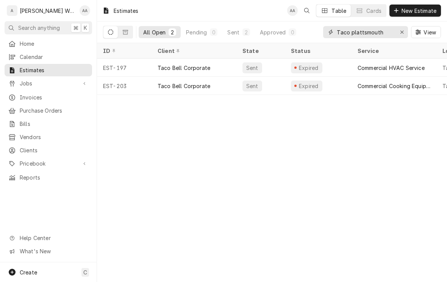
click at [383, 38] on input "Taco plattsmouth" at bounding box center [364, 32] width 57 height 12
click at [117, 87] on div "EST-203" at bounding box center [124, 86] width 54 height 18
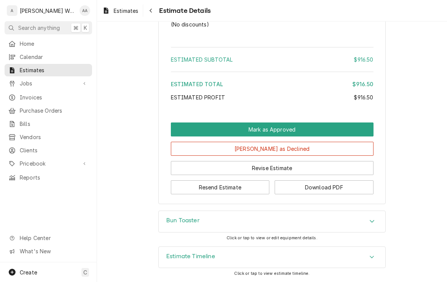
scroll to position [794, 0]
click at [189, 127] on button "Mark as Approved" at bounding box center [272, 130] width 202 height 14
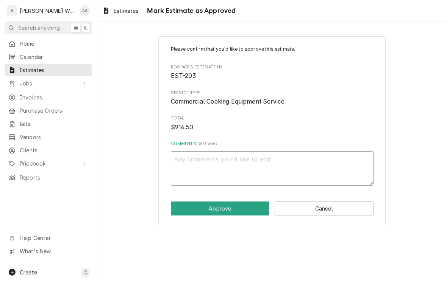
click at [179, 157] on textarea "Comments ( optional )" at bounding box center [272, 168] width 202 height 34
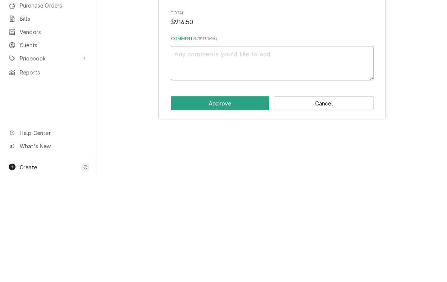
type textarea "x"
type textarea "Ap"
type textarea "x"
type textarea "App"
type textarea "x"
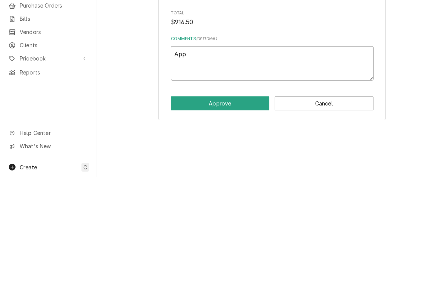
type textarea "Appr"
type textarea "x"
type textarea "Appro"
type textarea "x"
type textarea "Approve"
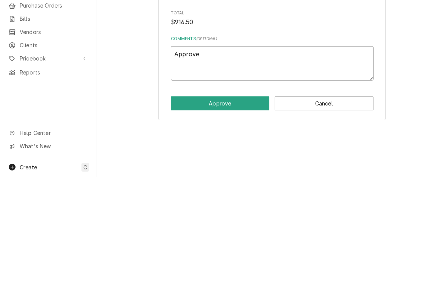
type textarea "x"
type textarea "Approved"
type textarea "x"
type textarea "Approved"
type textarea "x"
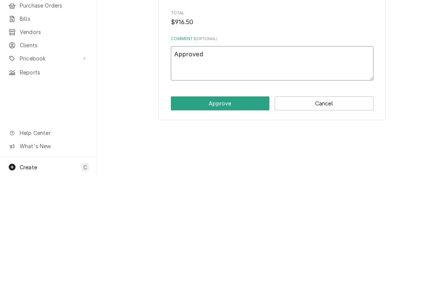
type textarea "Approved b"
type textarea "x"
type textarea "Approved by"
type textarea "x"
type textarea "Approved by"
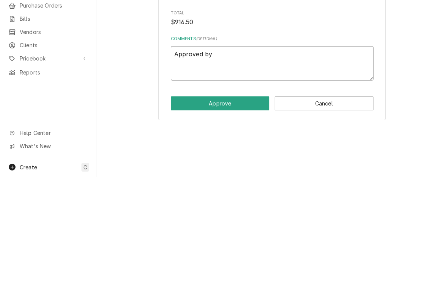
type textarea "x"
type textarea "Approved by d"
type textarea "x"
type textarea "Approved by dav"
type textarea "x"
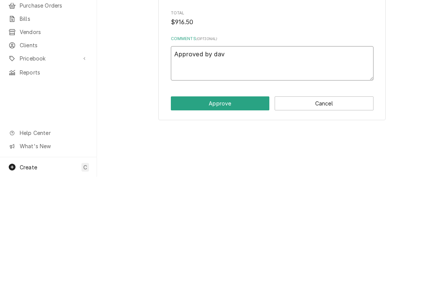
type textarea "Approved by dave"
type textarea "x"
type textarea "Approved by dave"
click at [187, 202] on button "Approve" at bounding box center [220, 209] width 99 height 14
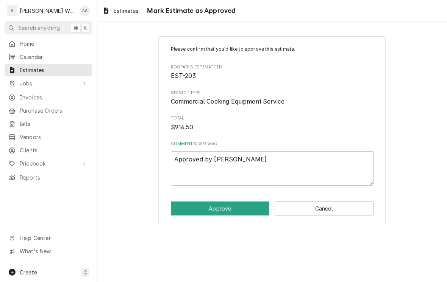
type textarea "x"
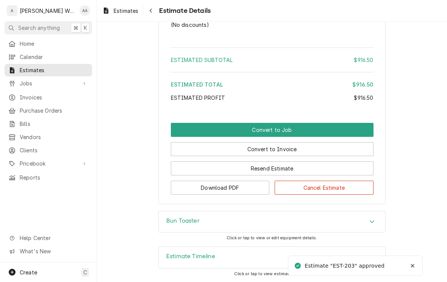
scroll to position [819, 0]
click at [30, 73] on link "Estimates" at bounding box center [48, 70] width 87 height 12
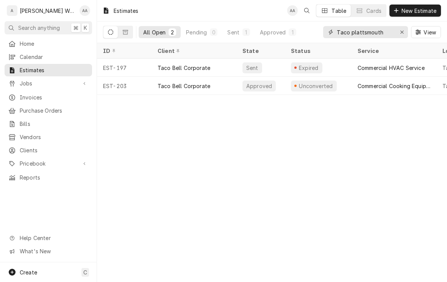
click at [396, 32] on button "Erase input" at bounding box center [401, 32] width 12 height 12
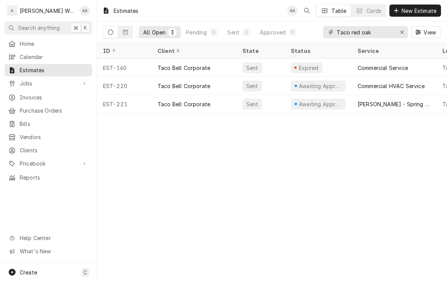
type input "Taco red oak"
click at [116, 91] on div "EST-220" at bounding box center [124, 86] width 54 height 18
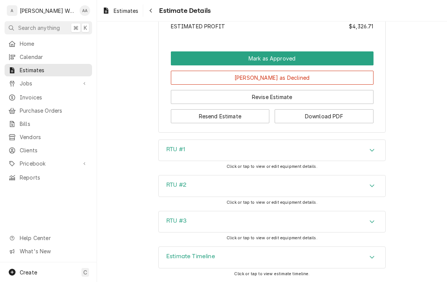
scroll to position [1421, 0]
click at [187, 120] on button "Resend Estimate" at bounding box center [220, 116] width 99 height 14
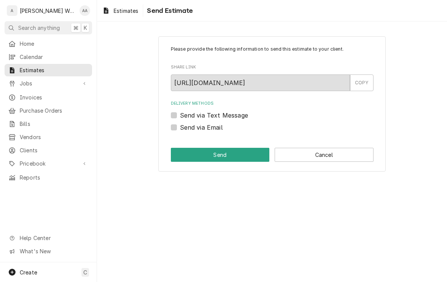
click at [180, 115] on label "Send via Text Message" at bounding box center [214, 115] width 68 height 9
click at [180, 115] on input "Send via Text Message" at bounding box center [281, 119] width 202 height 17
checkbox input "true"
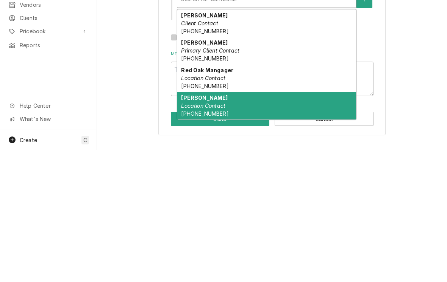
click at [189, 243] on span "[PHONE_NUMBER]" at bounding box center [204, 246] width 47 height 6
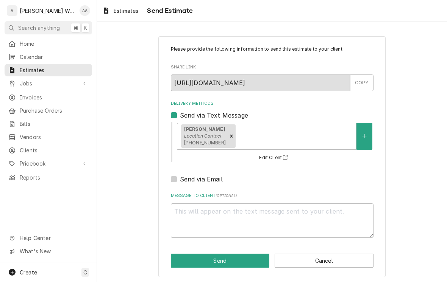
click at [272, 157] on button "Edit Client" at bounding box center [274, 157] width 33 height 9
type textarea "x"
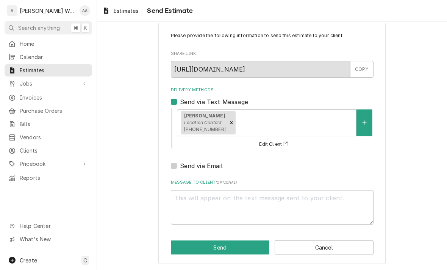
scroll to position [13, 0]
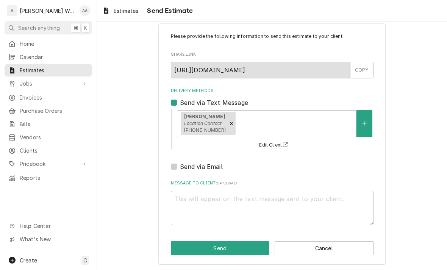
click at [180, 103] on label "Send via Text Message" at bounding box center [214, 102] width 68 height 9
click at [180, 103] on input "Send via Text Message" at bounding box center [281, 106] width 202 height 17
checkbox input "false"
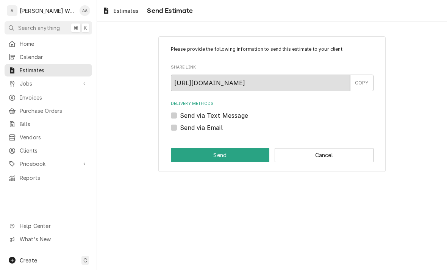
scroll to position [0, 0]
click at [175, 135] on div "Please provide the following information to send this estimate to your client. …" at bounding box center [271, 103] width 227 height 135
click at [180, 128] on label "Send via Email" at bounding box center [201, 127] width 43 height 9
click at [180, 128] on input "Send via Email" at bounding box center [281, 131] width 202 height 17
checkbox input "true"
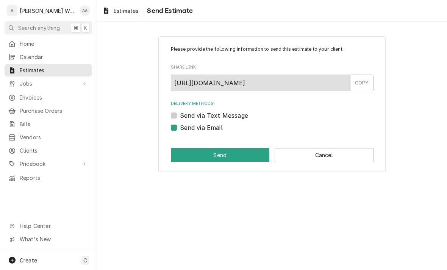
type textarea "x"
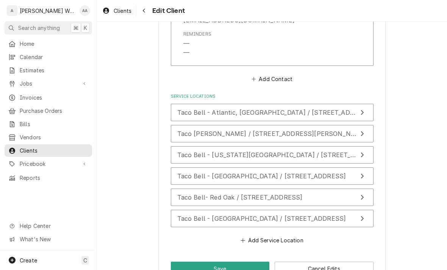
scroll to position [1005, 0]
click at [187, 194] on span "Taco Bell- Red Oak / [STREET_ADDRESS]" at bounding box center [239, 198] width 125 height 8
type textarea "x"
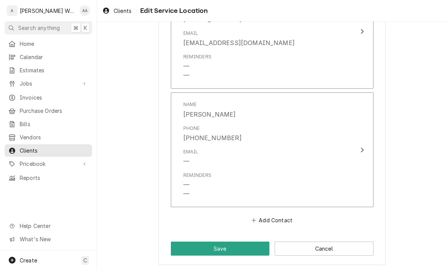
scroll to position [431, 0]
click at [187, 181] on div "—" at bounding box center [186, 185] width 6 height 9
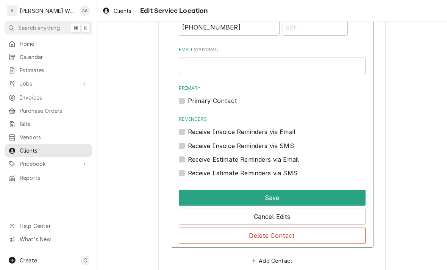
scroll to position [562, 0]
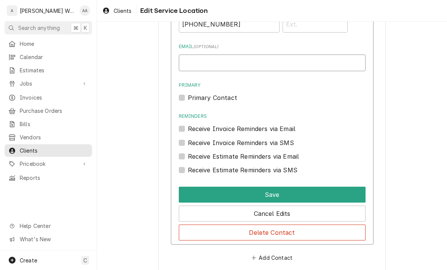
click at [195, 64] on input "Email ( optional )" at bounding box center [272, 62] width 187 height 17
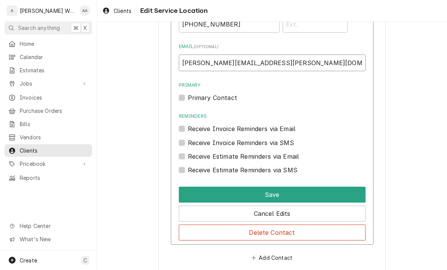
type input "[PERSON_NAME][EMAIL_ADDRESS][PERSON_NAME][DOMAIN_NAME]"
click at [198, 96] on label "Primary Contact" at bounding box center [212, 97] width 49 height 9
click at [198, 96] on input "Primary" at bounding box center [281, 101] width 187 height 17
checkbox input "true"
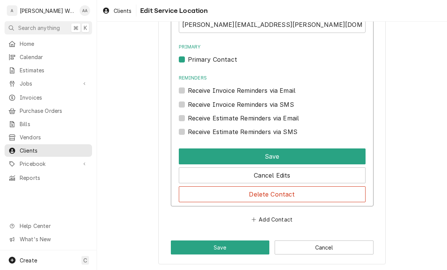
click at [191, 156] on button "Save" at bounding box center [272, 156] width 187 height 16
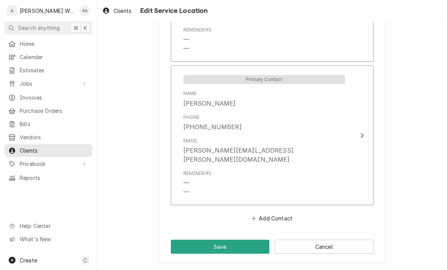
scroll to position [447, 0]
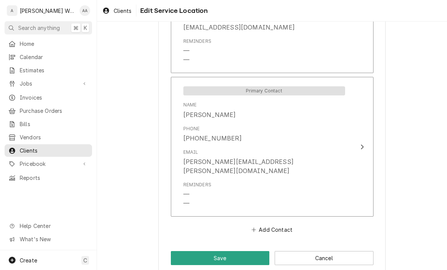
click at [183, 251] on button "Save" at bounding box center [220, 258] width 99 height 14
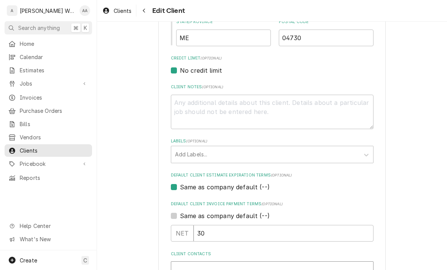
scroll to position [306, 0]
type textarea "x"
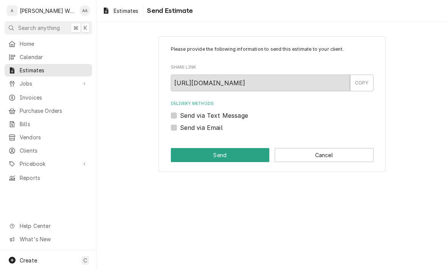
click at [298, 154] on button "Cancel" at bounding box center [323, 155] width 99 height 14
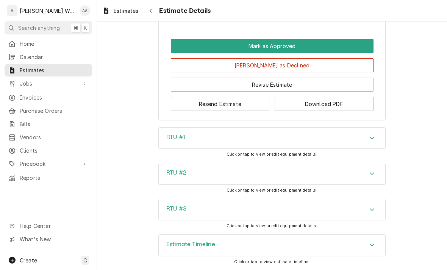
scroll to position [1432, 0]
click at [182, 108] on button "Resend Estimate" at bounding box center [220, 104] width 99 height 14
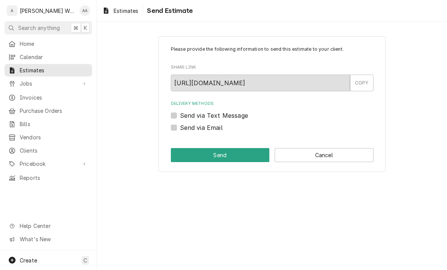
click at [180, 130] on label "Send via Email" at bounding box center [201, 127] width 43 height 9
click at [180, 130] on input "Send via Email" at bounding box center [281, 131] width 202 height 17
checkbox input "true"
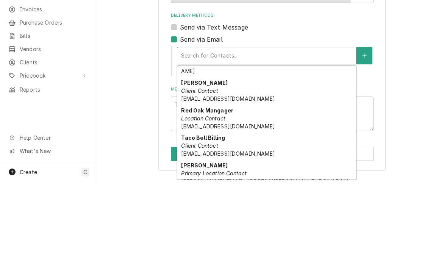
scroll to position [51, 0]
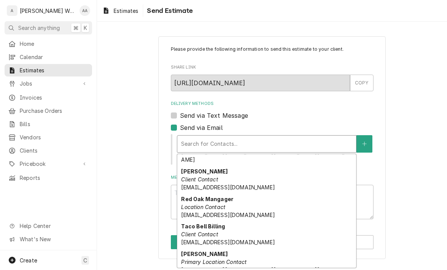
click at [192, 258] on em "Primary Location Contact" at bounding box center [213, 261] width 65 height 6
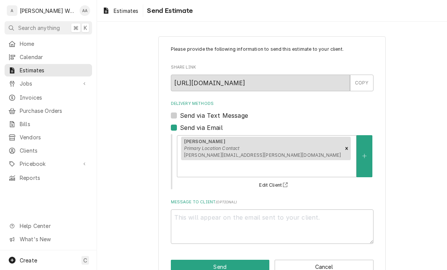
click at [184, 260] on button "Send" at bounding box center [220, 267] width 99 height 14
type textarea "x"
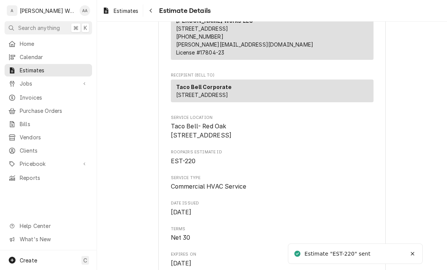
scroll to position [50, 0]
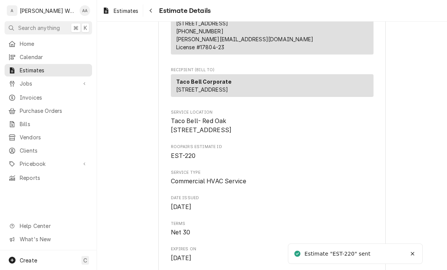
click at [38, 70] on span "Estimates" at bounding box center [54, 70] width 68 height 8
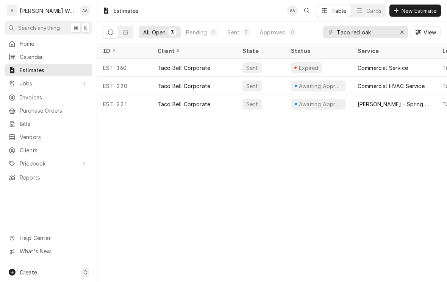
click at [132, 103] on div "EST-221" at bounding box center [124, 104] width 54 height 18
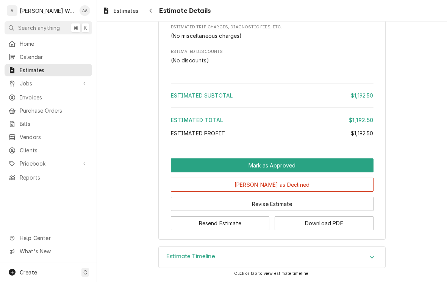
scroll to position [767, 0]
click at [182, 220] on button "Resend Estimate" at bounding box center [220, 223] width 99 height 14
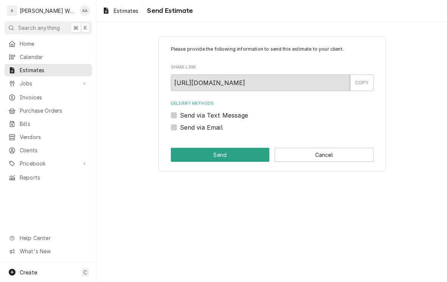
click at [180, 124] on label "Send via Email" at bounding box center [201, 127] width 43 height 9
click at [180, 124] on input "Send via Email" at bounding box center [281, 131] width 202 height 17
checkbox input "true"
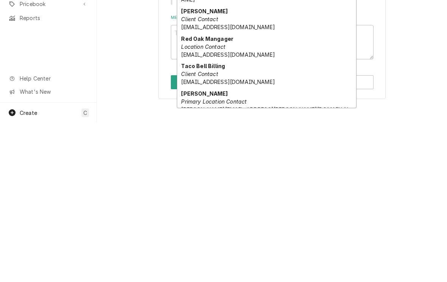
scroll to position [51, 0]
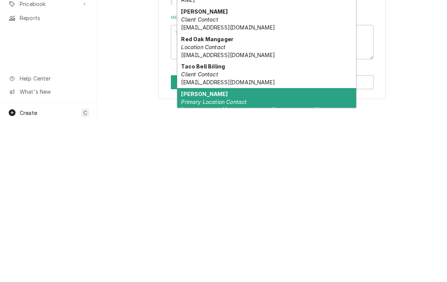
click at [193, 266] on span "tammie.bradley@fmigroup.ca" at bounding box center [264, 273] width 167 height 14
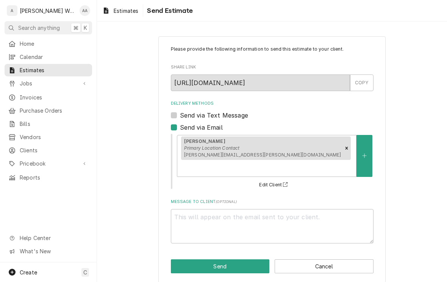
click at [187, 260] on button "Send" at bounding box center [220, 267] width 99 height 14
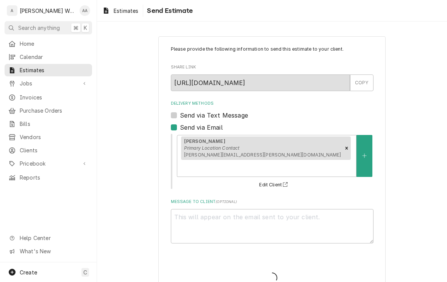
type textarea "x"
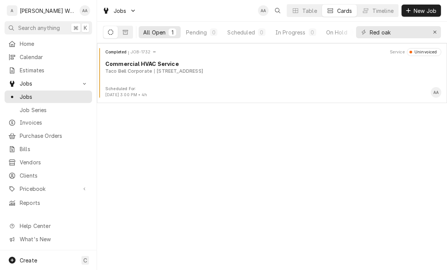
click at [365, 83] on div "Completed JOB-1732 Service Uninvoiced Commercial HVAC Service Taco Bell Corpora…" at bounding box center [272, 67] width 344 height 38
